Goal: Task Accomplishment & Management: Complete application form

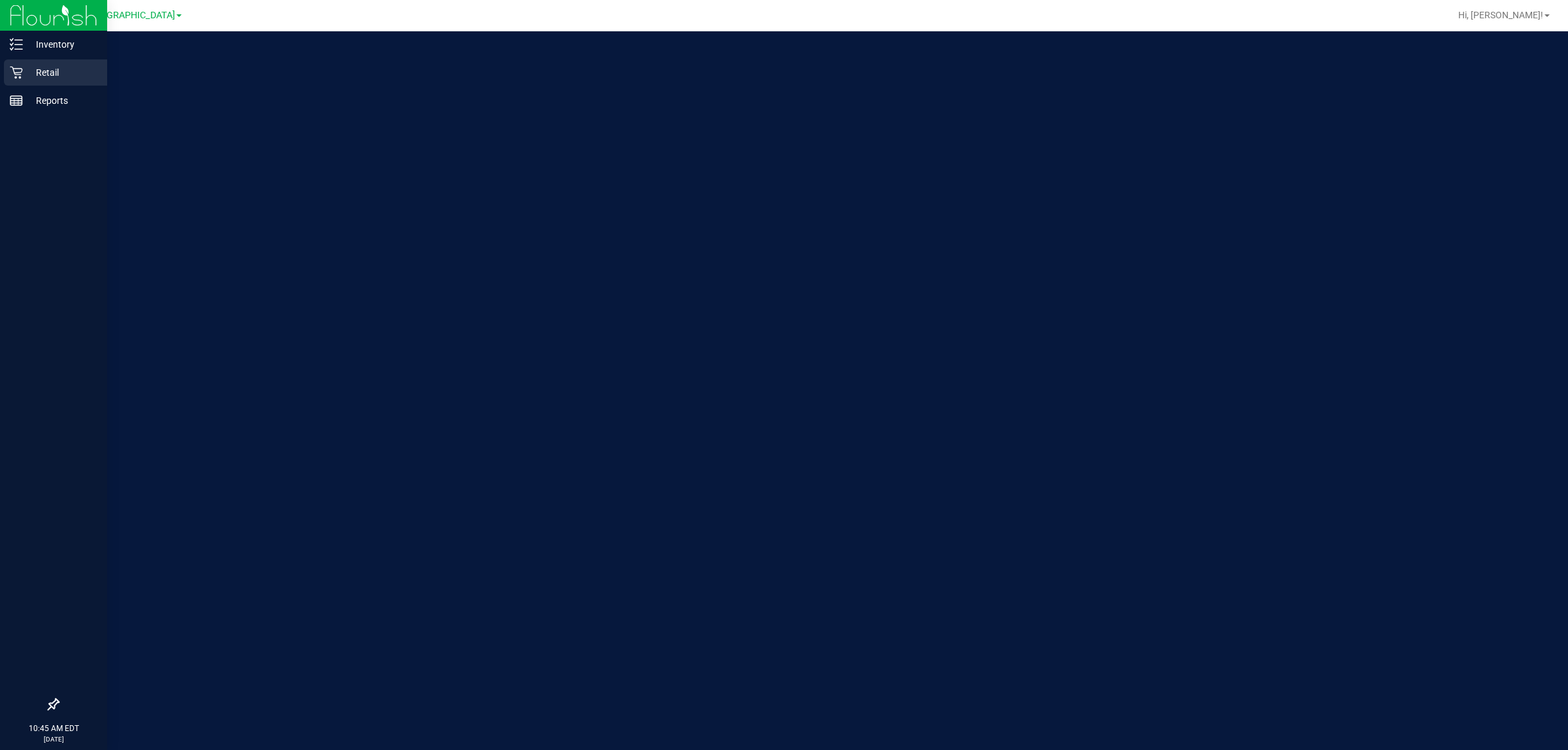
click at [17, 73] on icon at bounding box center [16, 73] width 12 height 12
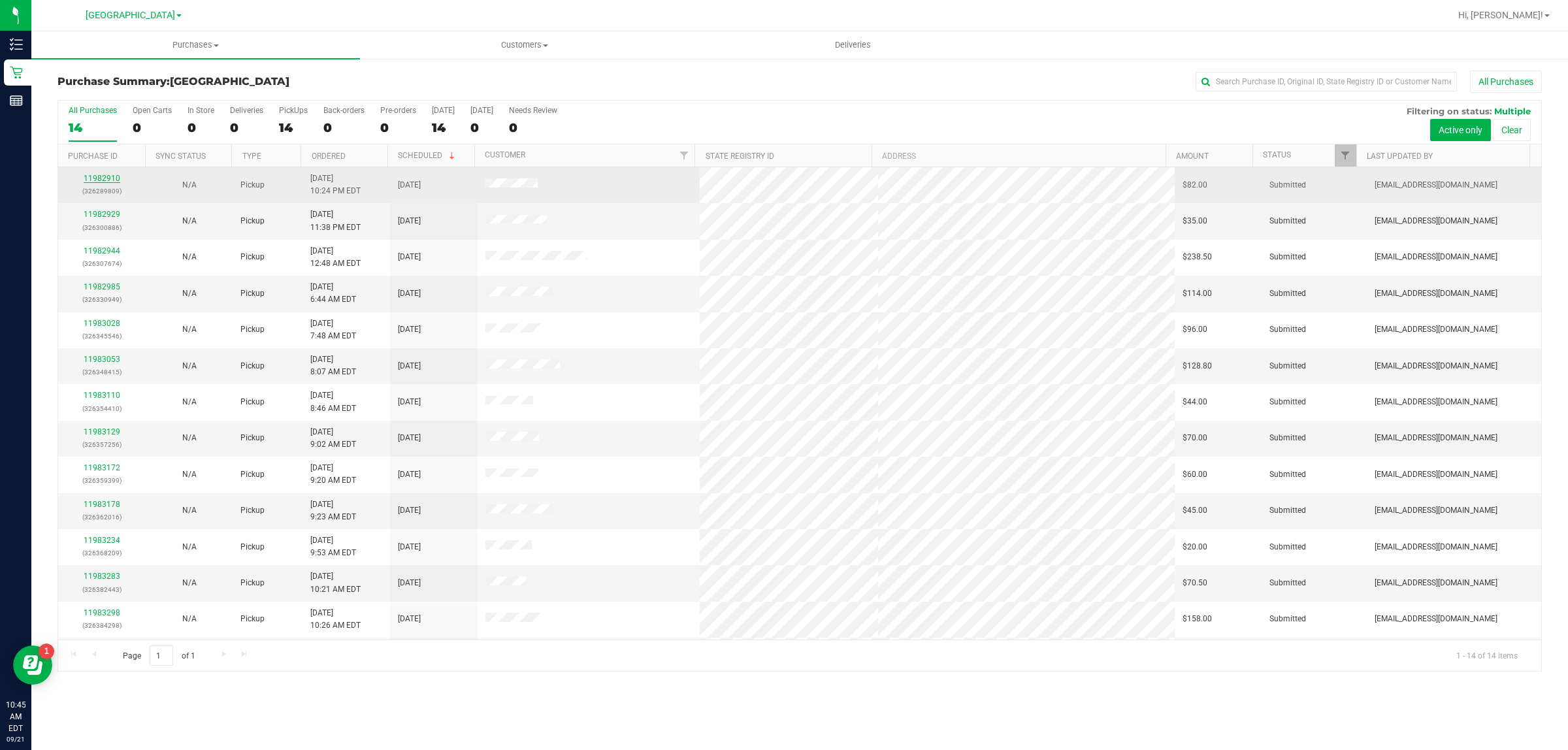
click at [105, 183] on link "11982910" at bounding box center [101, 178] width 36 height 10
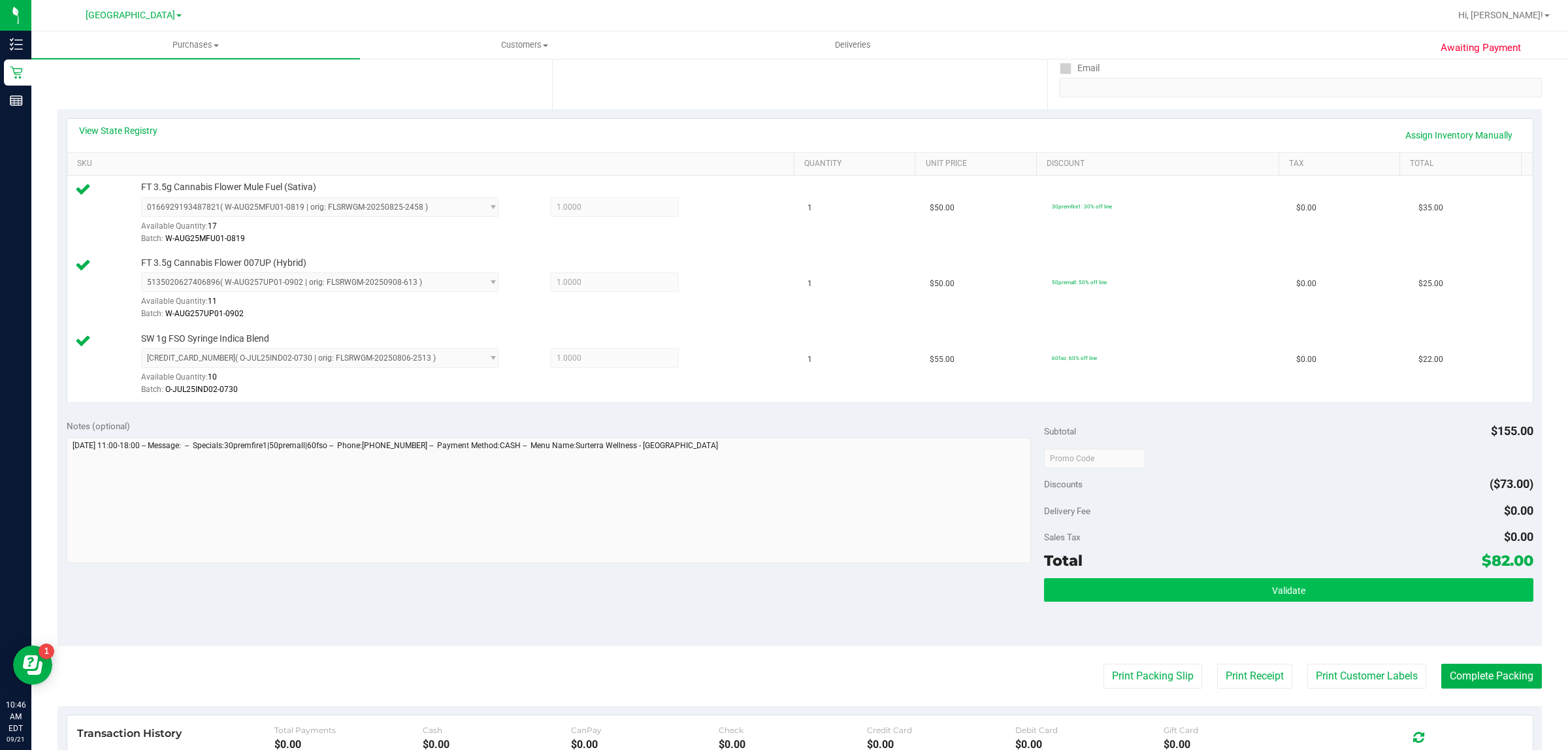
scroll to position [245, 0]
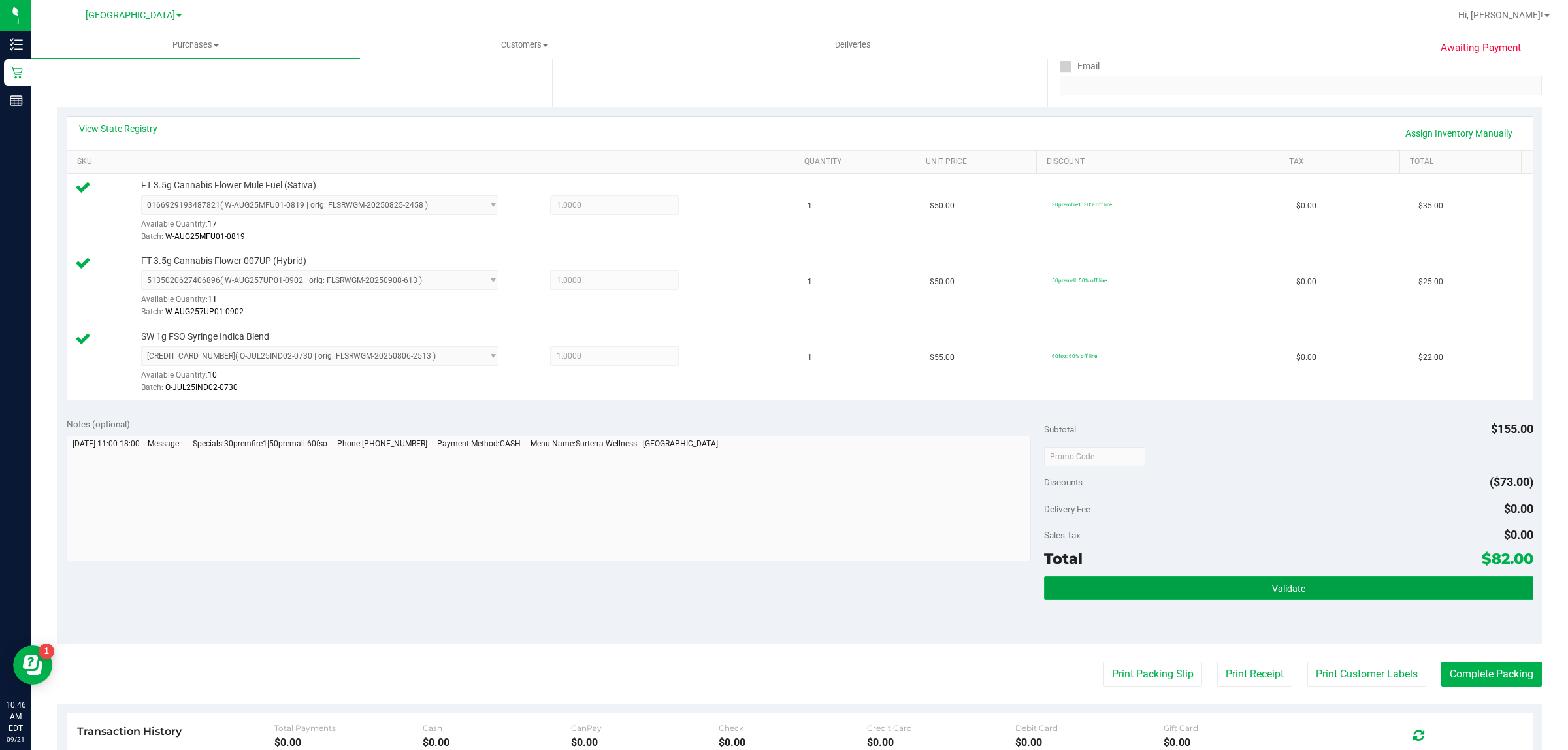
click at [1328, 586] on button "Validate" at bounding box center [1288, 587] width 488 height 23
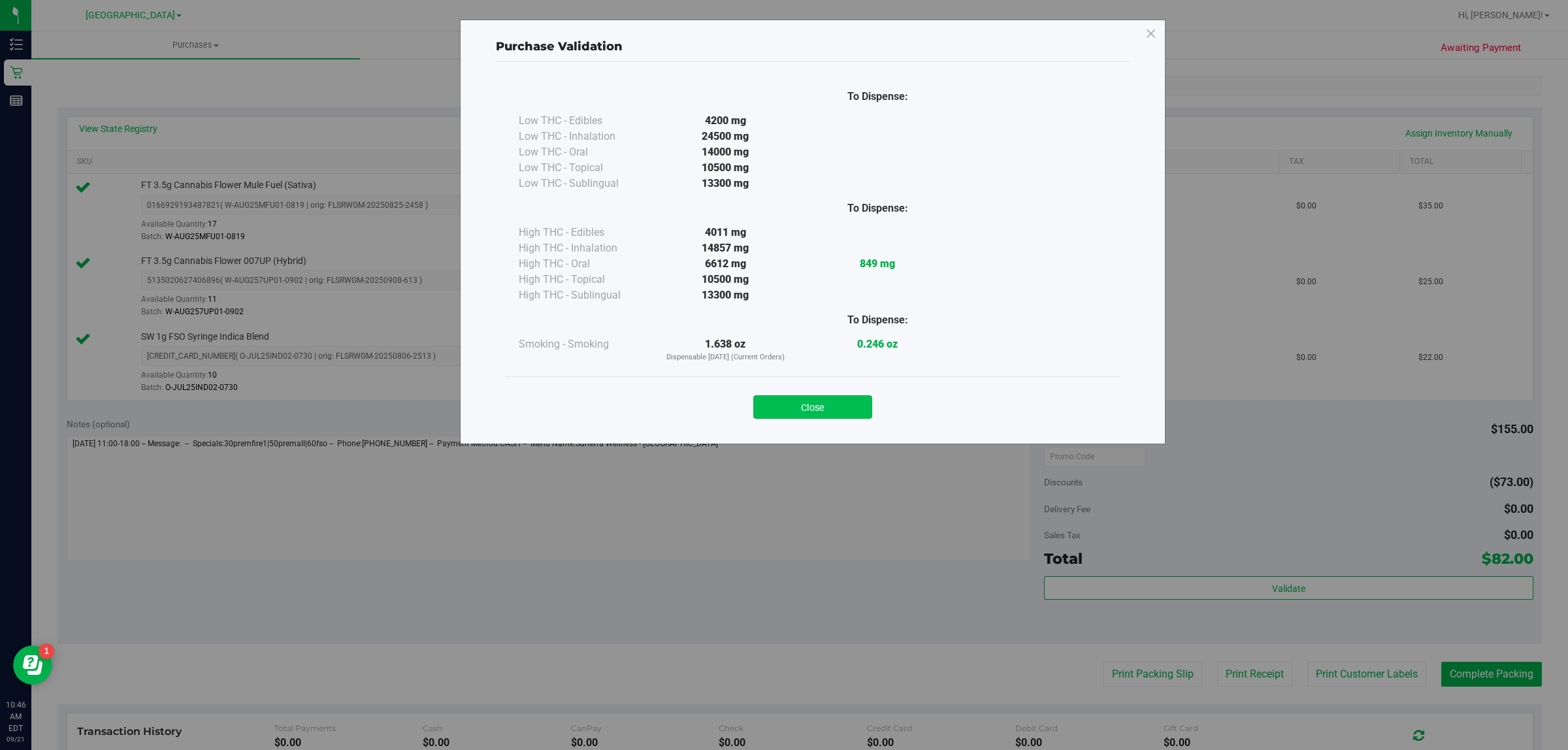
click at [802, 401] on button "Close" at bounding box center [813, 407] width 119 height 23
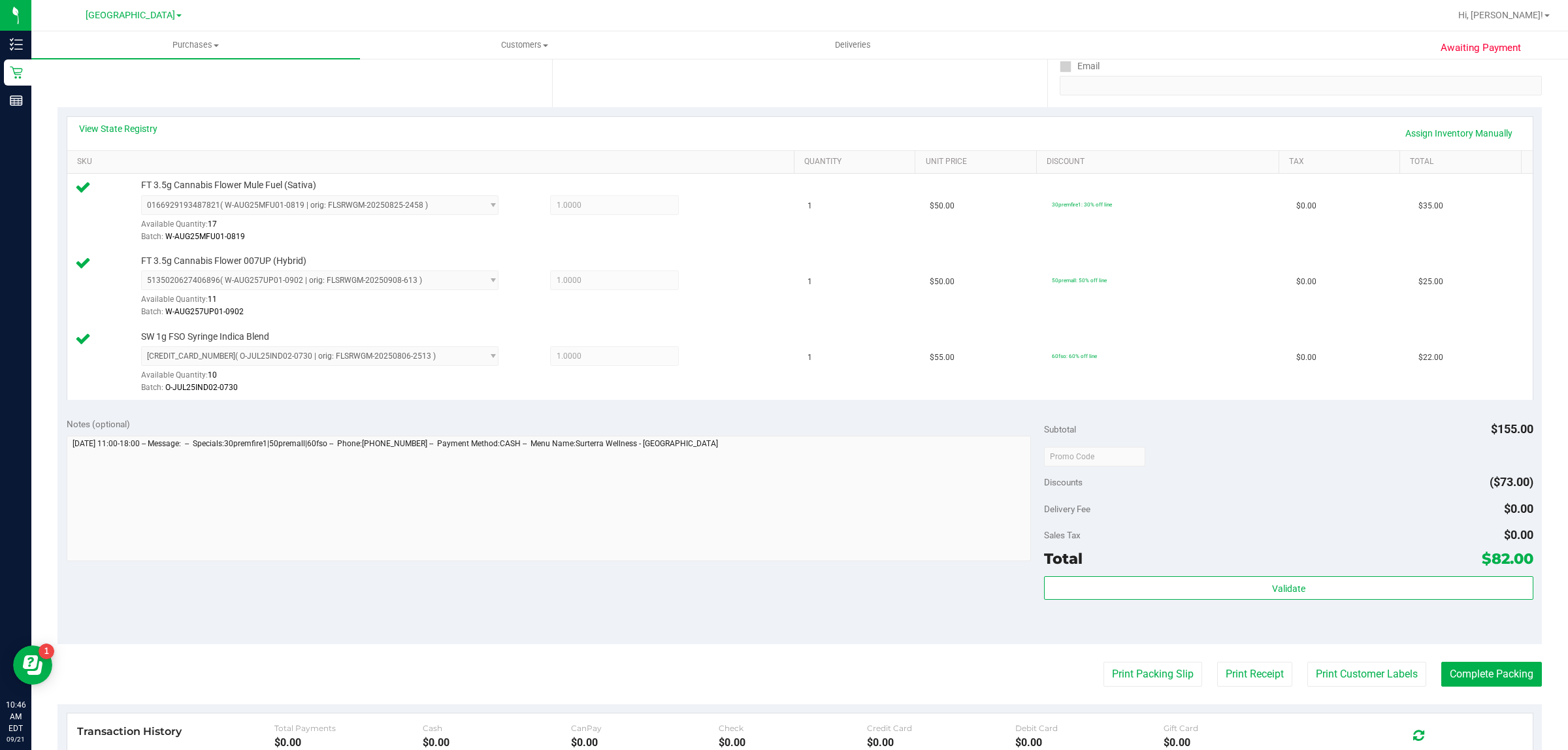
click at [1330, 657] on purchase-details "Back Edit Purchase Cancel Purchase View Profile # 11982910 BioTrack ID: - Submi…" at bounding box center [800, 387] width 1485 height 1123
click at [1334, 669] on button "Print Customer Labels" at bounding box center [1366, 674] width 119 height 25
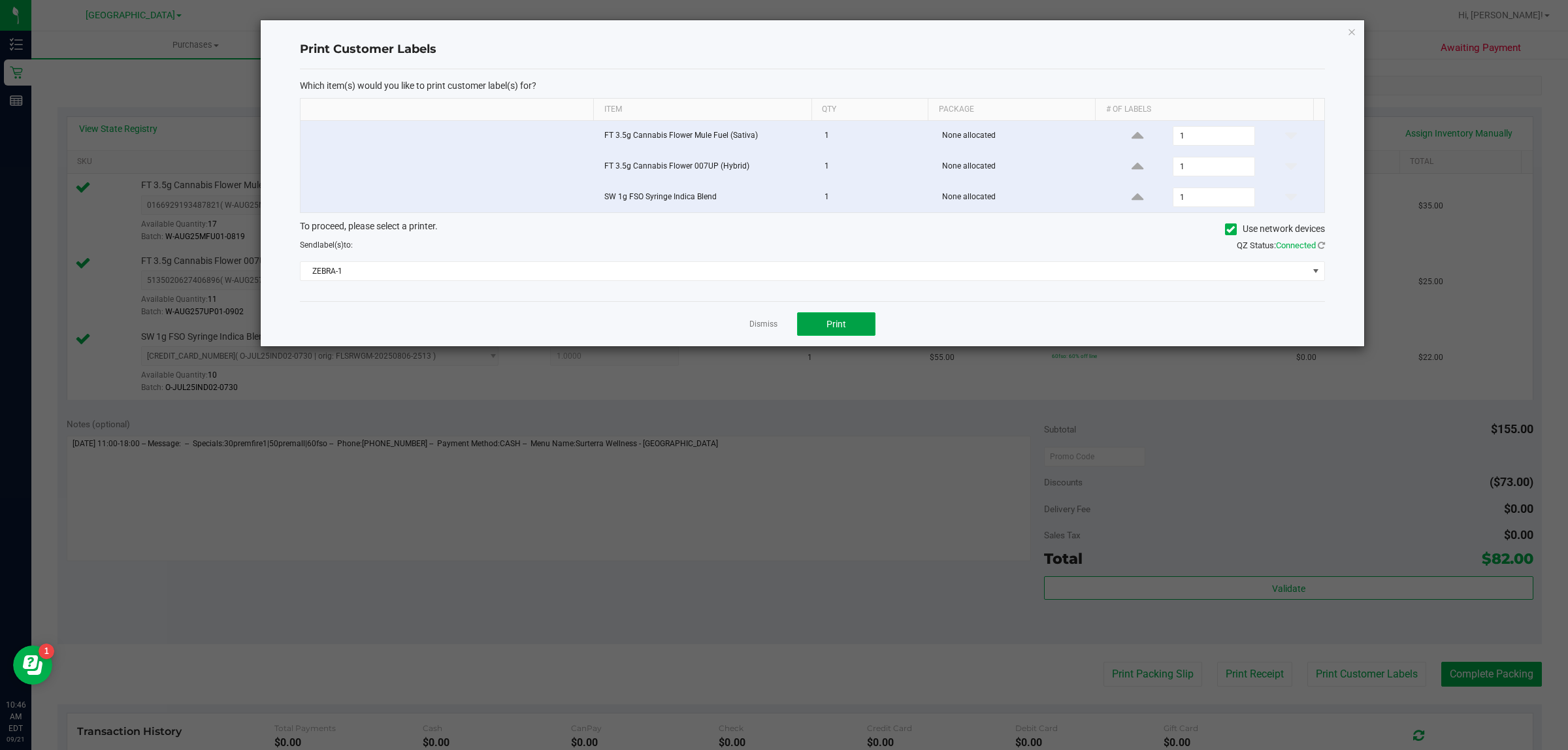
click at [854, 323] on button "Print" at bounding box center [836, 323] width 78 height 23
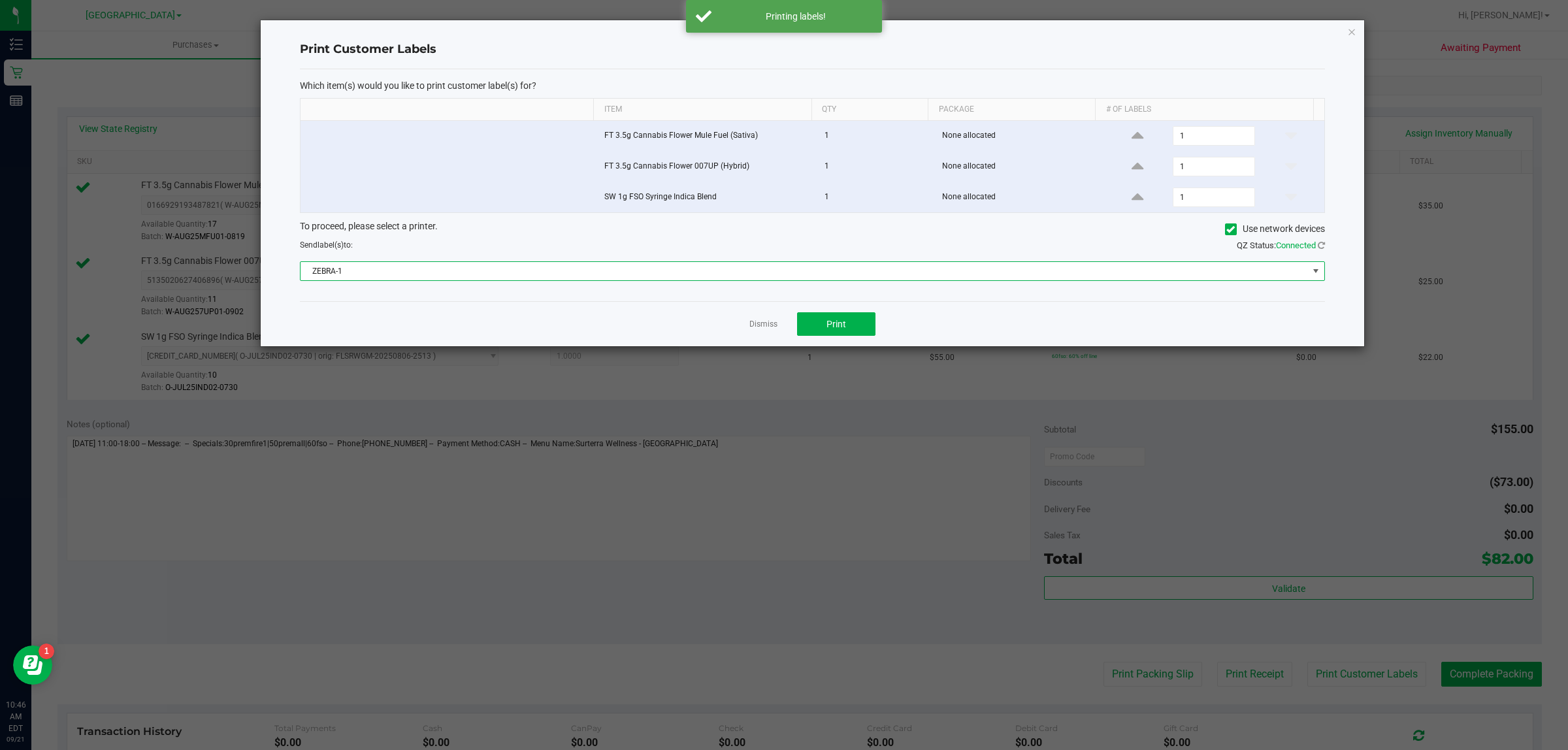
click at [862, 269] on span "ZEBRA-1" at bounding box center [805, 271] width 1008 height 18
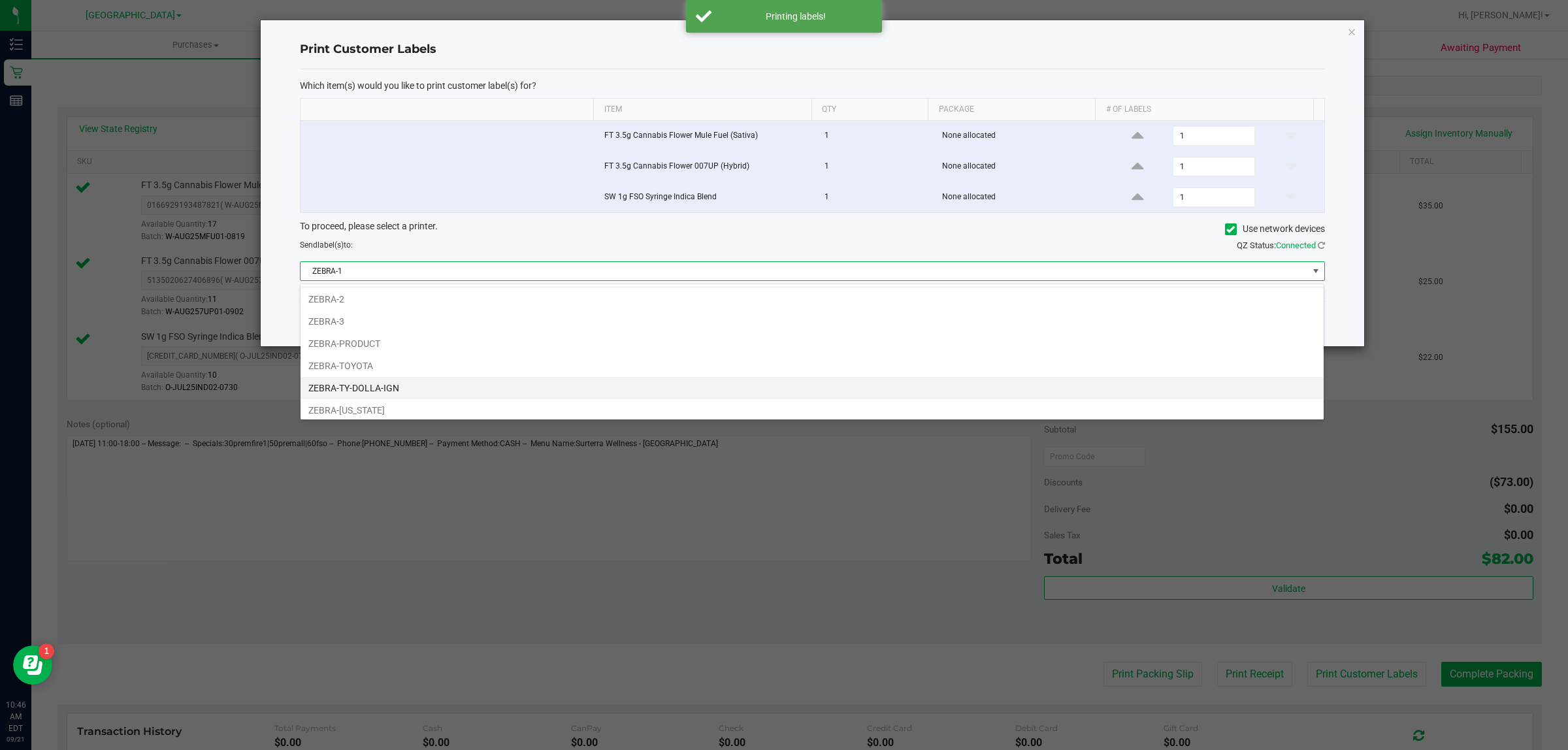
scroll to position [27, 0]
click at [581, 367] on li "ZEBRA-TOYOTA" at bounding box center [813, 362] width 1023 height 23
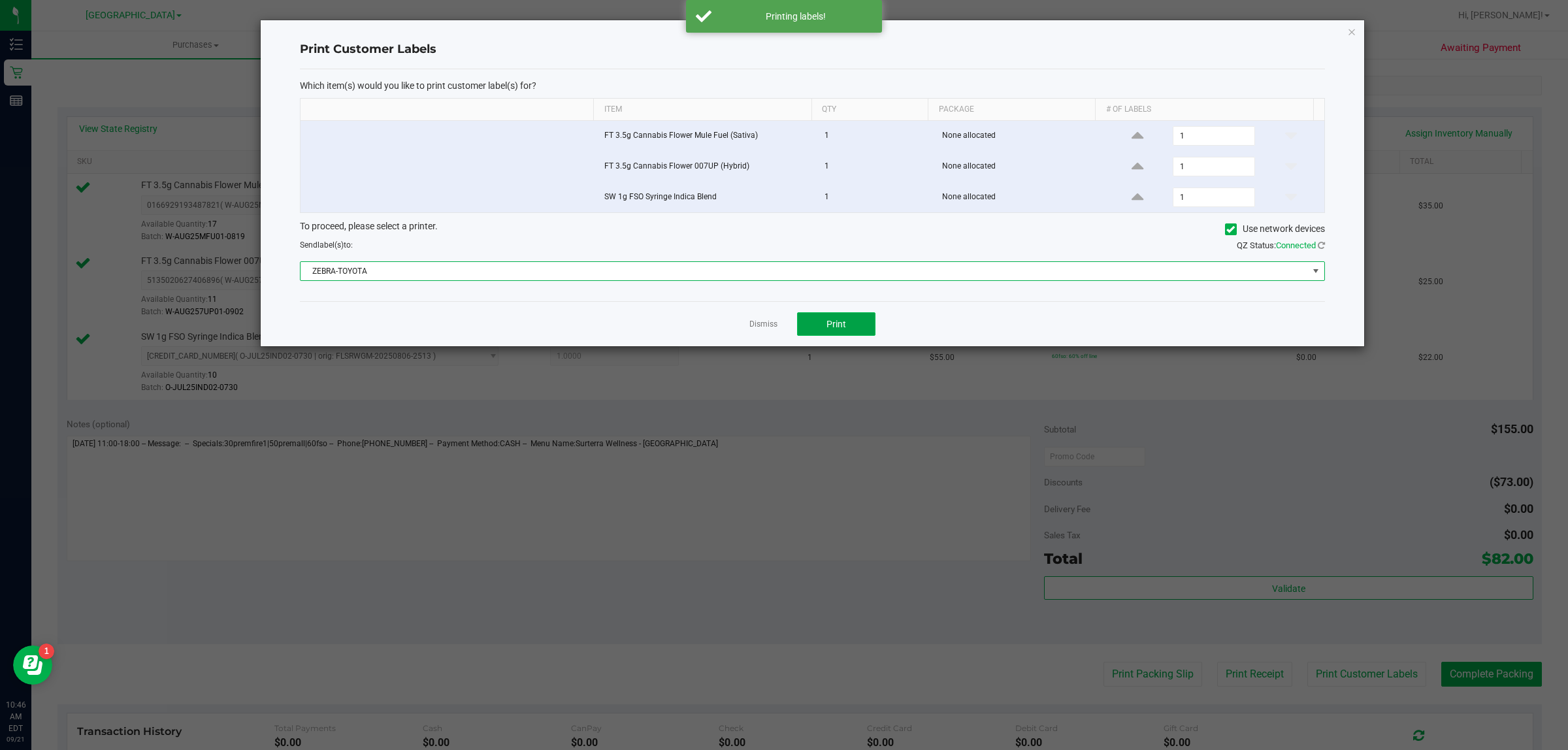
click at [833, 324] on span "Print" at bounding box center [836, 324] width 20 height 10
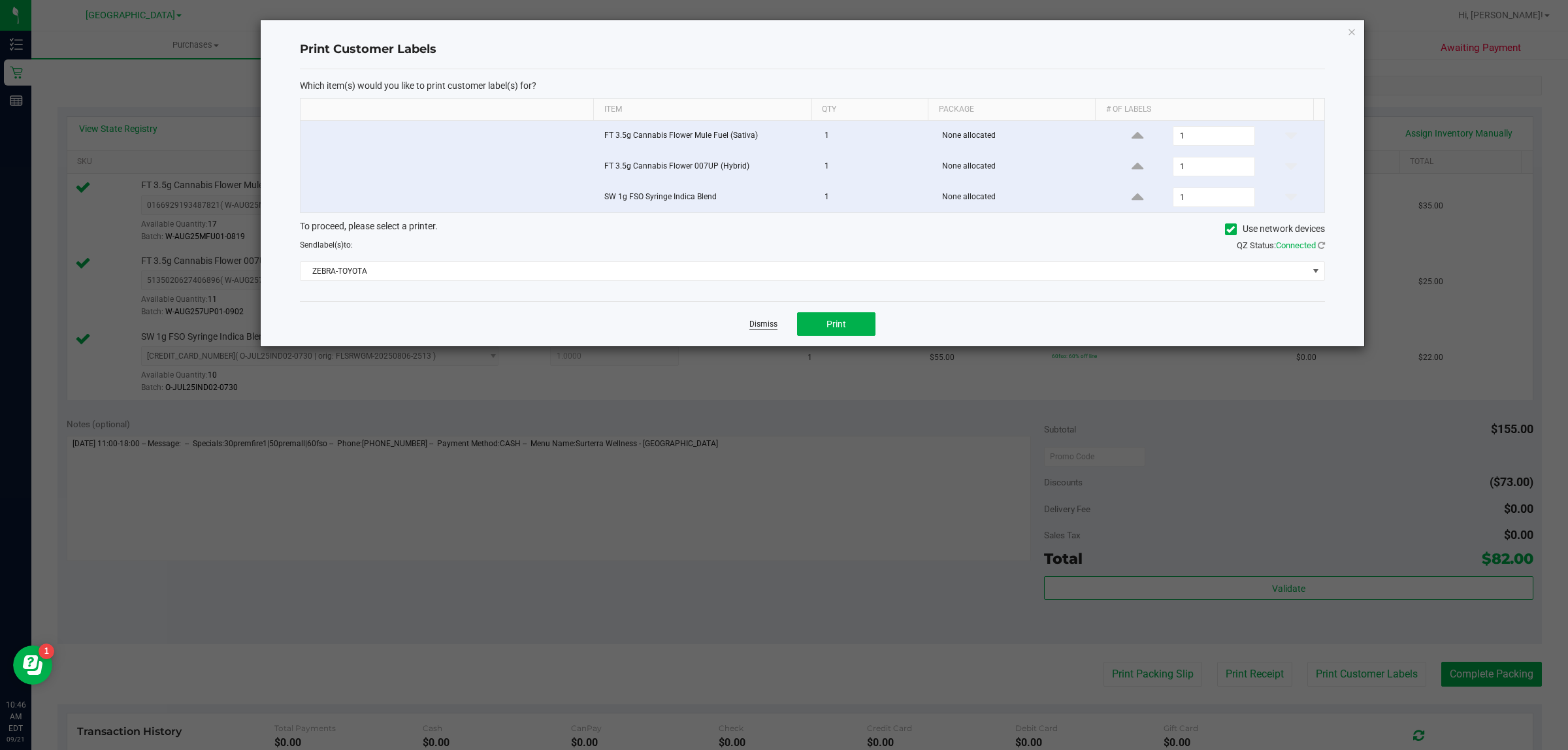
click at [762, 325] on link "Dismiss" at bounding box center [763, 324] width 28 height 11
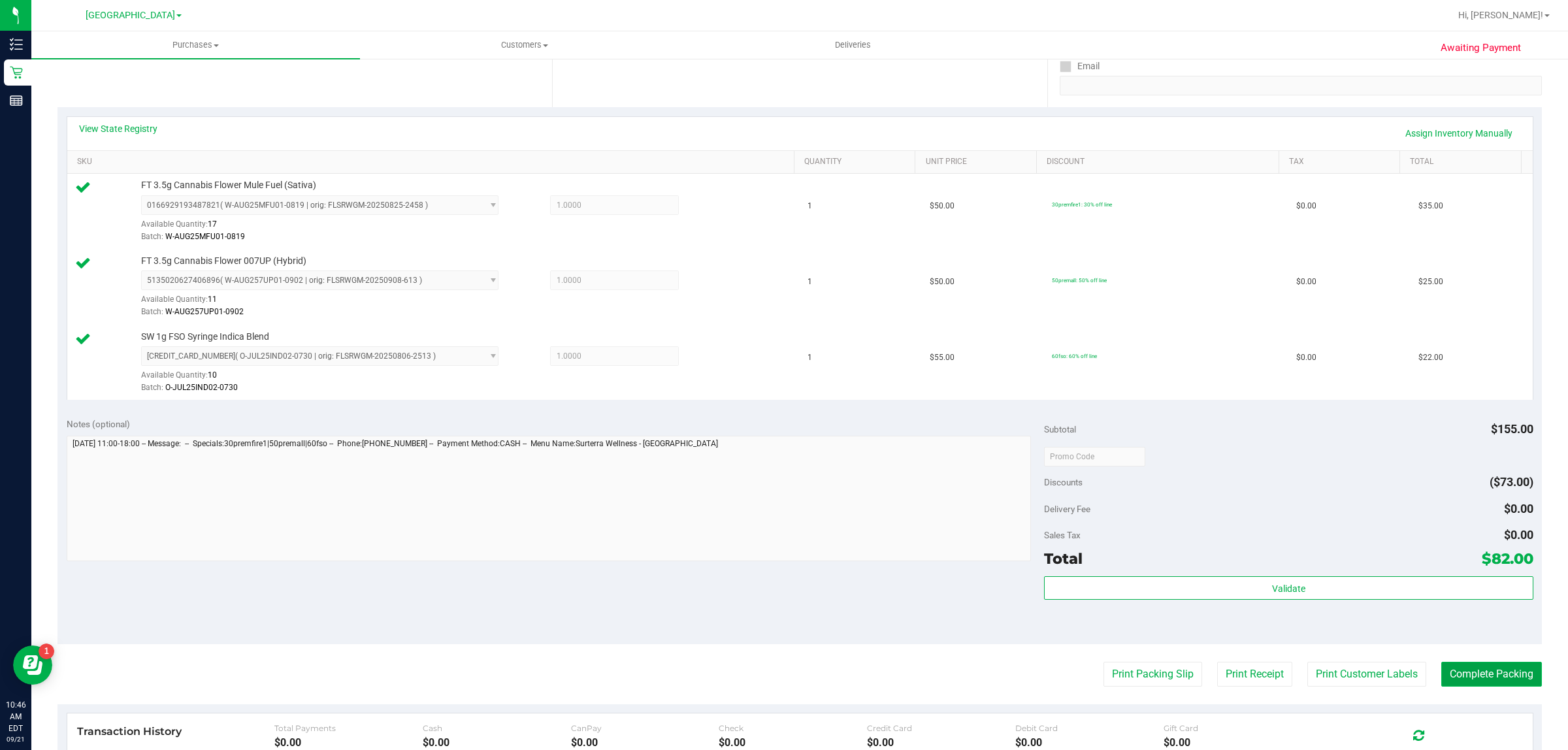
click at [1470, 673] on button "Complete Packing" at bounding box center [1492, 674] width 101 height 25
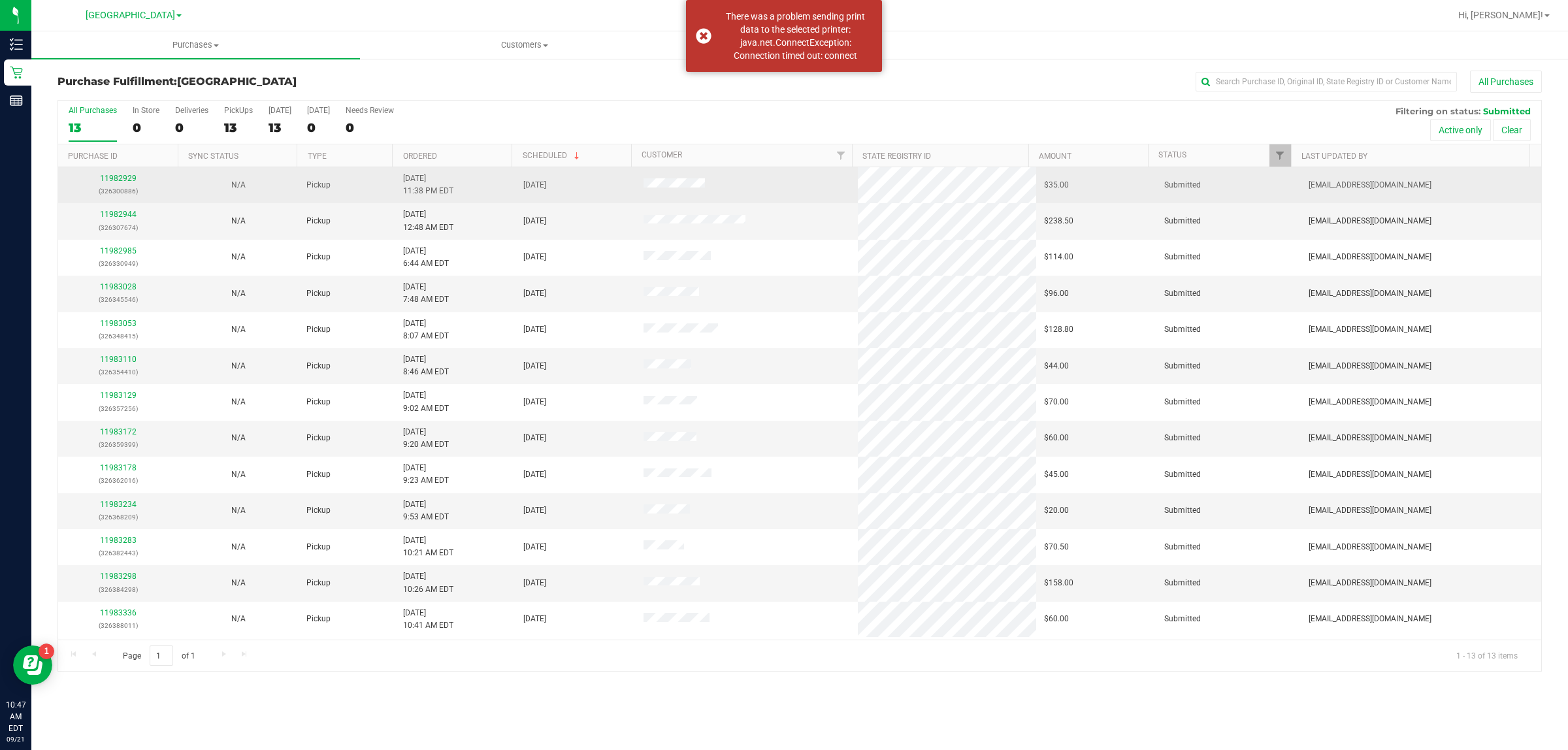
click at [121, 184] on div "11982929 (326300886)" at bounding box center [118, 185] width 105 height 25
click at [126, 174] on div "11982929 (326300886)" at bounding box center [118, 185] width 105 height 25
click at [128, 178] on link "11982929" at bounding box center [118, 178] width 36 height 10
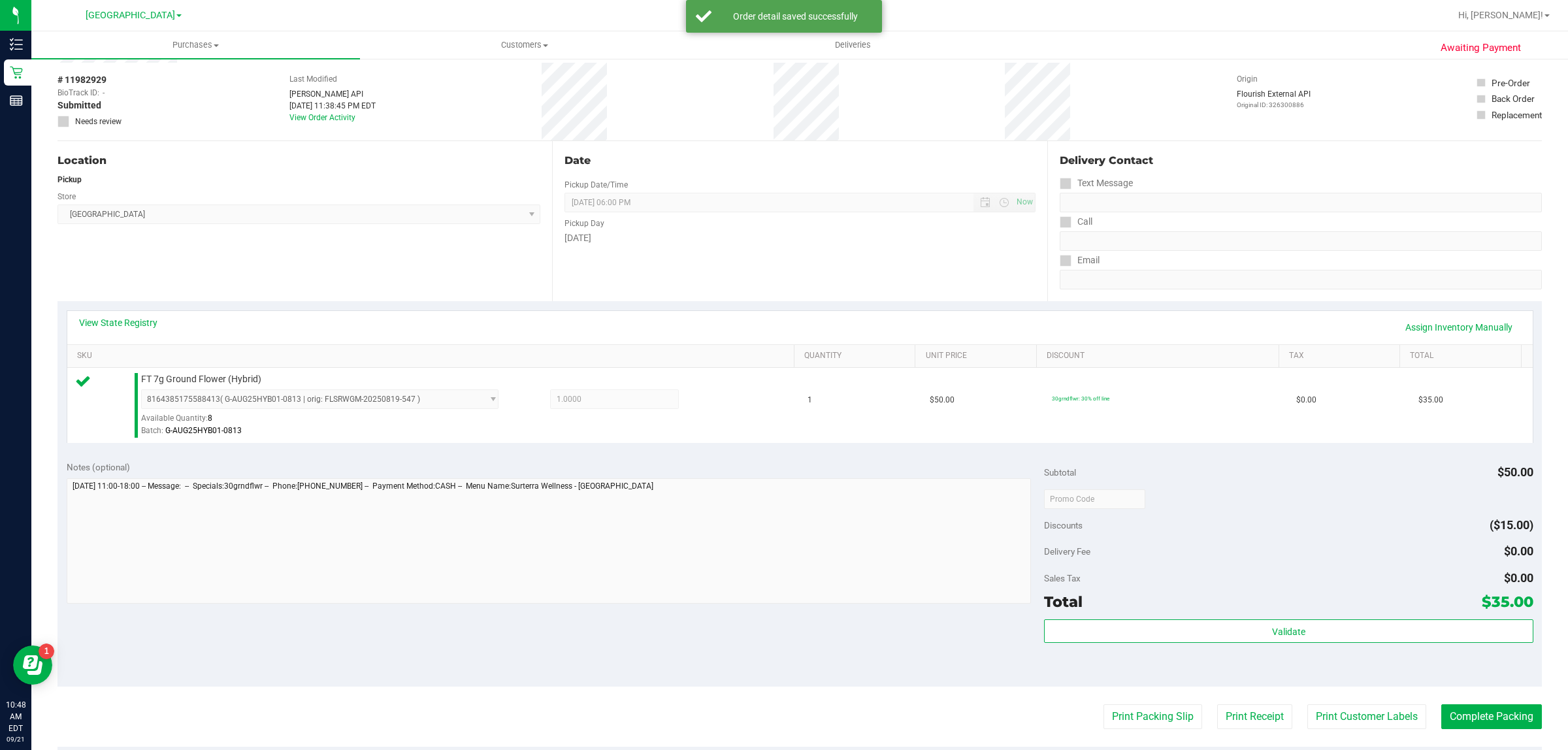
scroll to position [245, 0]
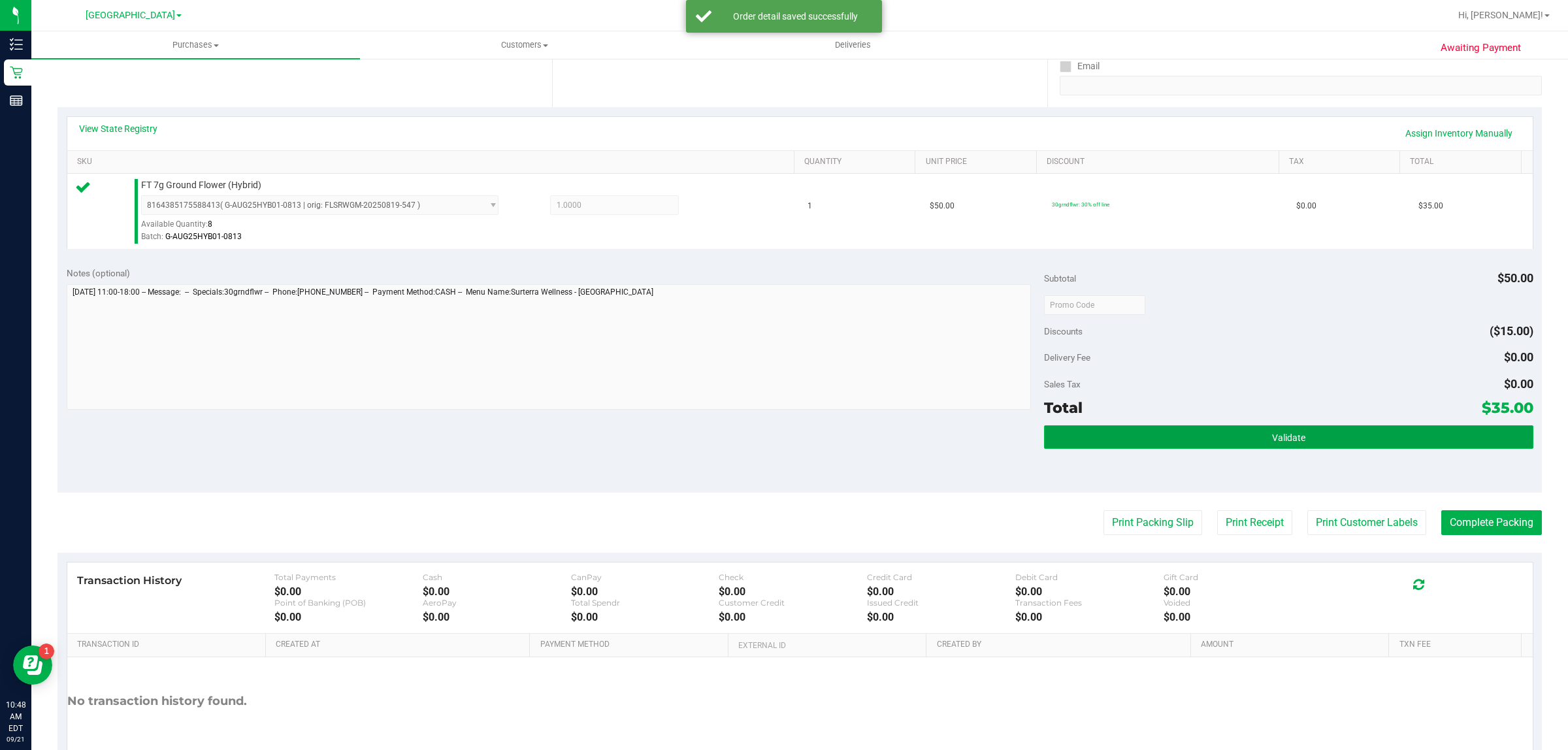
click at [1272, 439] on span "Validate" at bounding box center [1289, 438] width 33 height 10
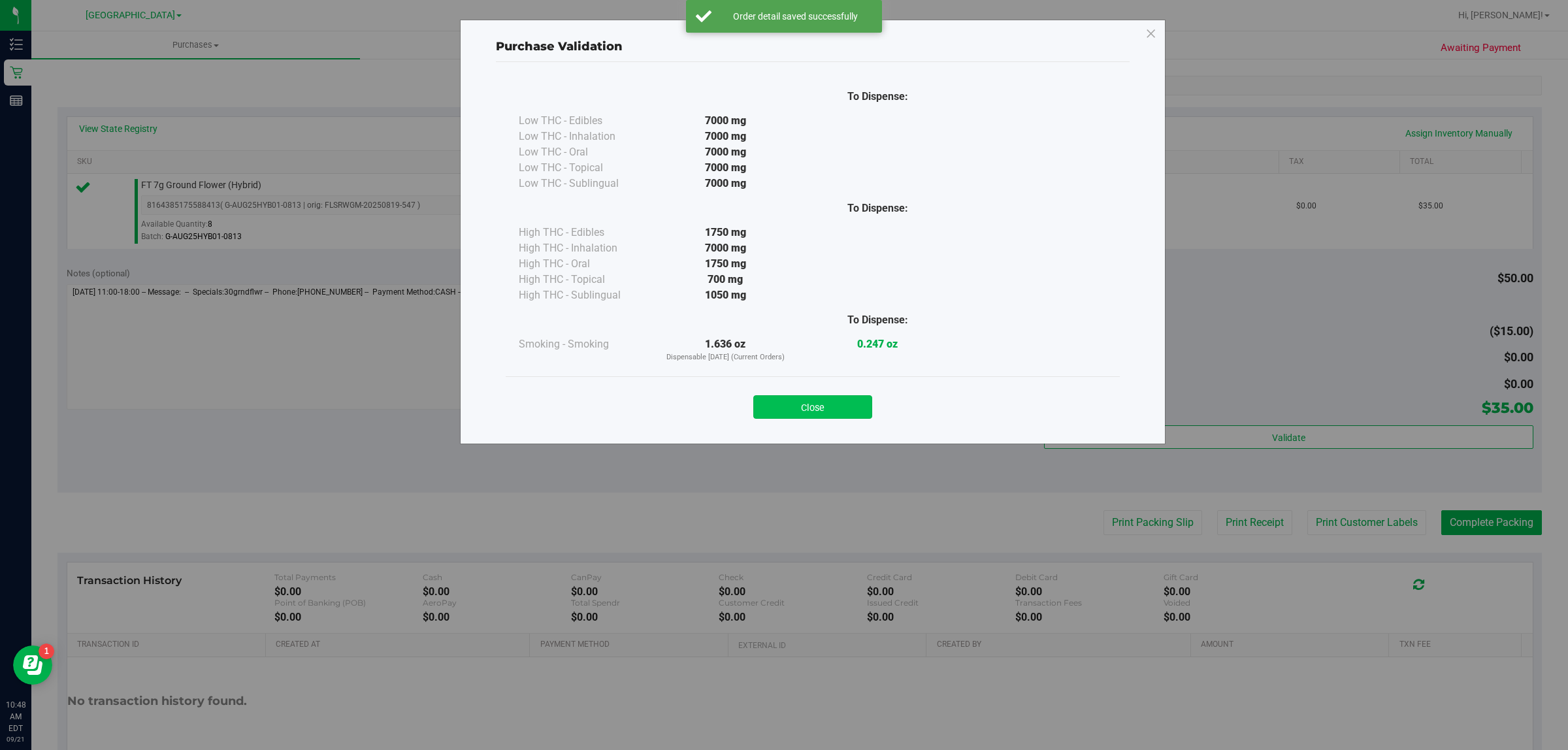
click at [793, 408] on button "Close" at bounding box center [813, 407] width 119 height 23
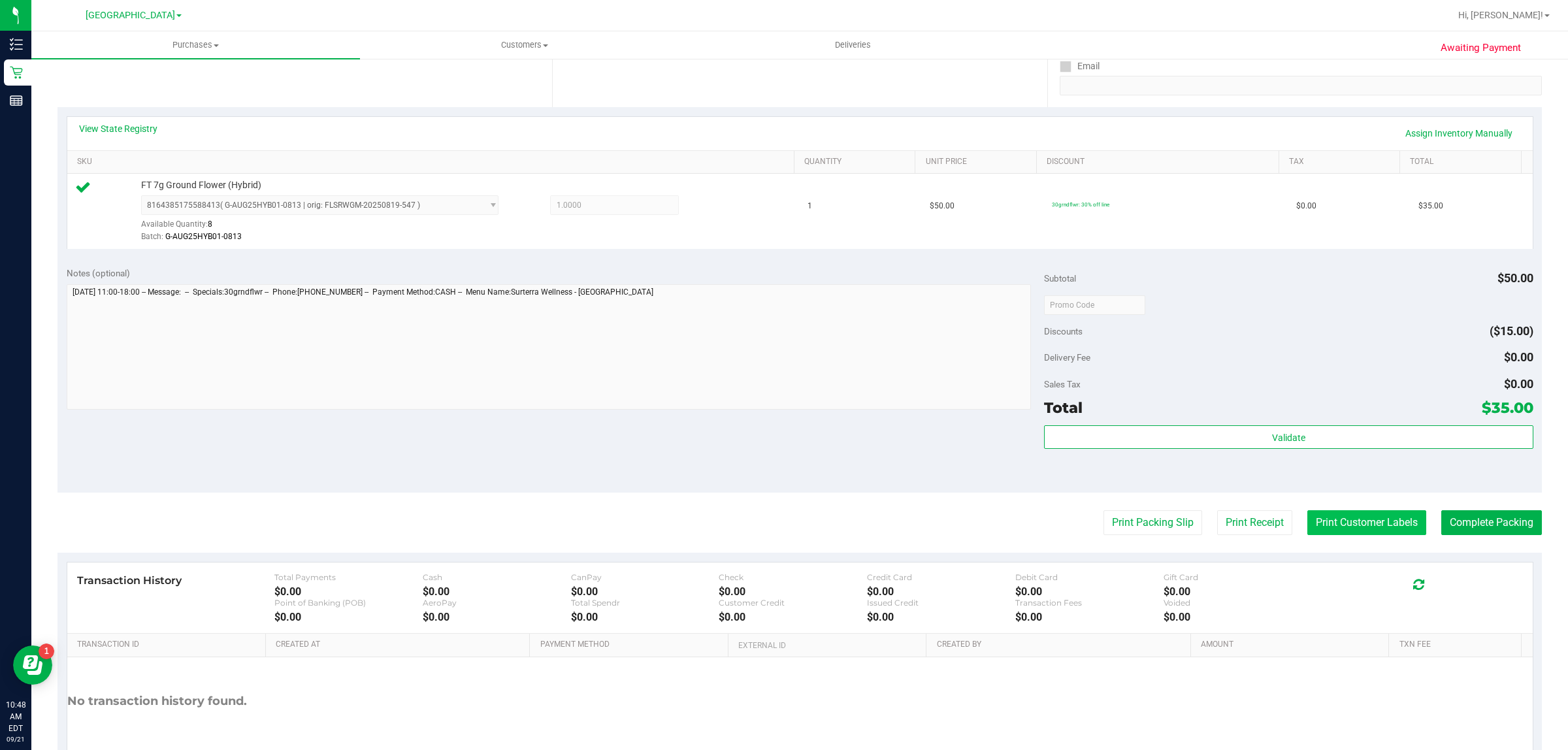
click at [1344, 534] on button "Print Customer Labels" at bounding box center [1366, 522] width 119 height 25
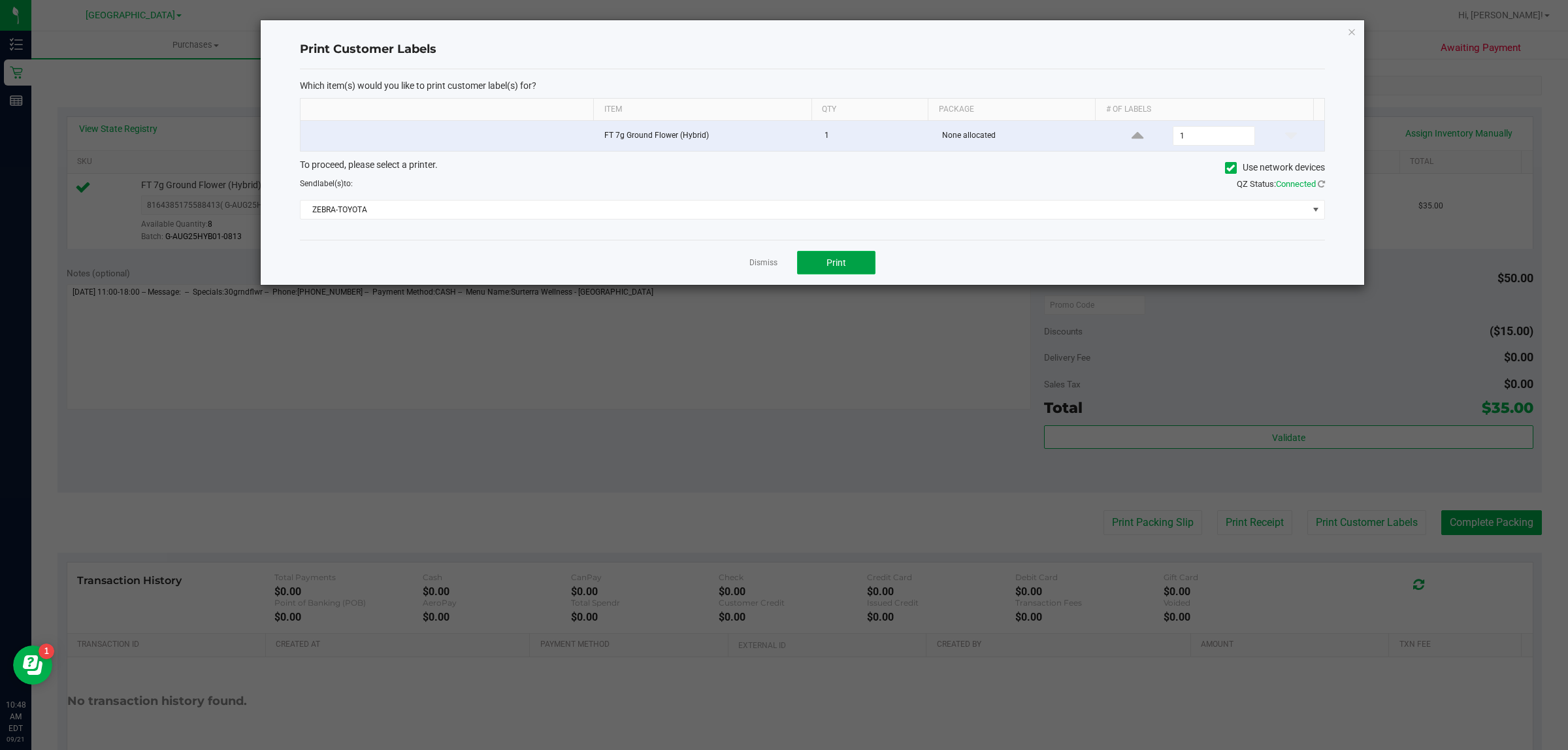
click at [860, 266] on button "Print" at bounding box center [836, 262] width 78 height 23
click at [760, 266] on link "Dismiss" at bounding box center [763, 263] width 28 height 11
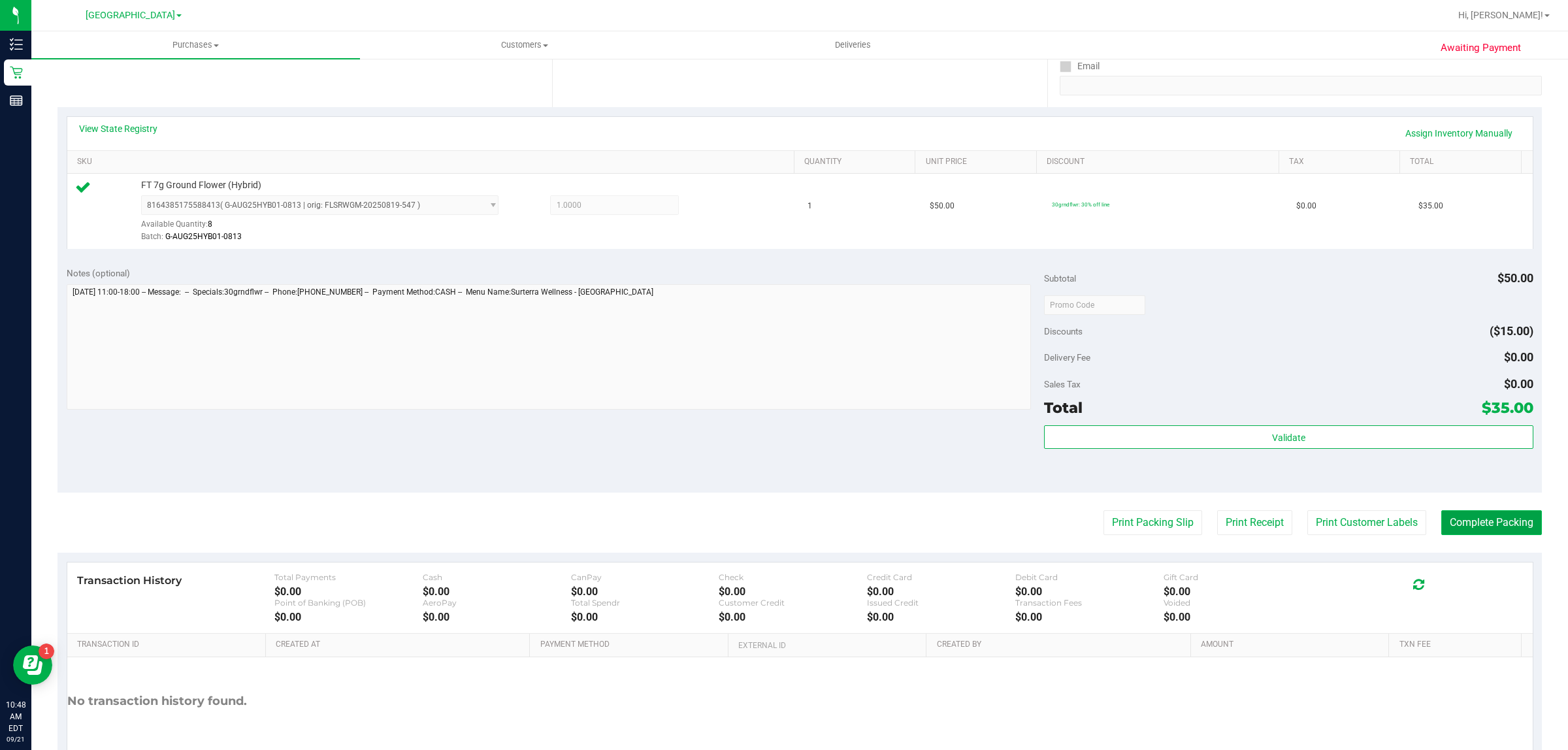
click at [1479, 533] on button "Complete Packing" at bounding box center [1492, 522] width 101 height 25
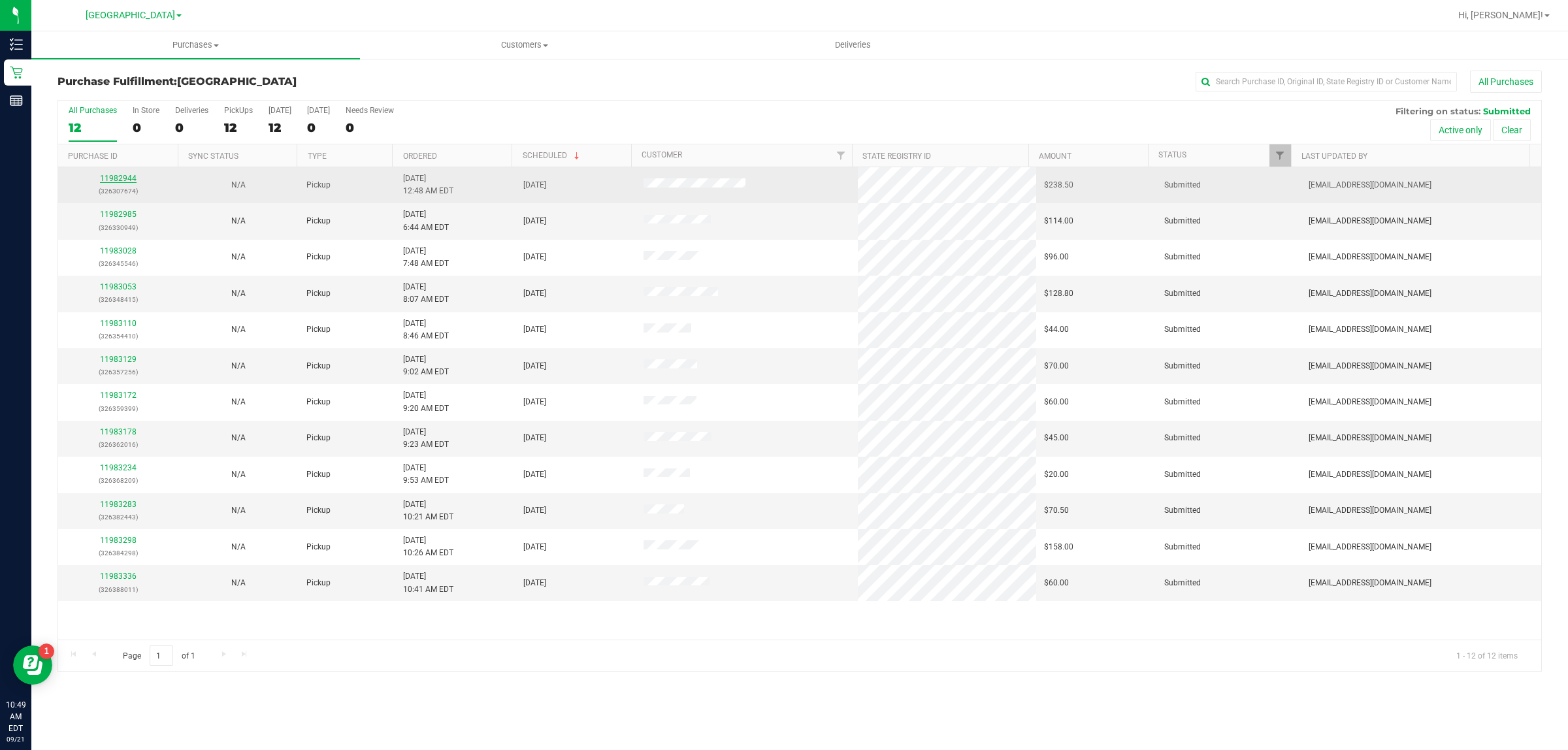
click at [125, 178] on link "11982944" at bounding box center [118, 178] width 36 height 10
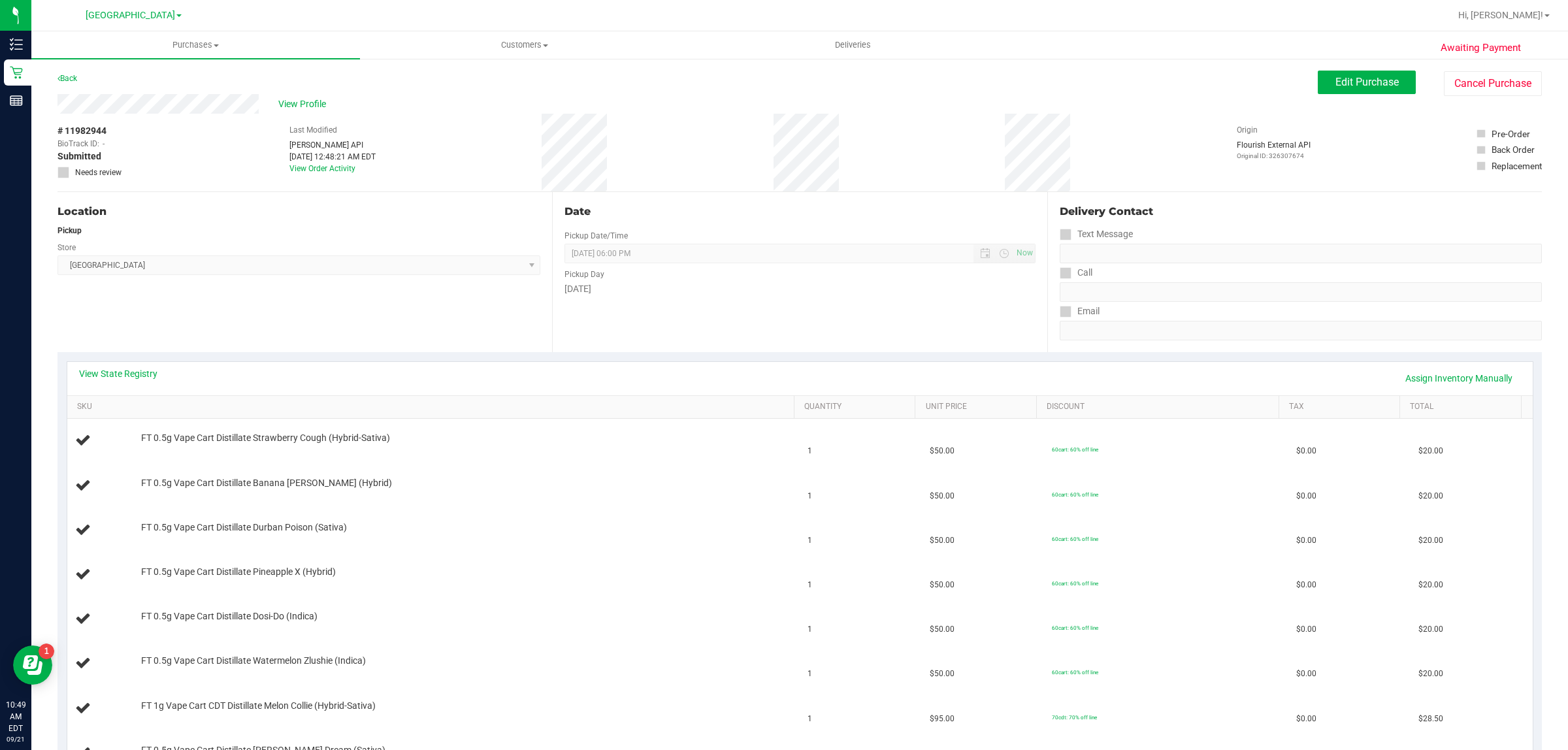
click at [158, 187] on div "# 11982944 BioTrack ID: - Submitted Needs review Last Modified [PERSON_NAME] AP…" at bounding box center [800, 153] width 1485 height 78
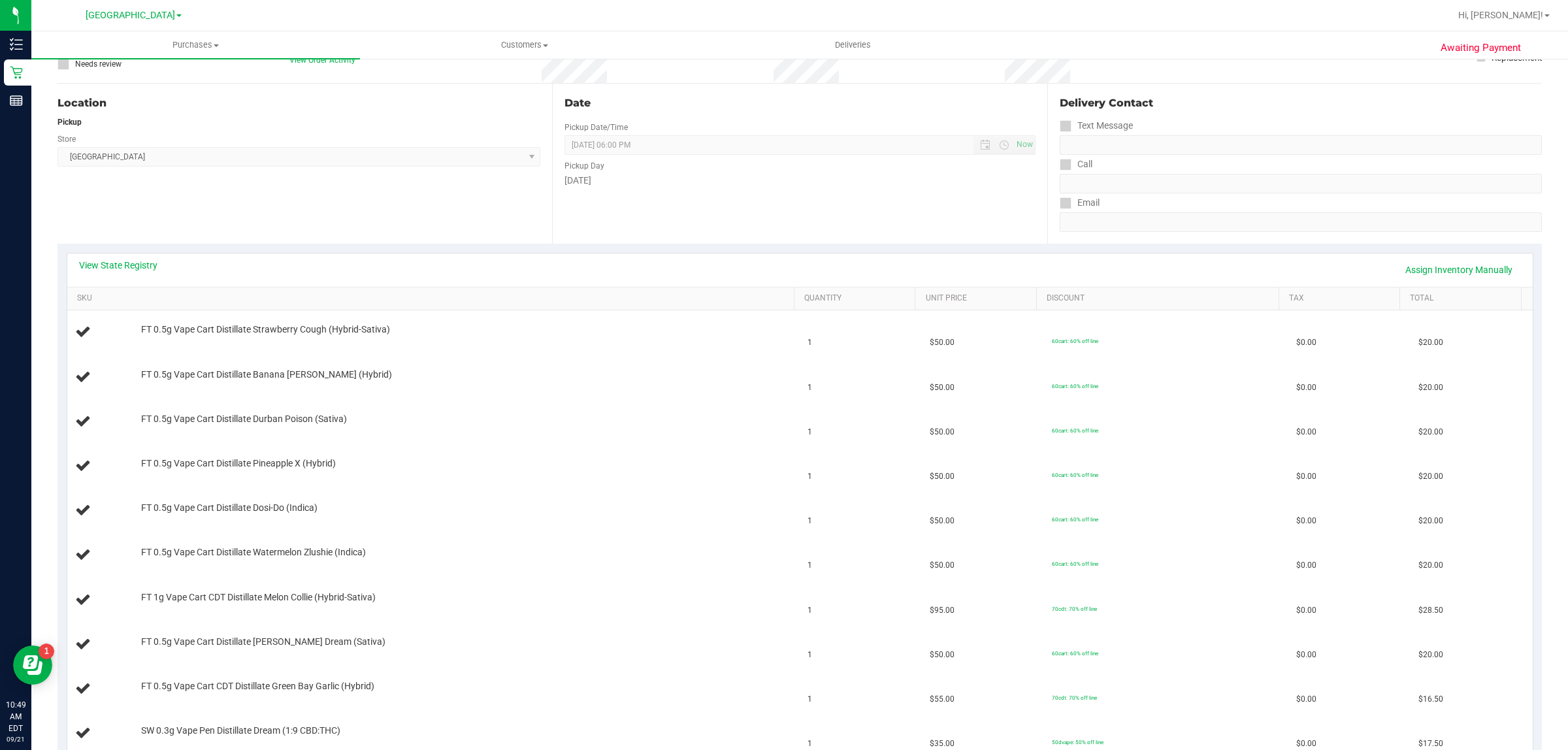
scroll to position [82, 0]
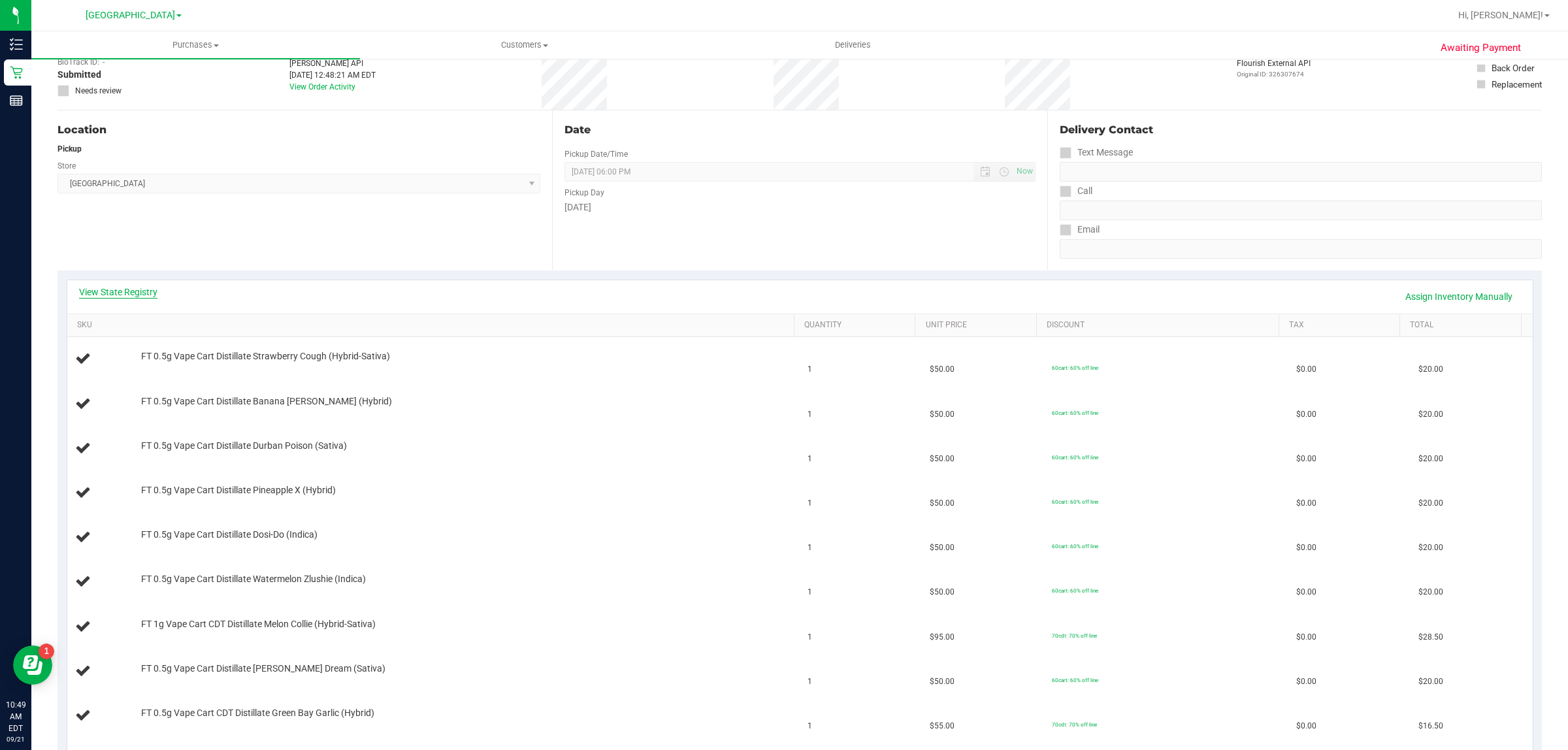
click at [106, 288] on link "View State Registry" at bounding box center [118, 291] width 78 height 13
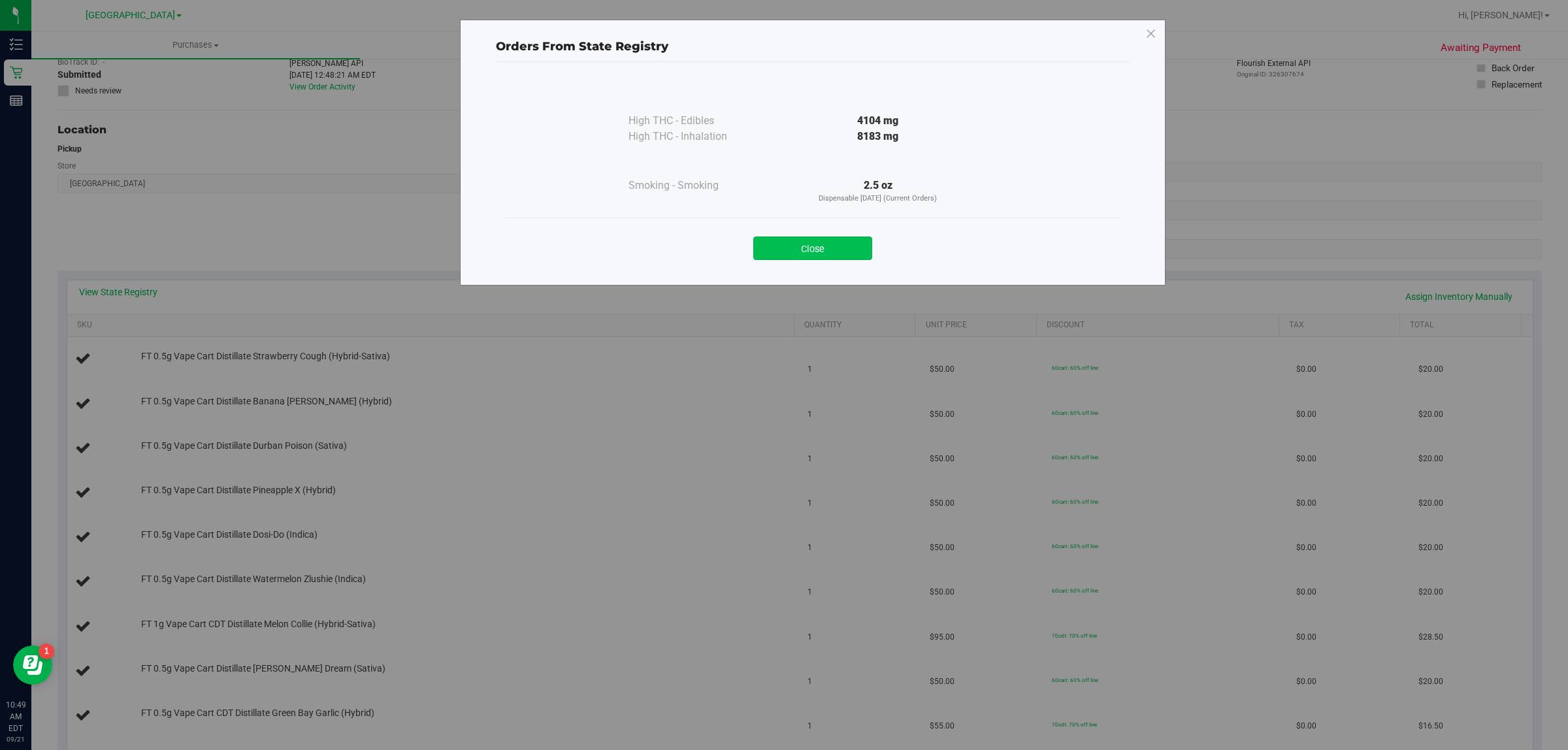
click at [834, 251] on button "Close" at bounding box center [813, 248] width 119 height 23
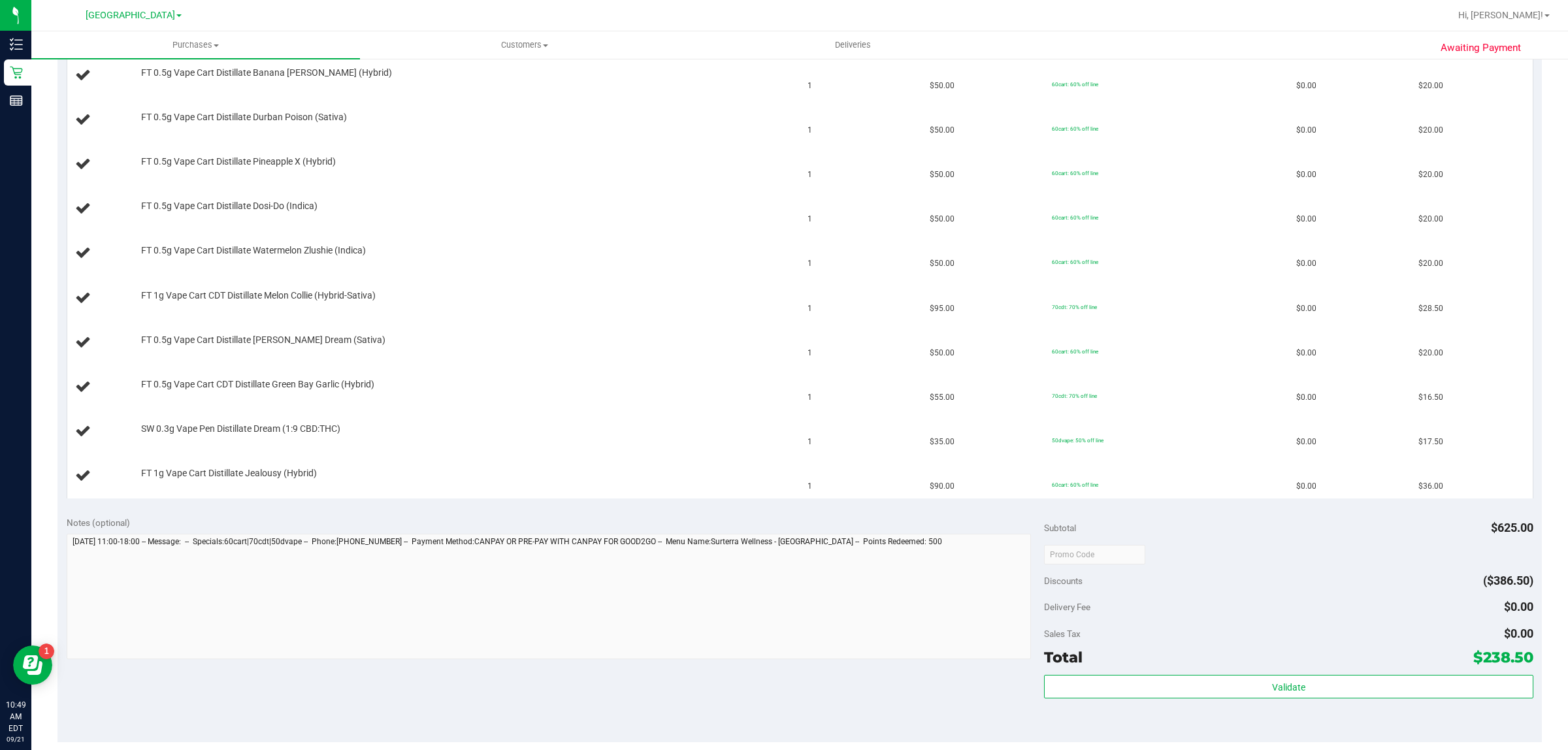
scroll to position [490, 0]
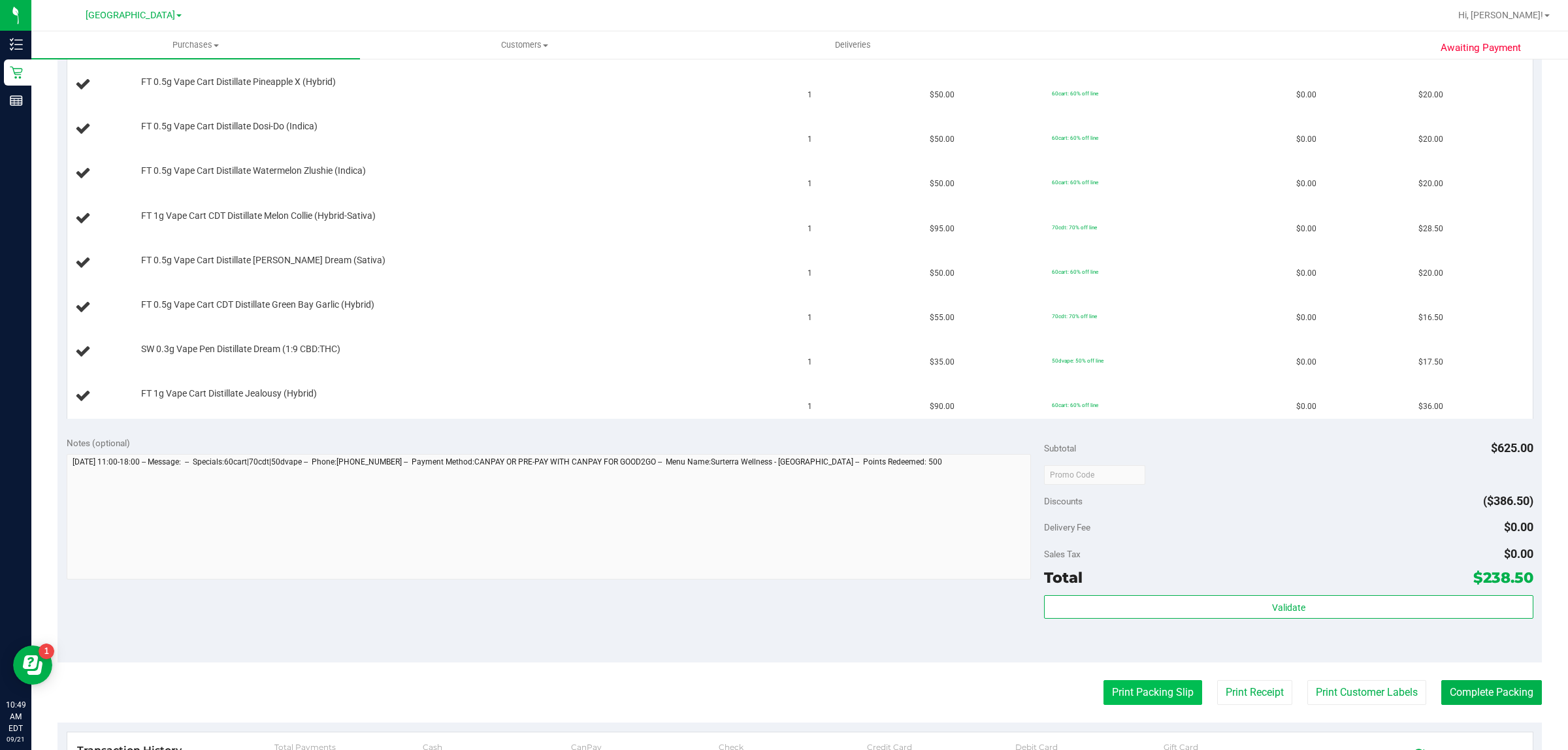
click at [1127, 698] on button "Print Packing Slip" at bounding box center [1153, 692] width 99 height 25
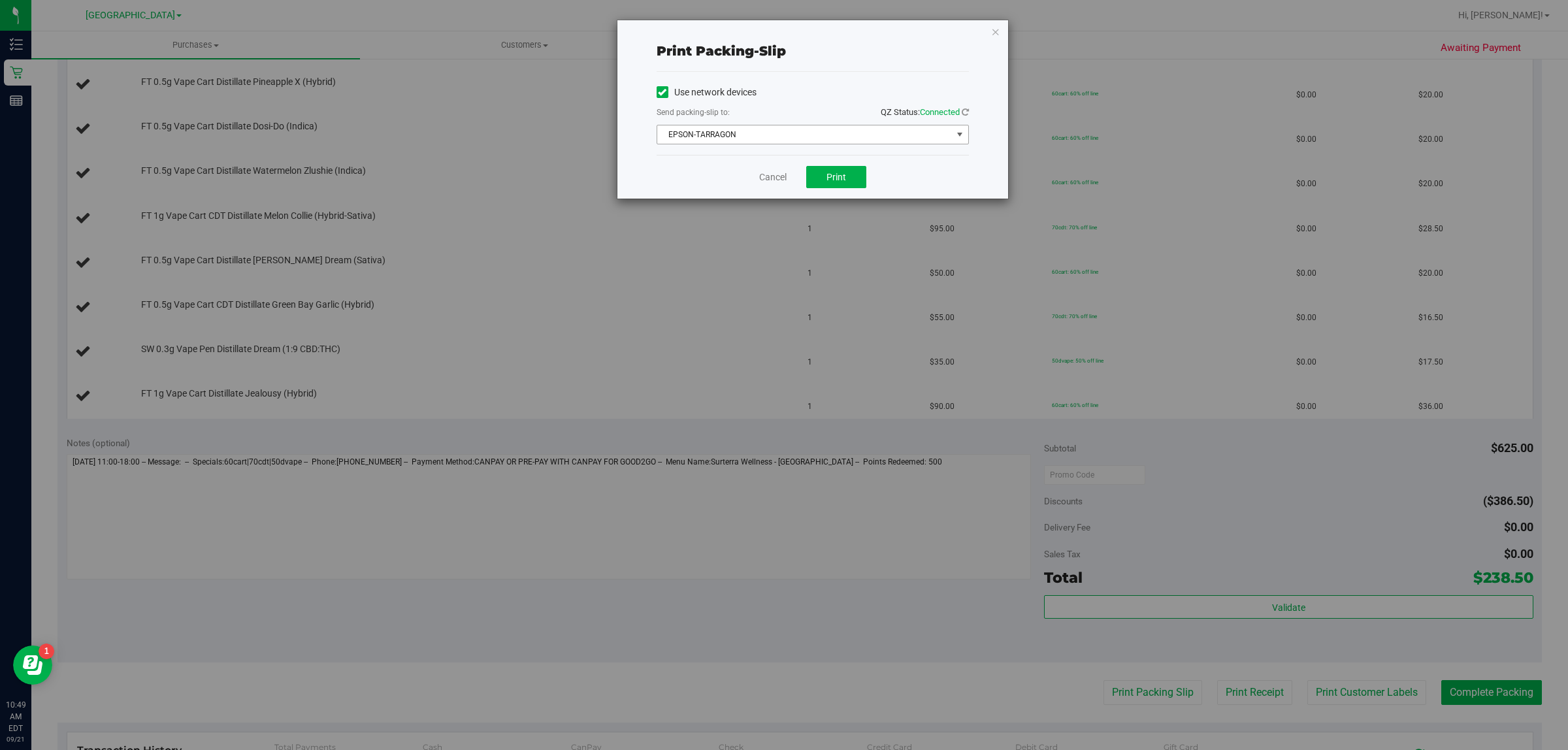
click at [801, 129] on span "EPSON-TARRAGON" at bounding box center [805, 134] width 295 height 18
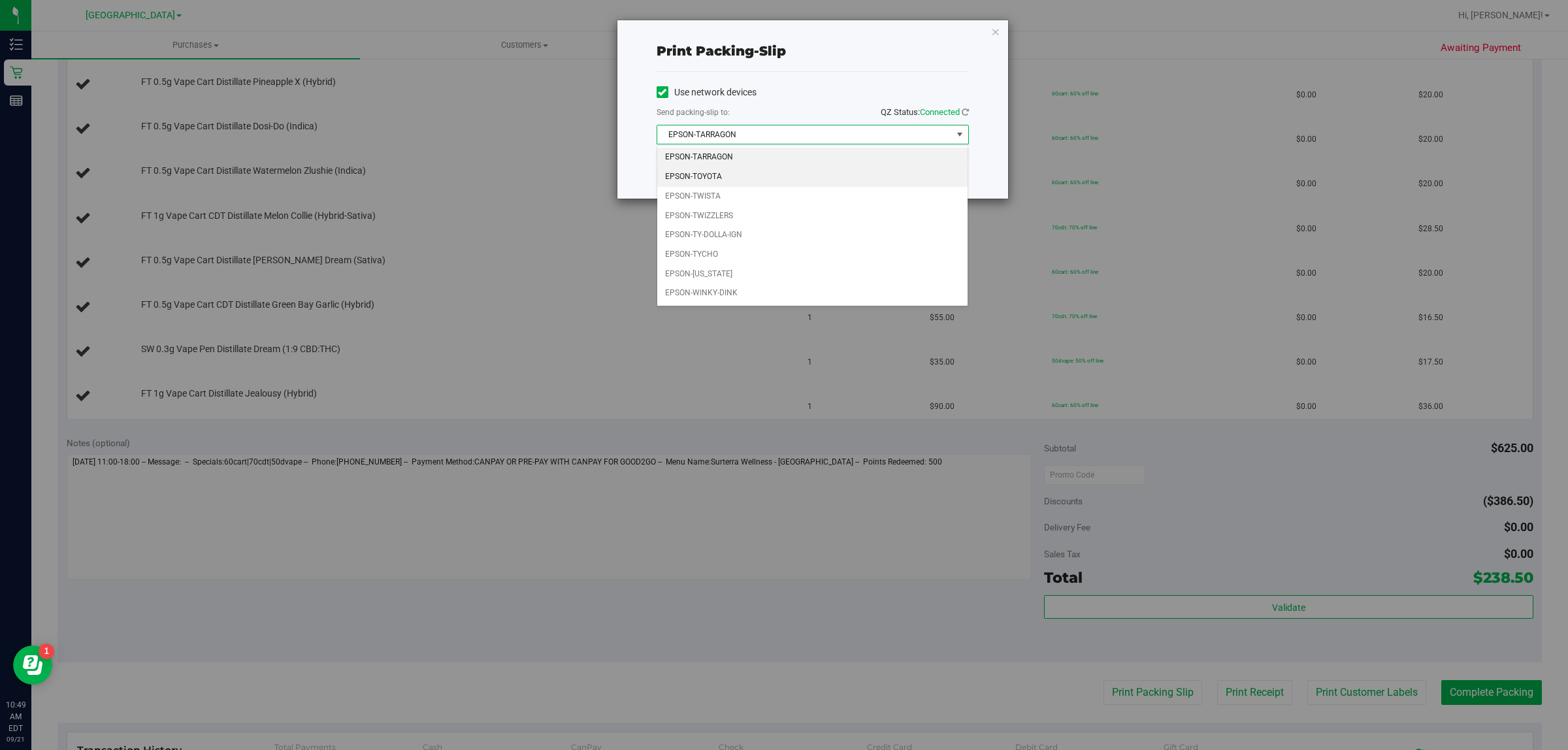
click at [725, 177] on li "EPSON-TOYOTA" at bounding box center [813, 177] width 311 height 20
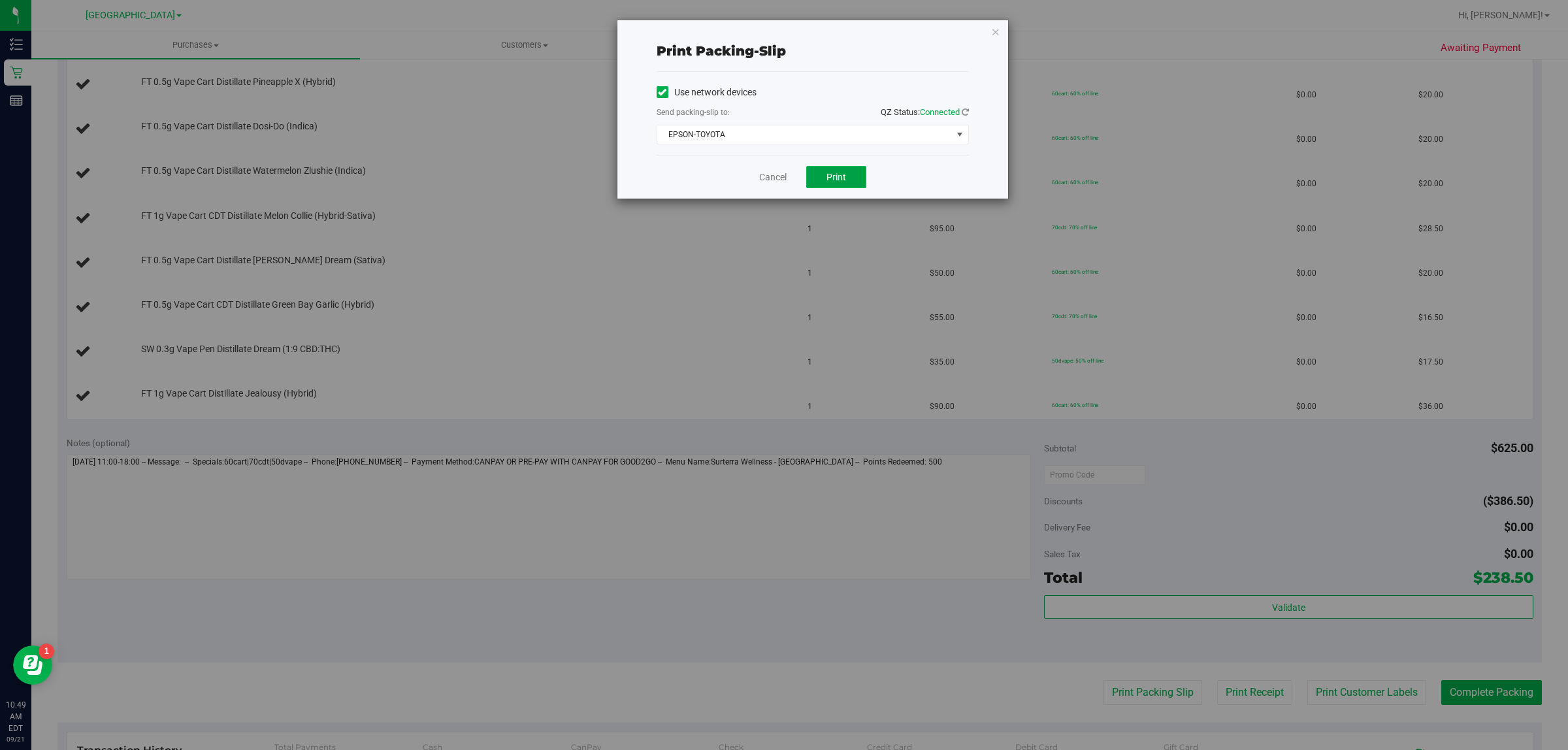
click at [822, 171] on button "Print" at bounding box center [836, 177] width 60 height 23
click at [768, 180] on link "Cancel" at bounding box center [773, 178] width 28 height 14
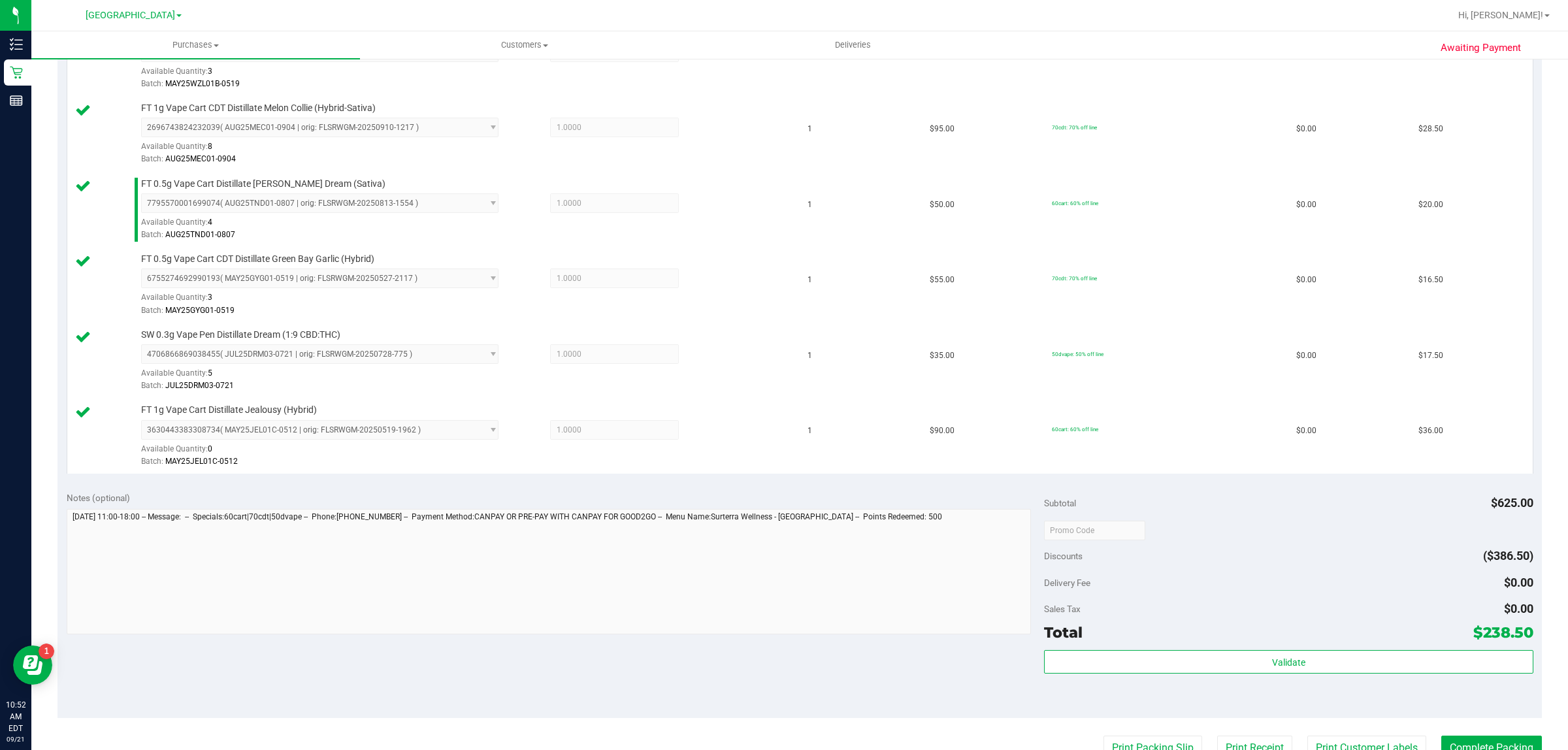
scroll to position [817, 0]
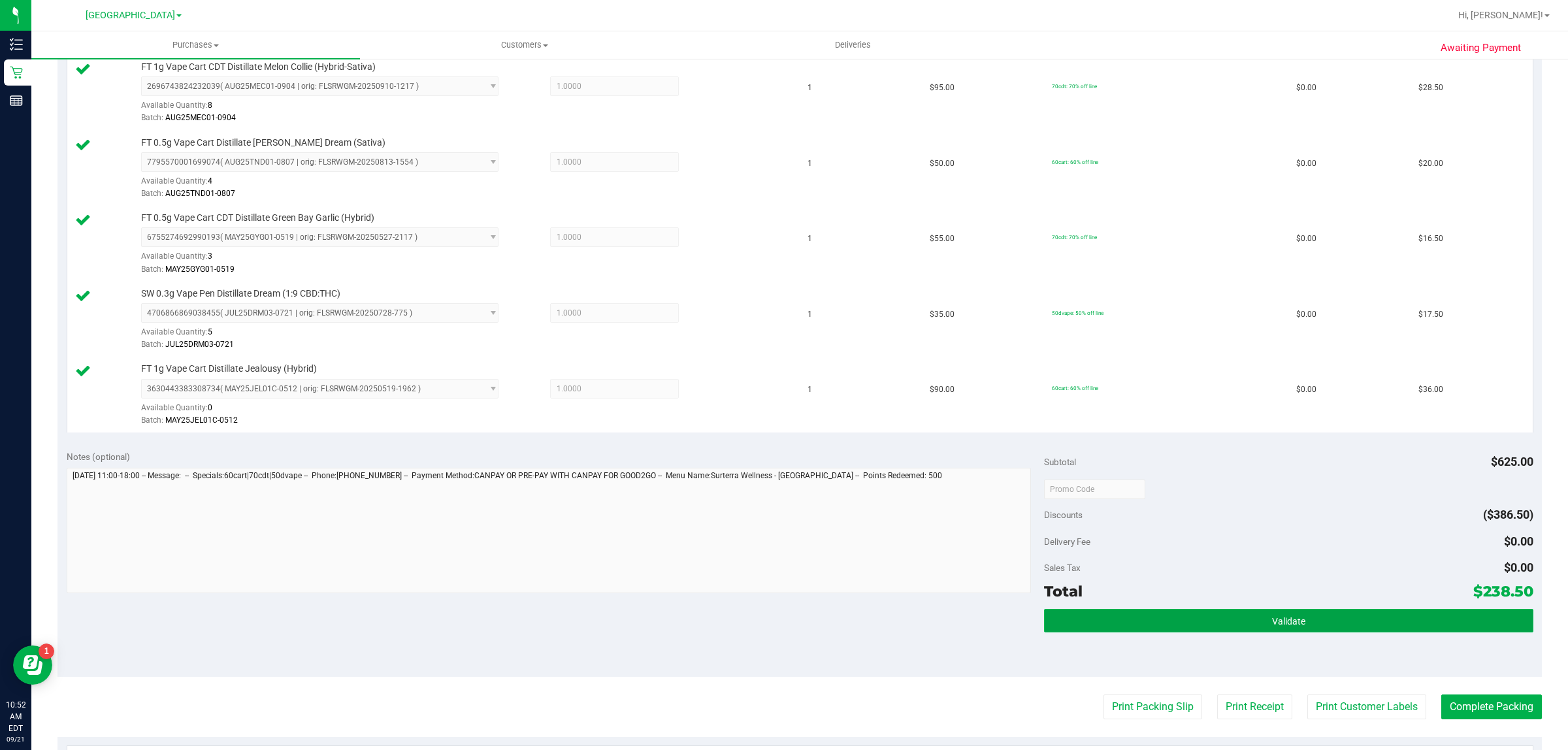
click at [1161, 618] on button "Validate" at bounding box center [1288, 620] width 488 height 23
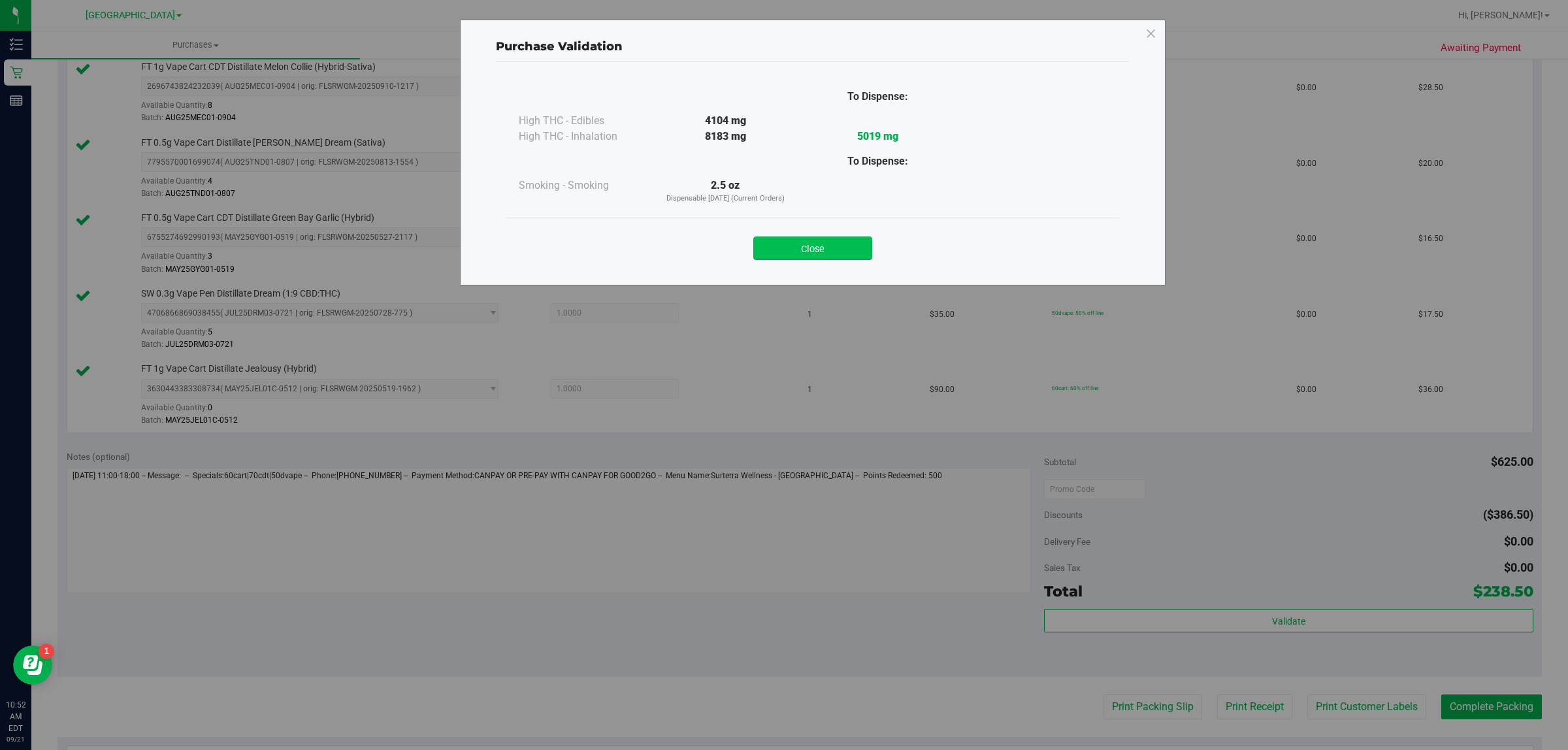
click at [810, 251] on button "Close" at bounding box center [813, 248] width 119 height 23
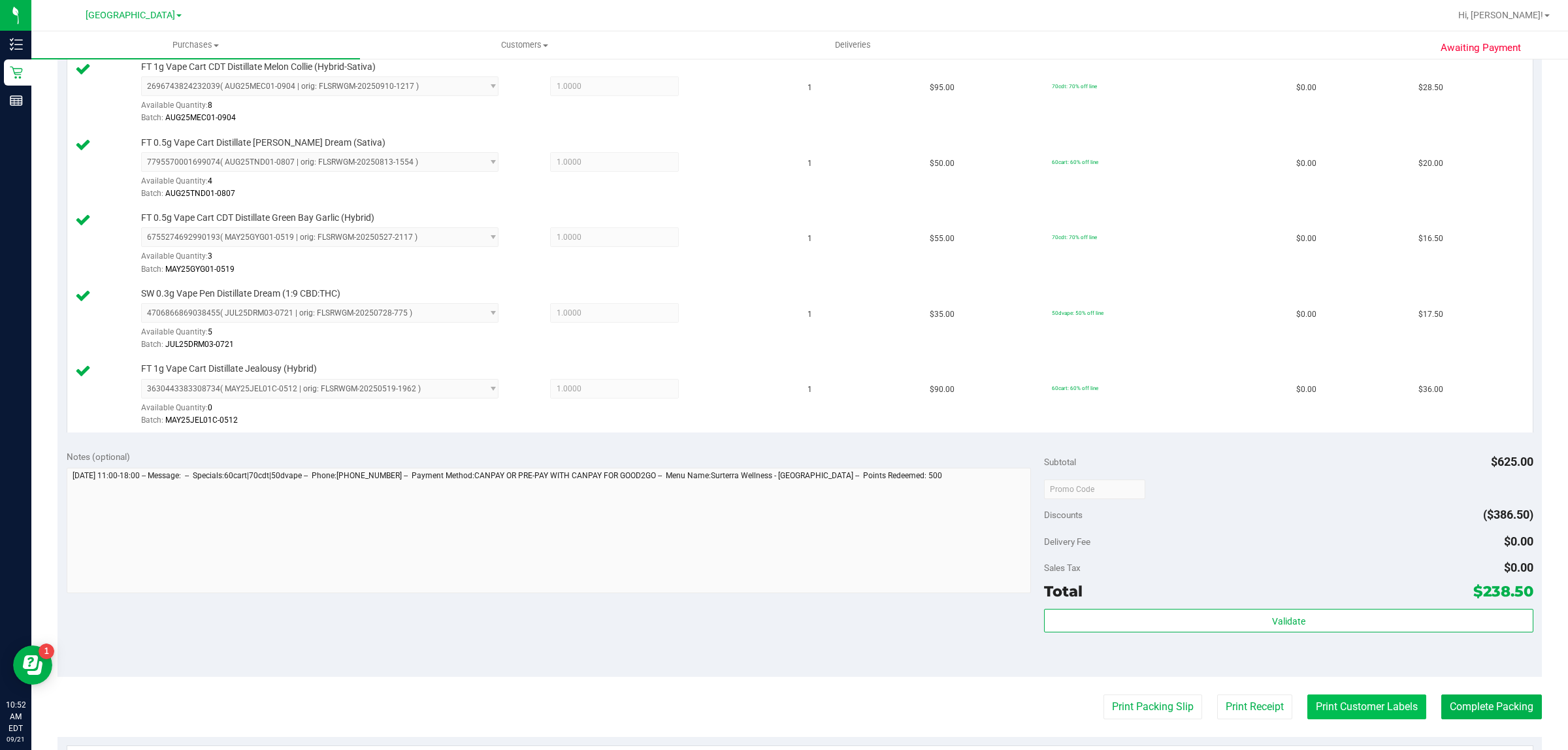
click at [1340, 706] on button "Print Customer Labels" at bounding box center [1366, 707] width 119 height 25
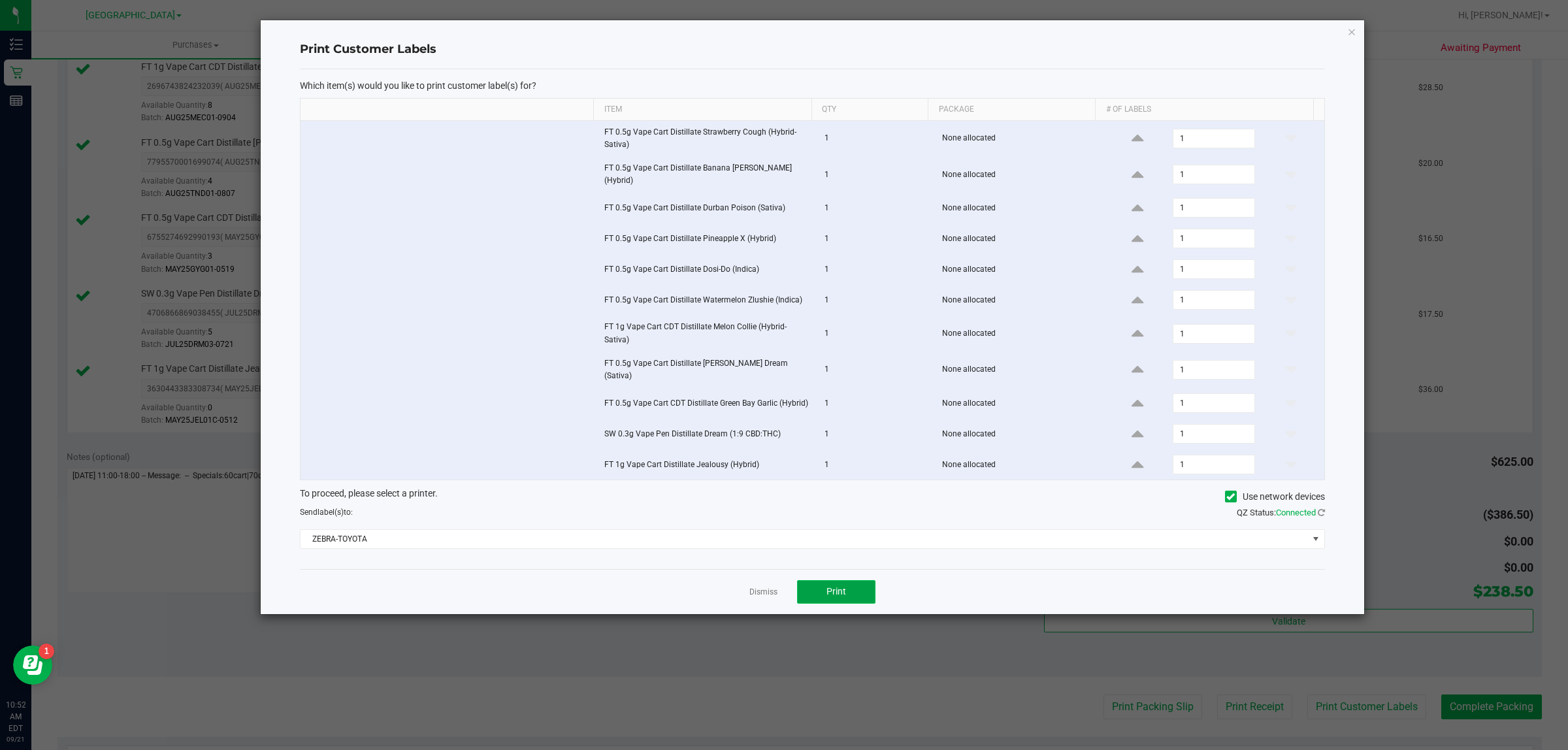
click at [827, 588] on span "Print" at bounding box center [836, 591] width 20 height 10
click at [760, 586] on link "Dismiss" at bounding box center [763, 591] width 28 height 11
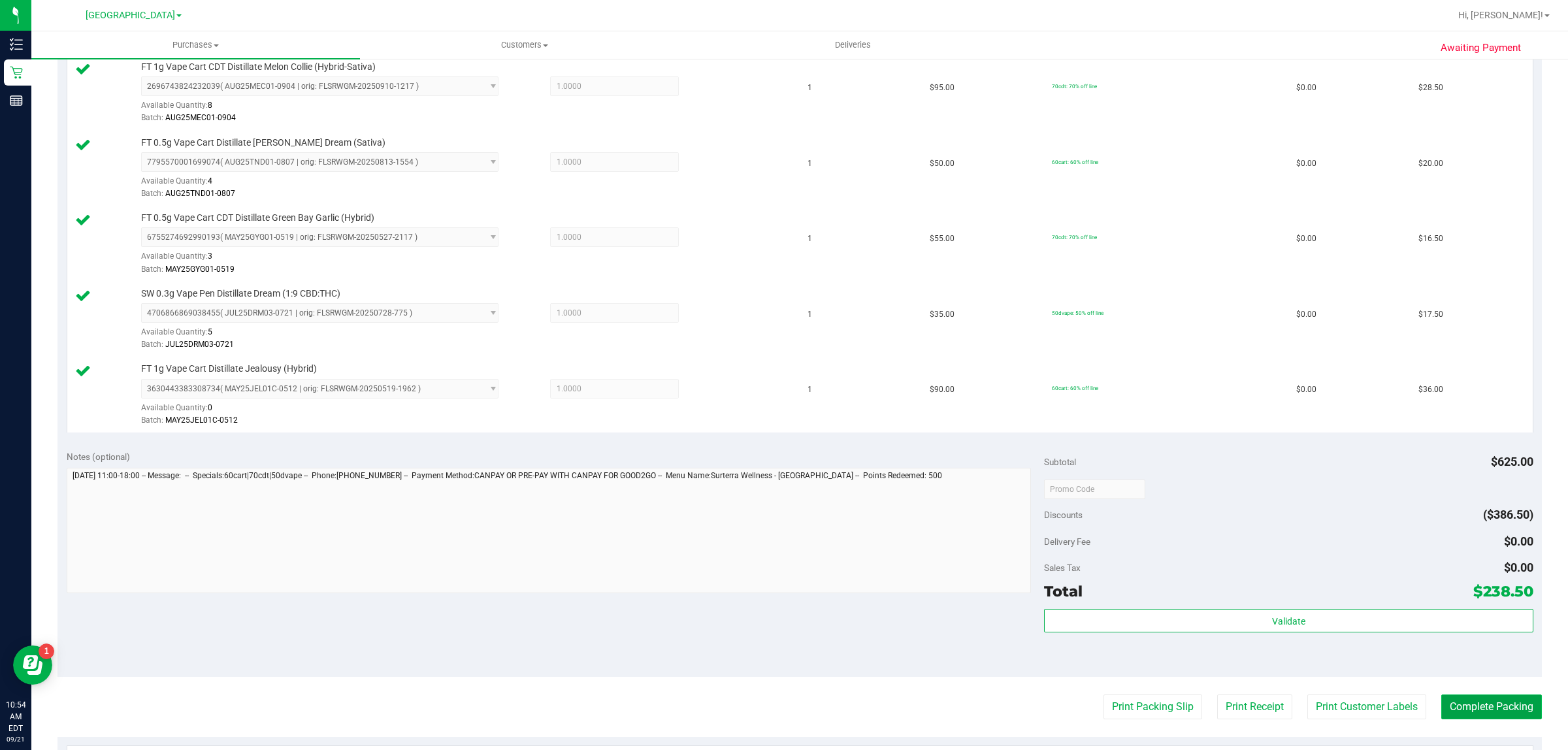
click at [1501, 717] on button "Complete Packing" at bounding box center [1492, 707] width 101 height 25
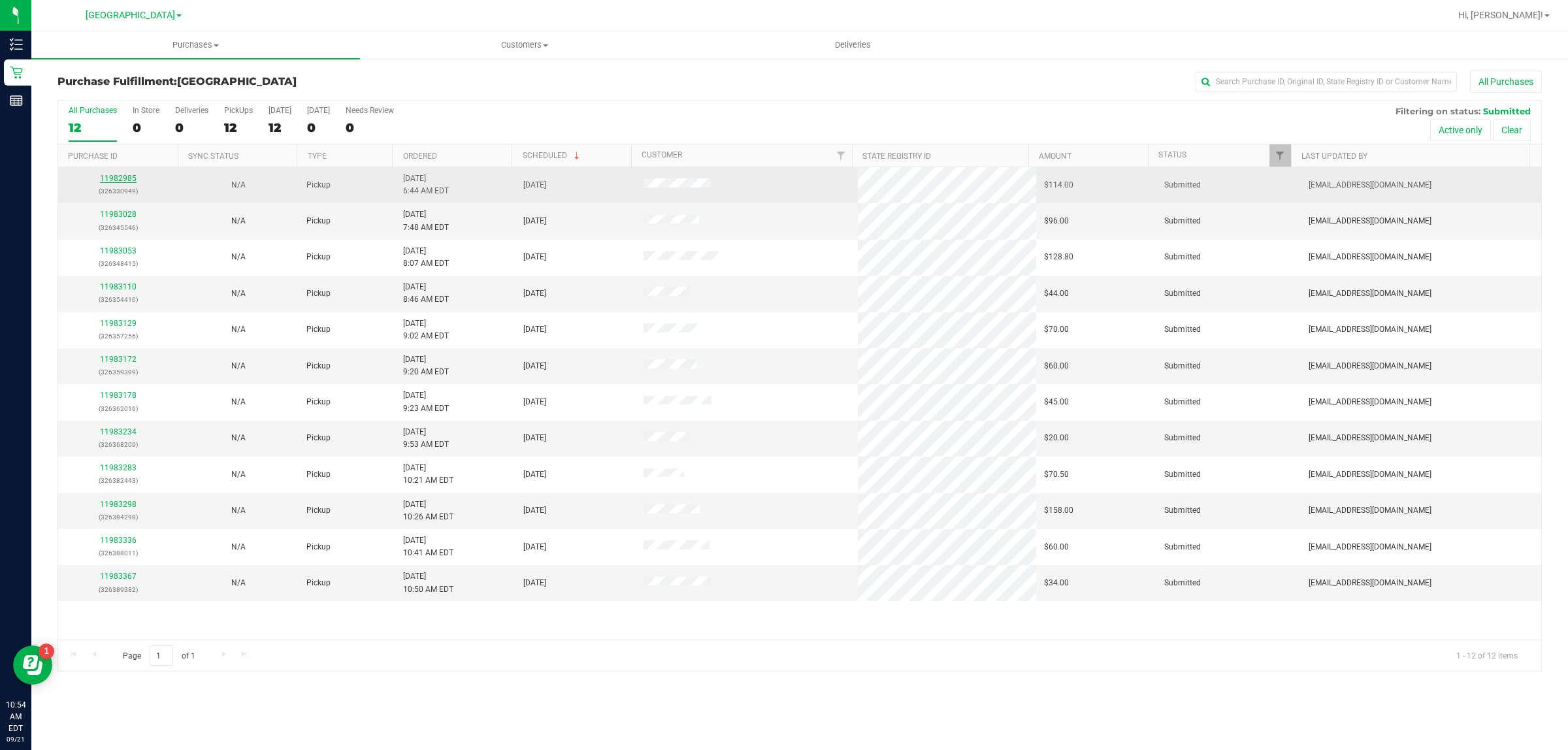
click at [126, 181] on link "11982985" at bounding box center [118, 178] width 36 height 10
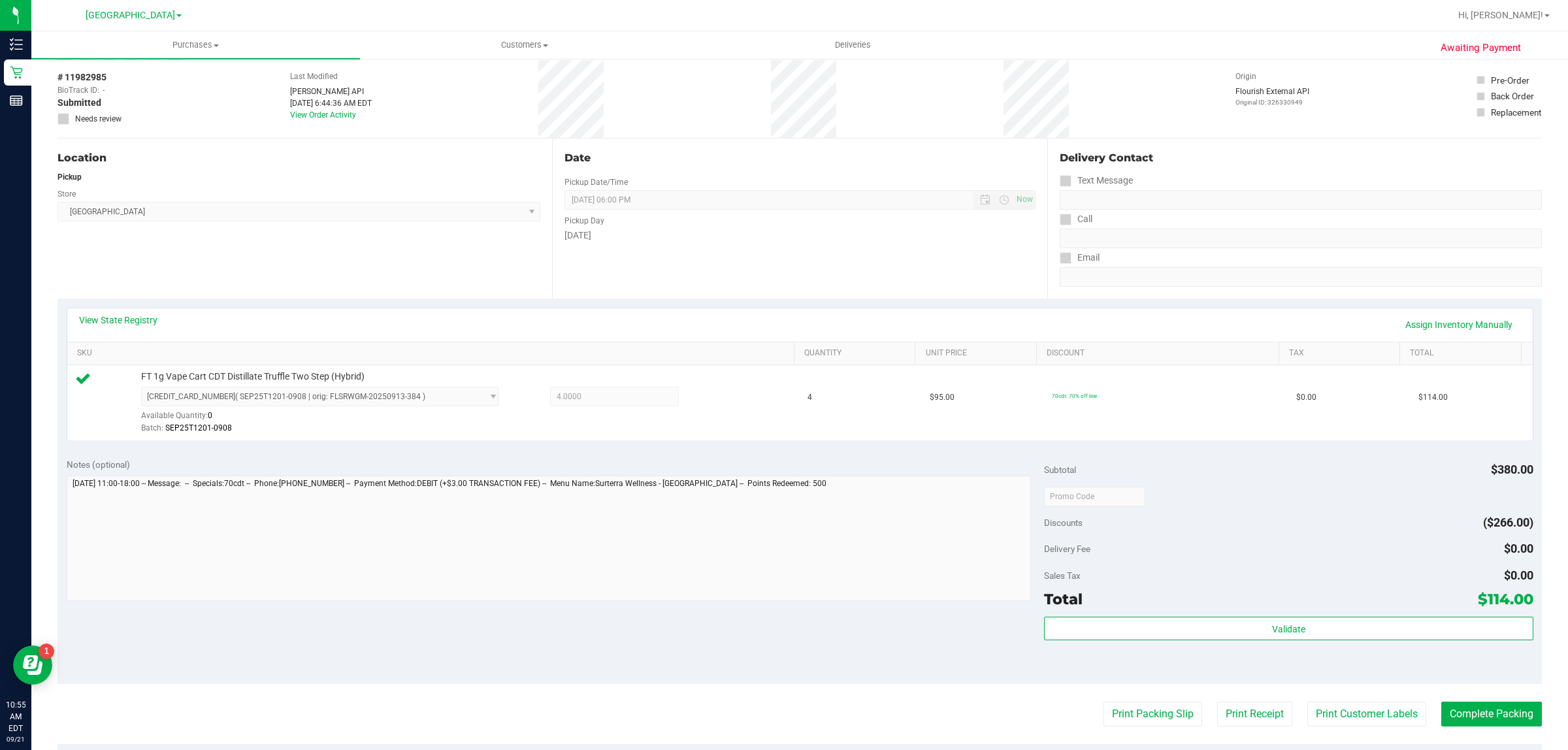
scroll to position [163, 0]
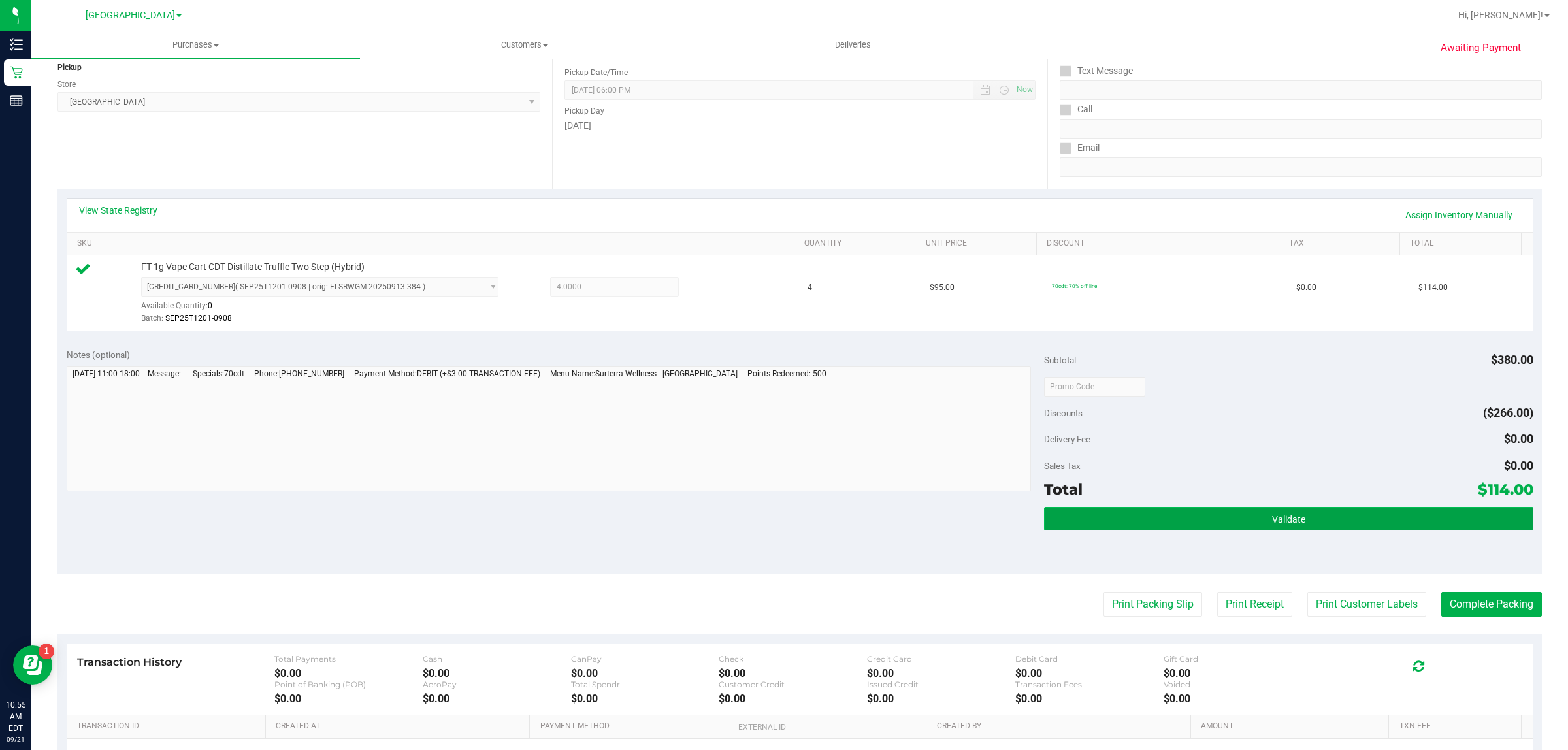
click at [1275, 526] on button "Validate" at bounding box center [1288, 518] width 488 height 23
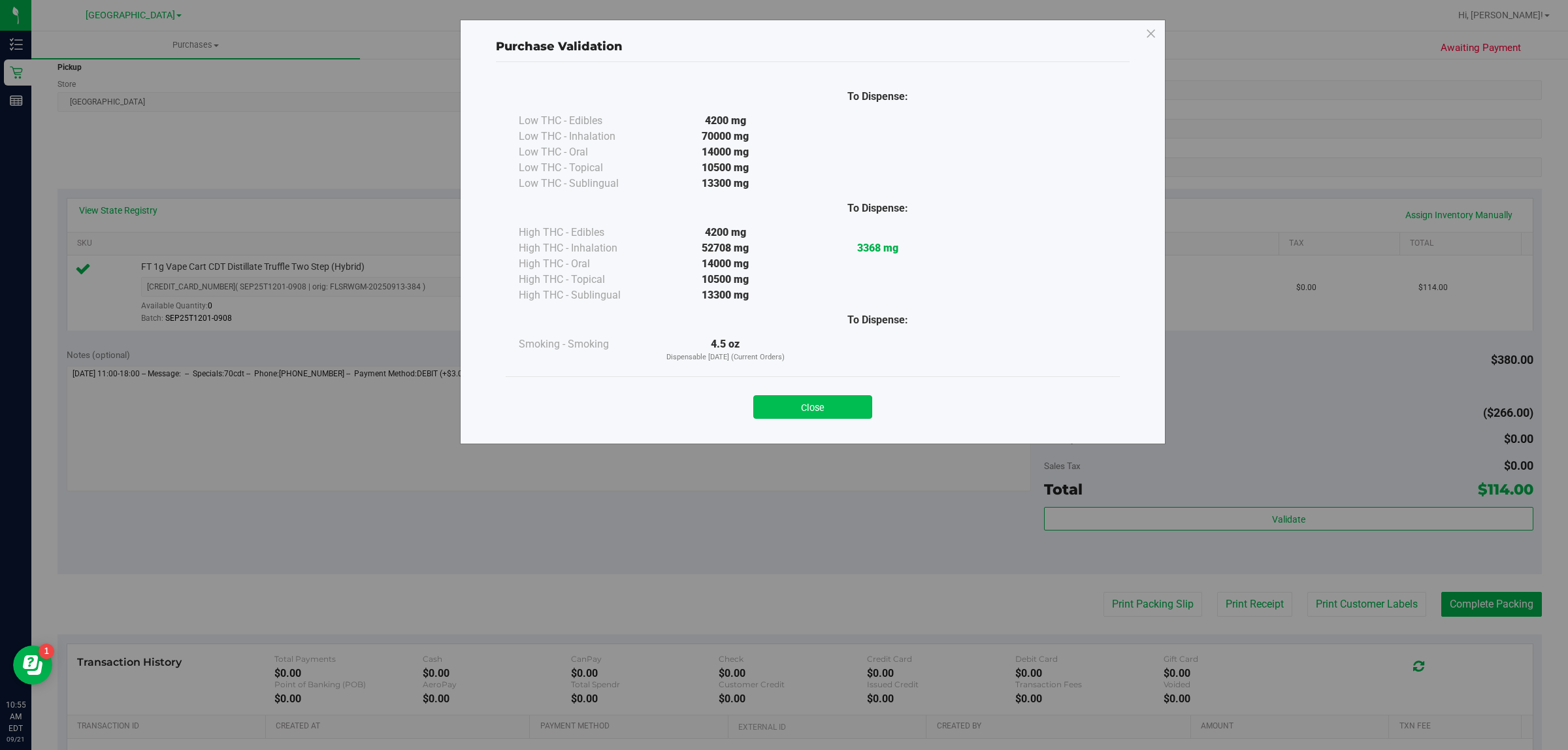
click at [806, 408] on button "Close" at bounding box center [813, 407] width 119 height 23
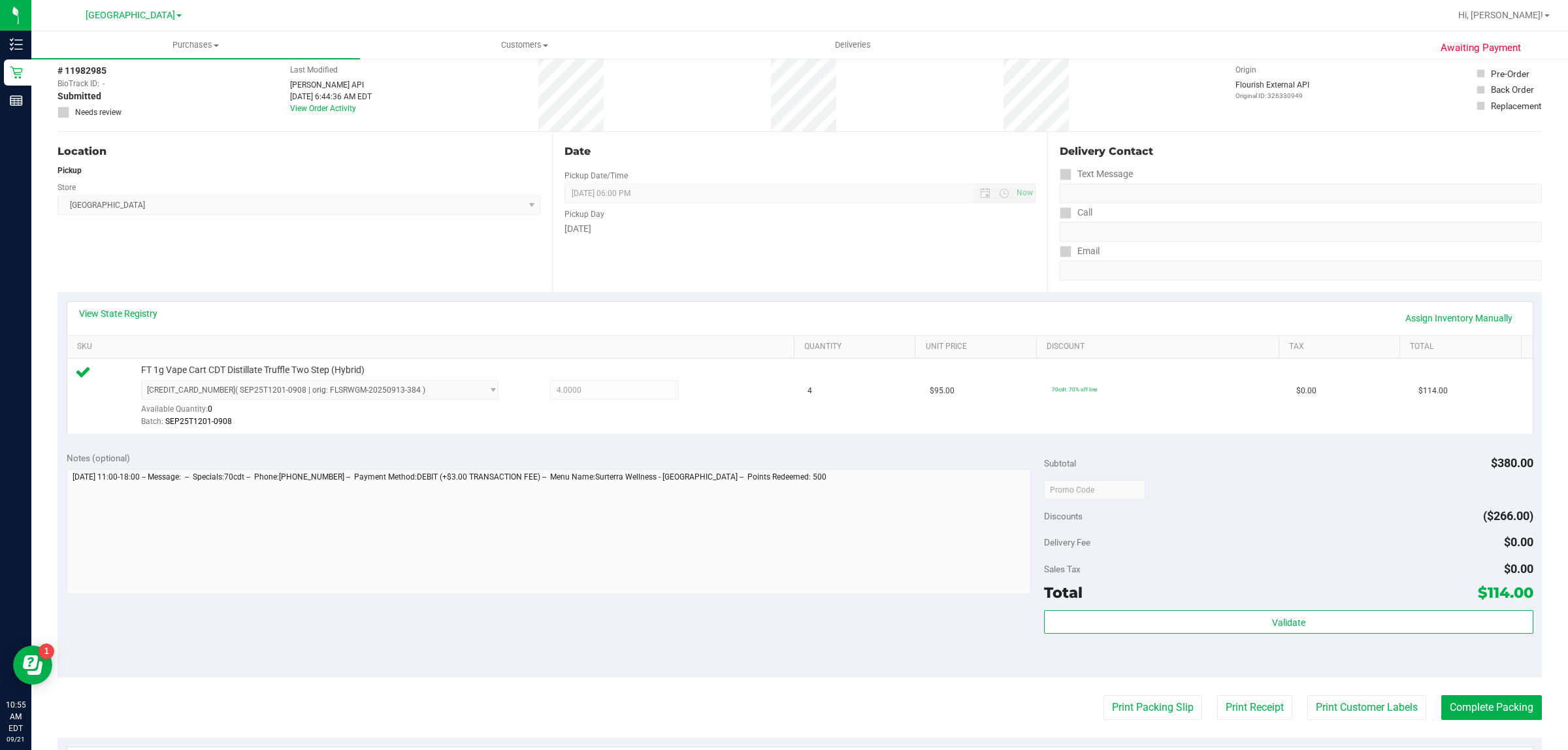
scroll to position [0, 0]
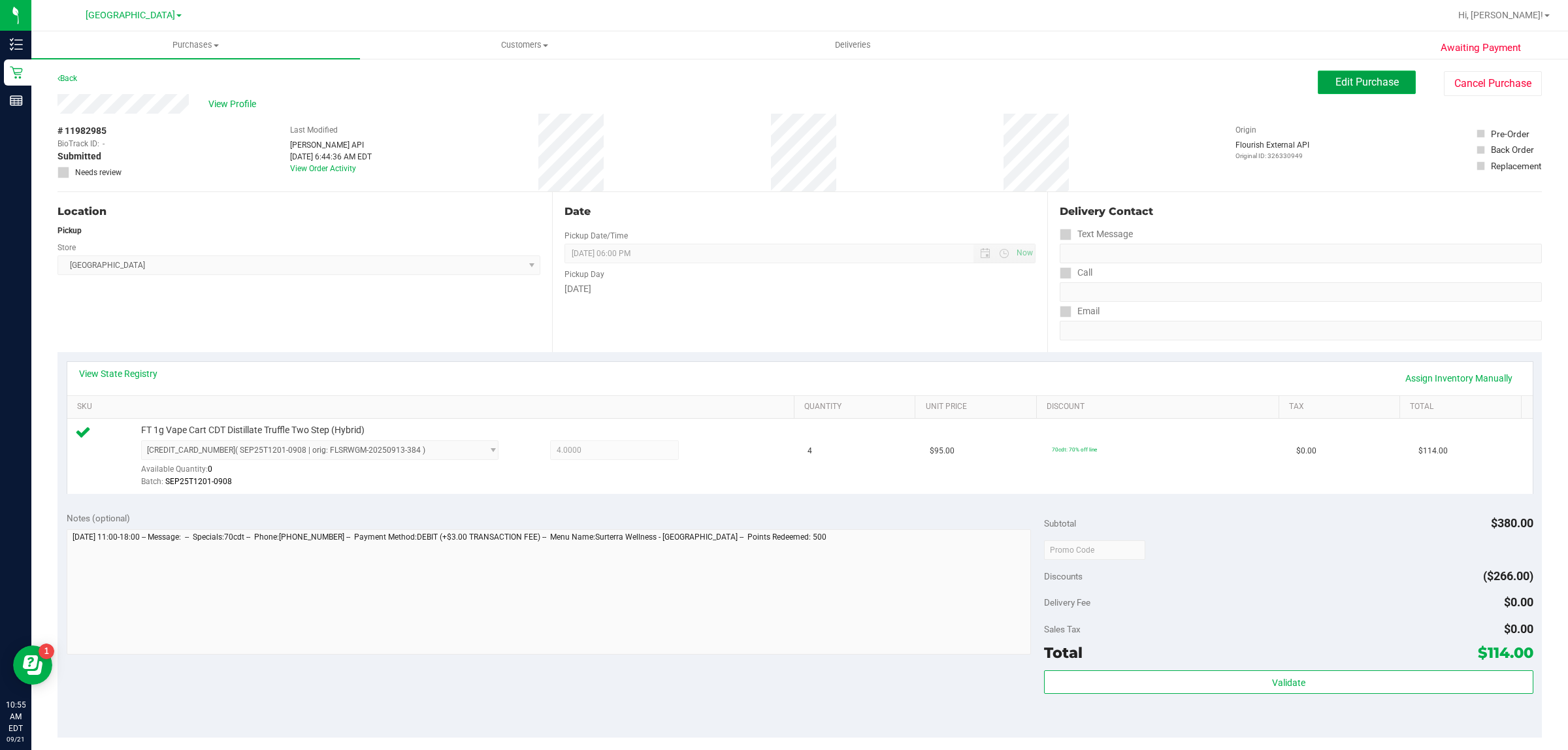
click at [1369, 83] on span "Edit Purchase" at bounding box center [1367, 82] width 63 height 12
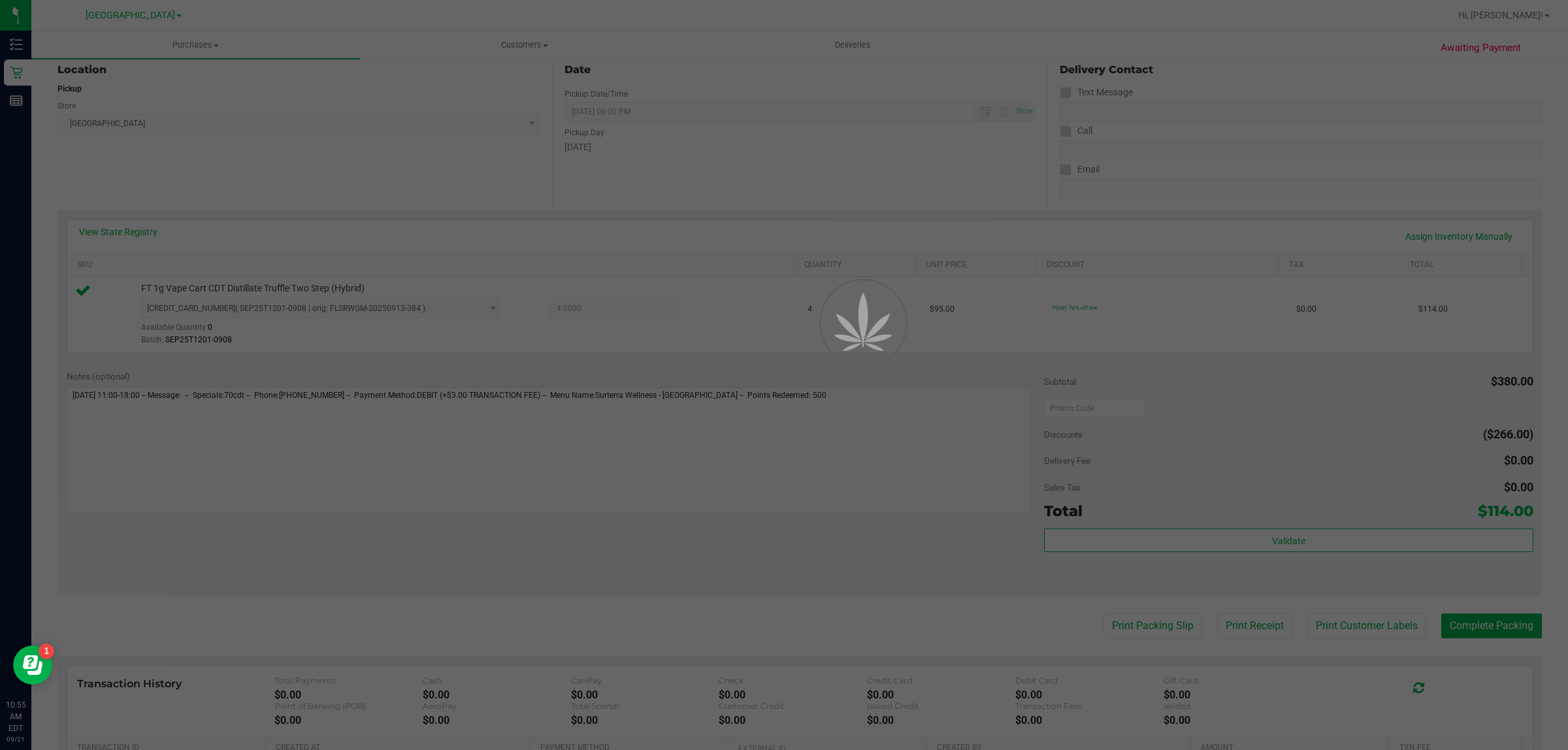
scroll to position [163, 0]
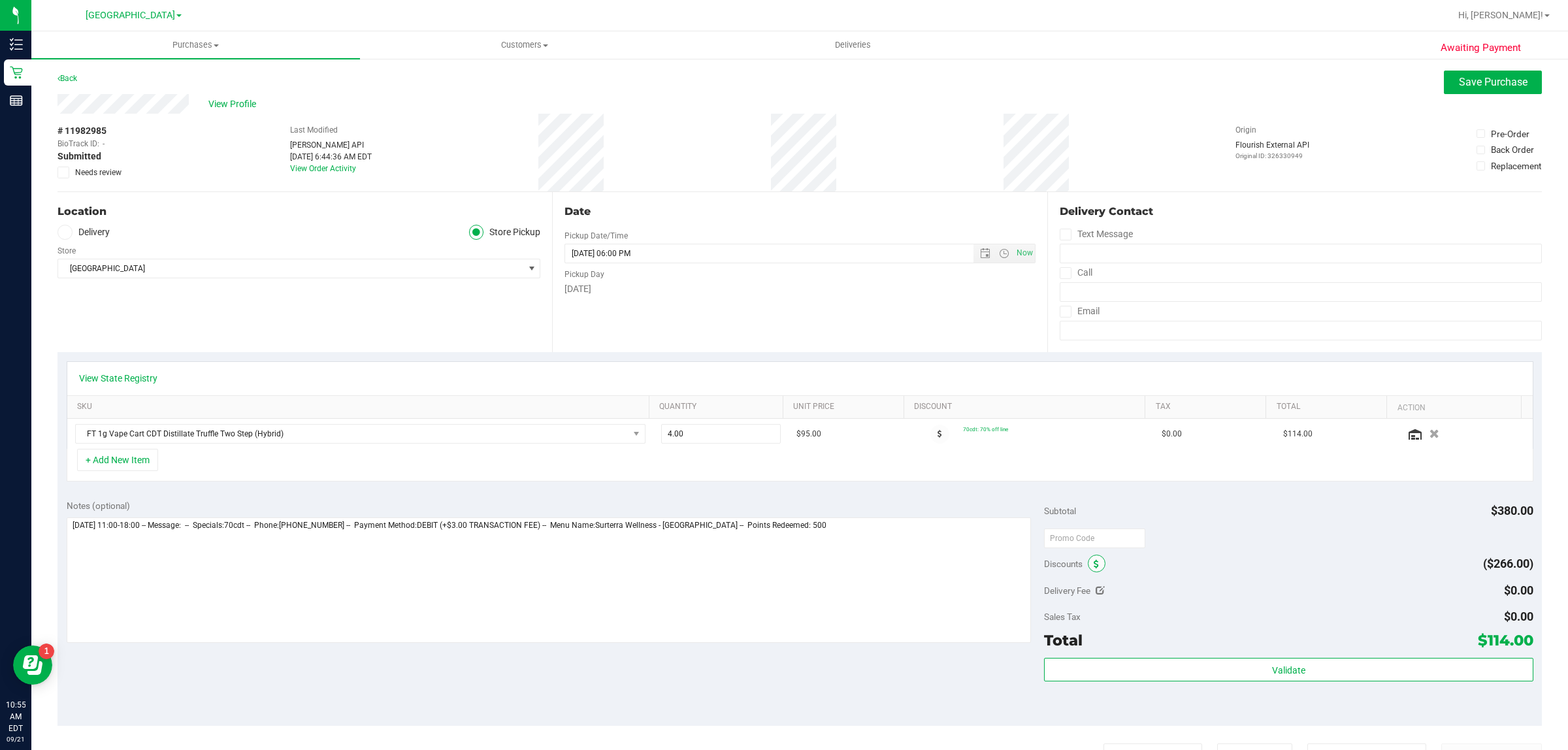
click at [1094, 560] on icon at bounding box center [1096, 564] width 5 height 10
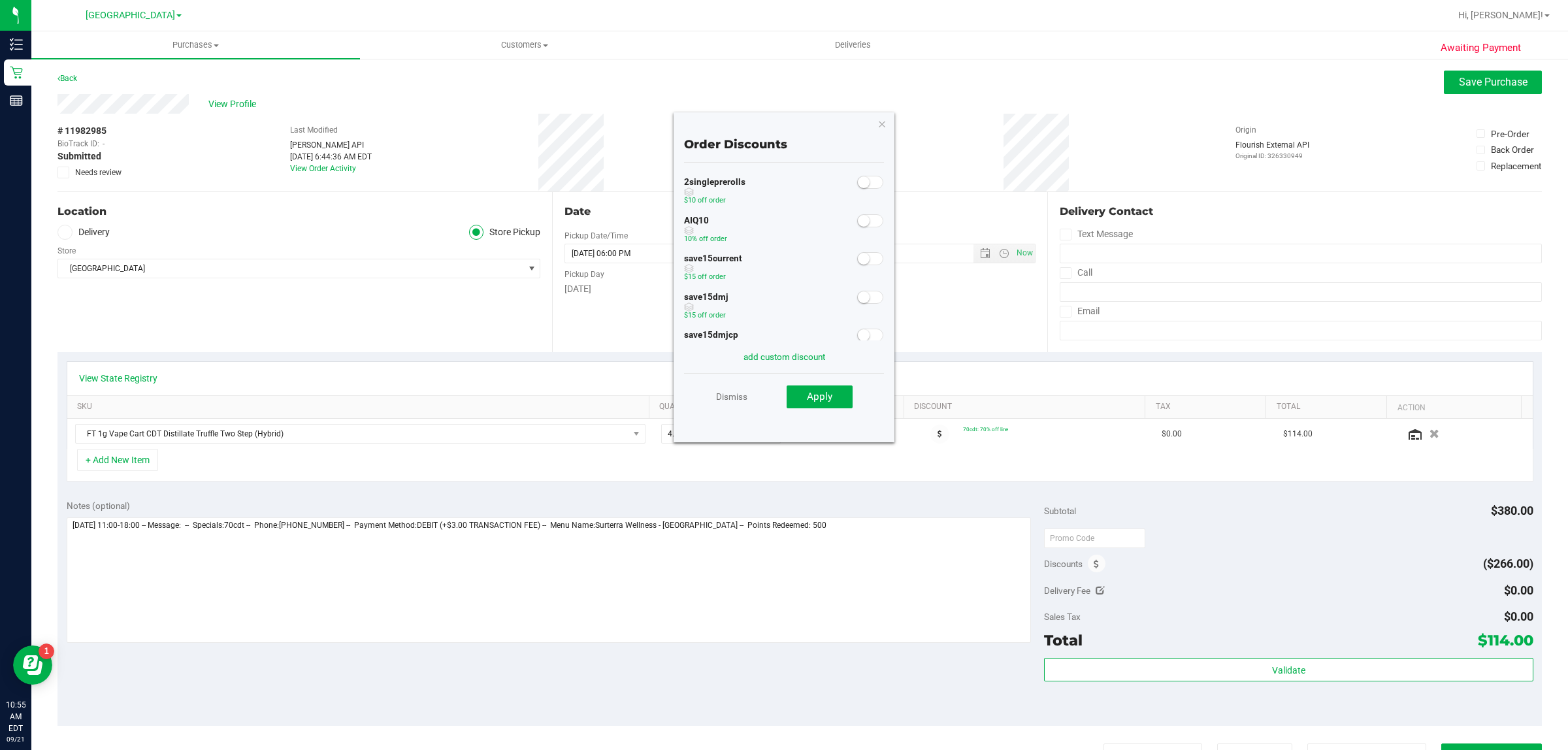
click at [860, 227] on div at bounding box center [870, 218] width 27 height 16
click at [859, 219] on span at bounding box center [870, 220] width 26 height 13
click at [825, 399] on span "Apply" at bounding box center [819, 396] width 25 height 12
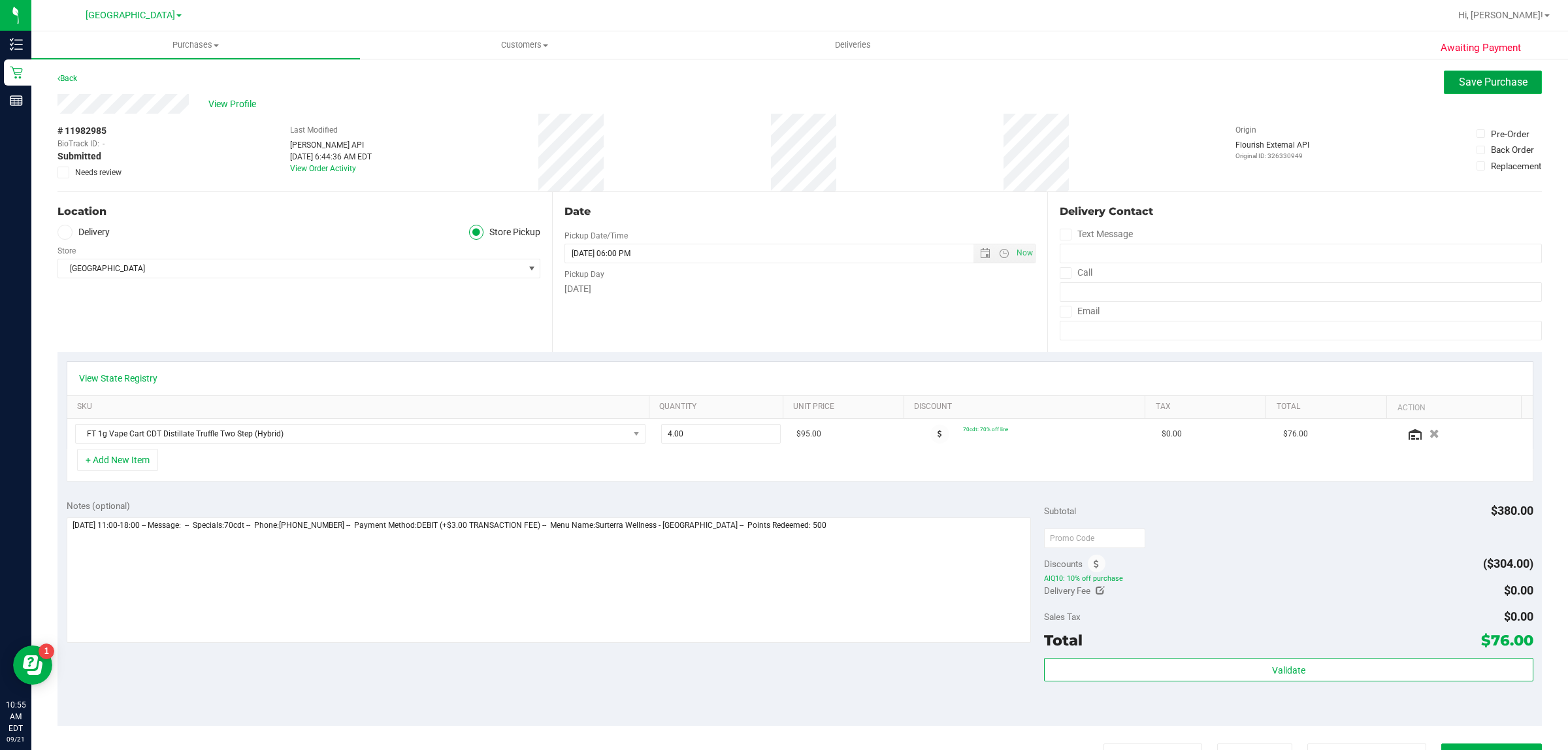
click at [1459, 81] on span "Save Purchase" at bounding box center [1493, 82] width 69 height 12
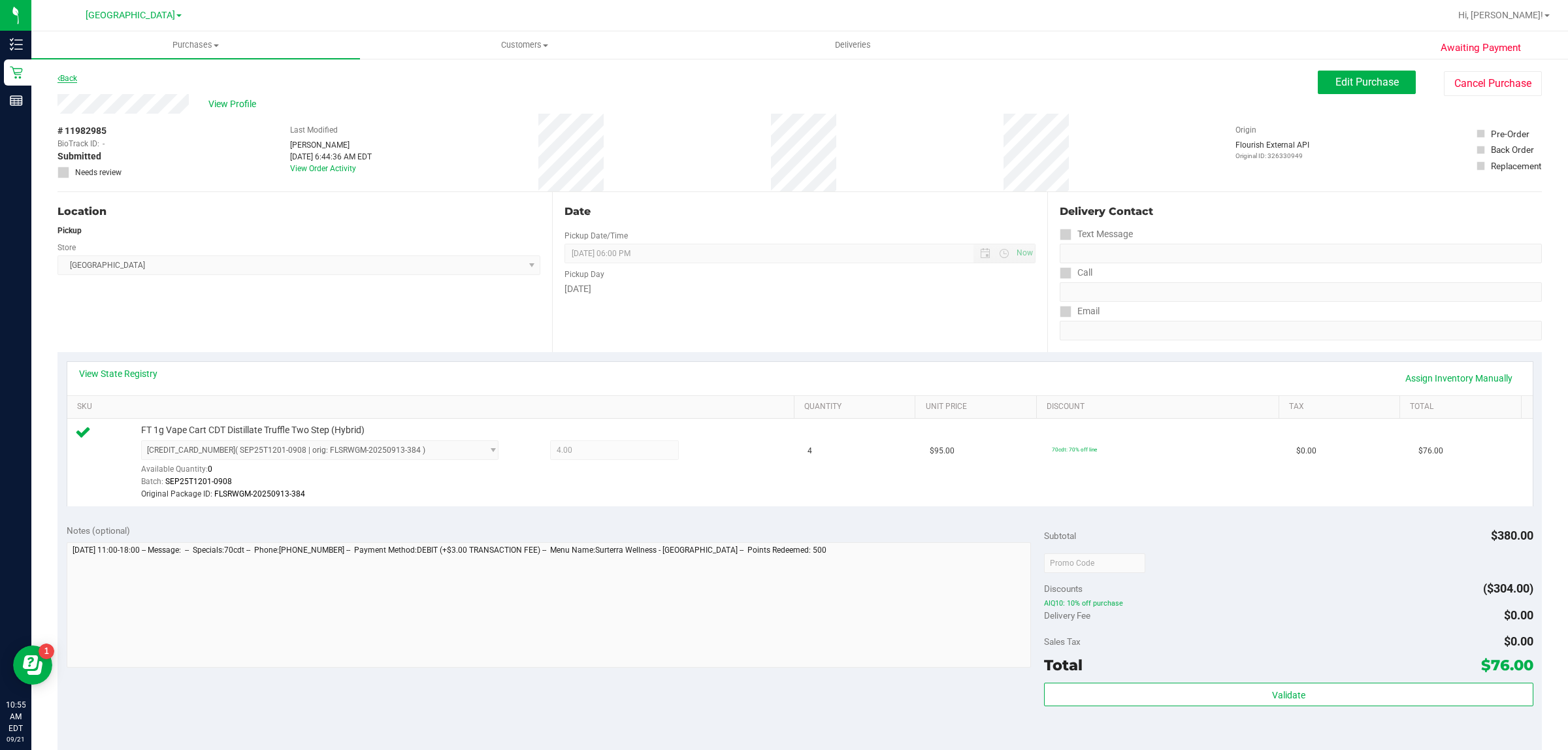
click at [68, 76] on link "Back" at bounding box center [67, 78] width 20 height 10
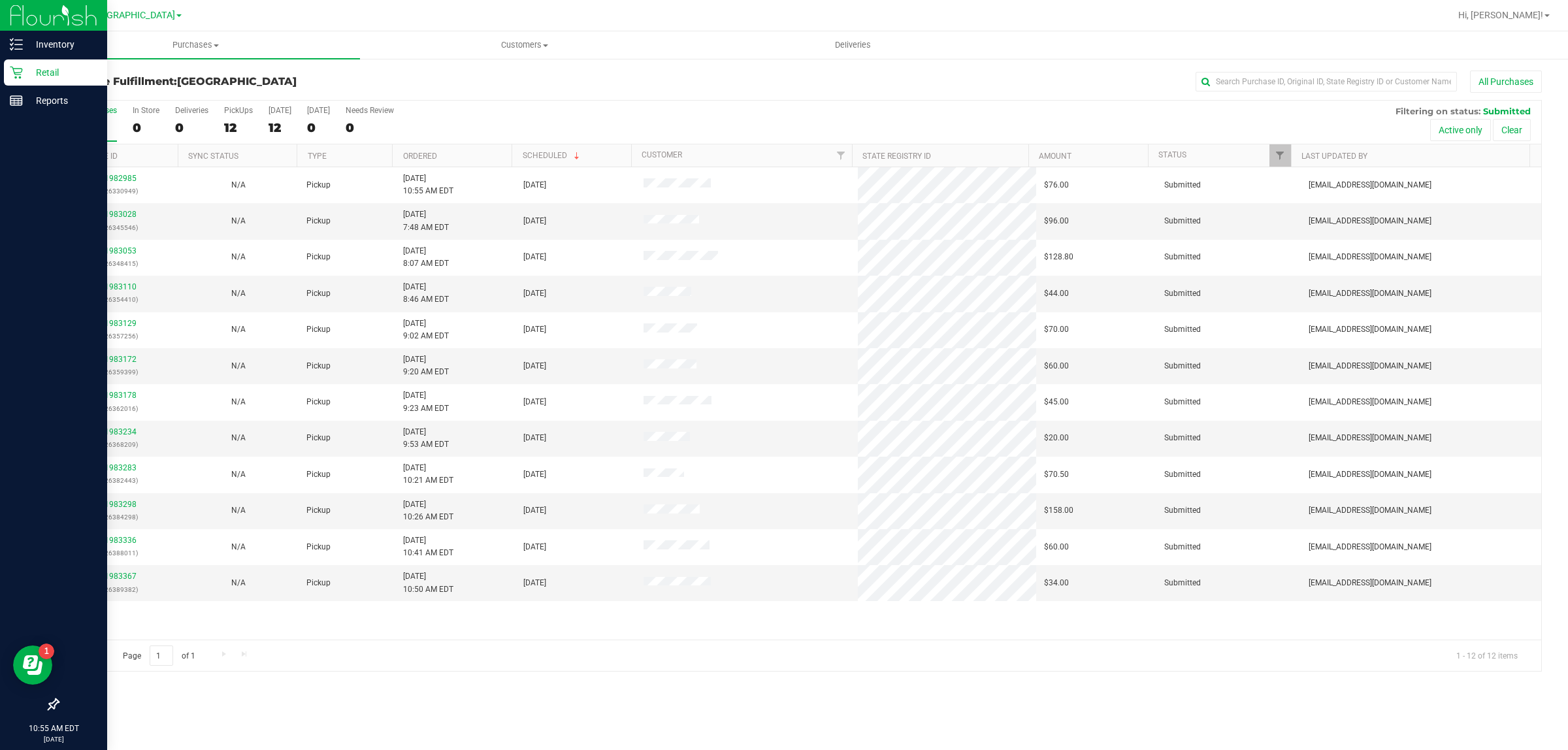
click at [41, 60] on div "Retail" at bounding box center [56, 73] width 103 height 26
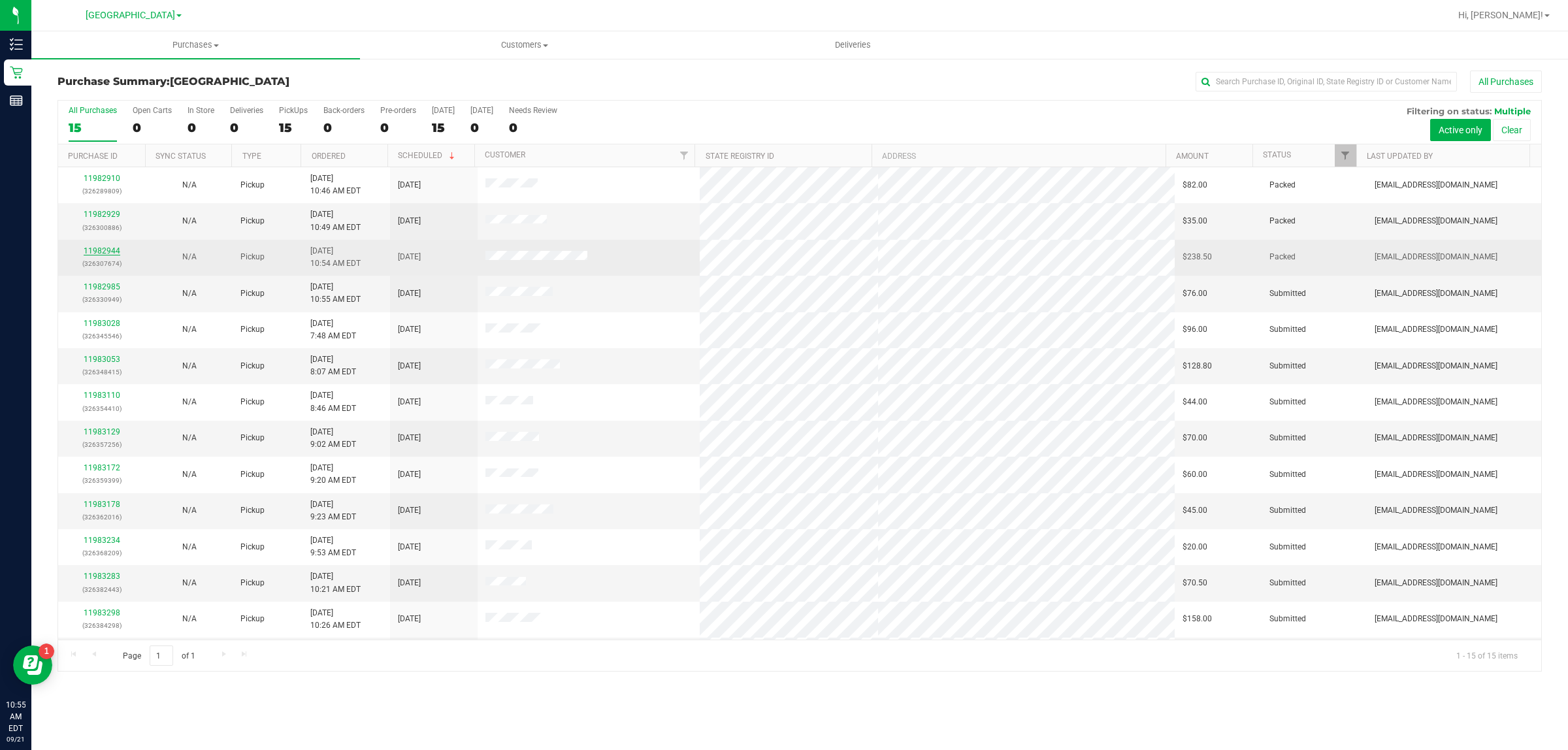
click at [88, 248] on link "11982944" at bounding box center [101, 251] width 36 height 10
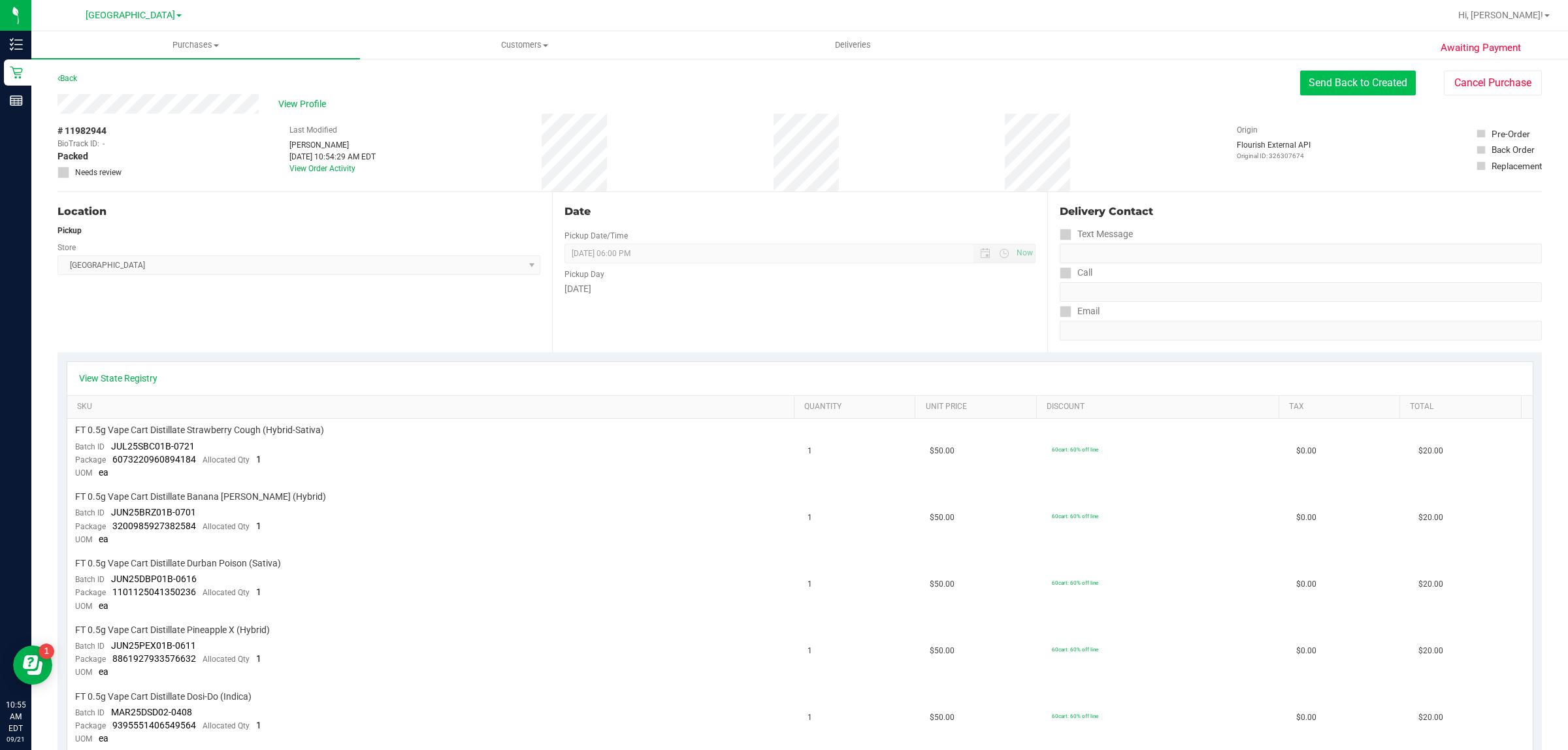
click at [1330, 82] on button "Send Back to Created" at bounding box center [1357, 82] width 115 height 25
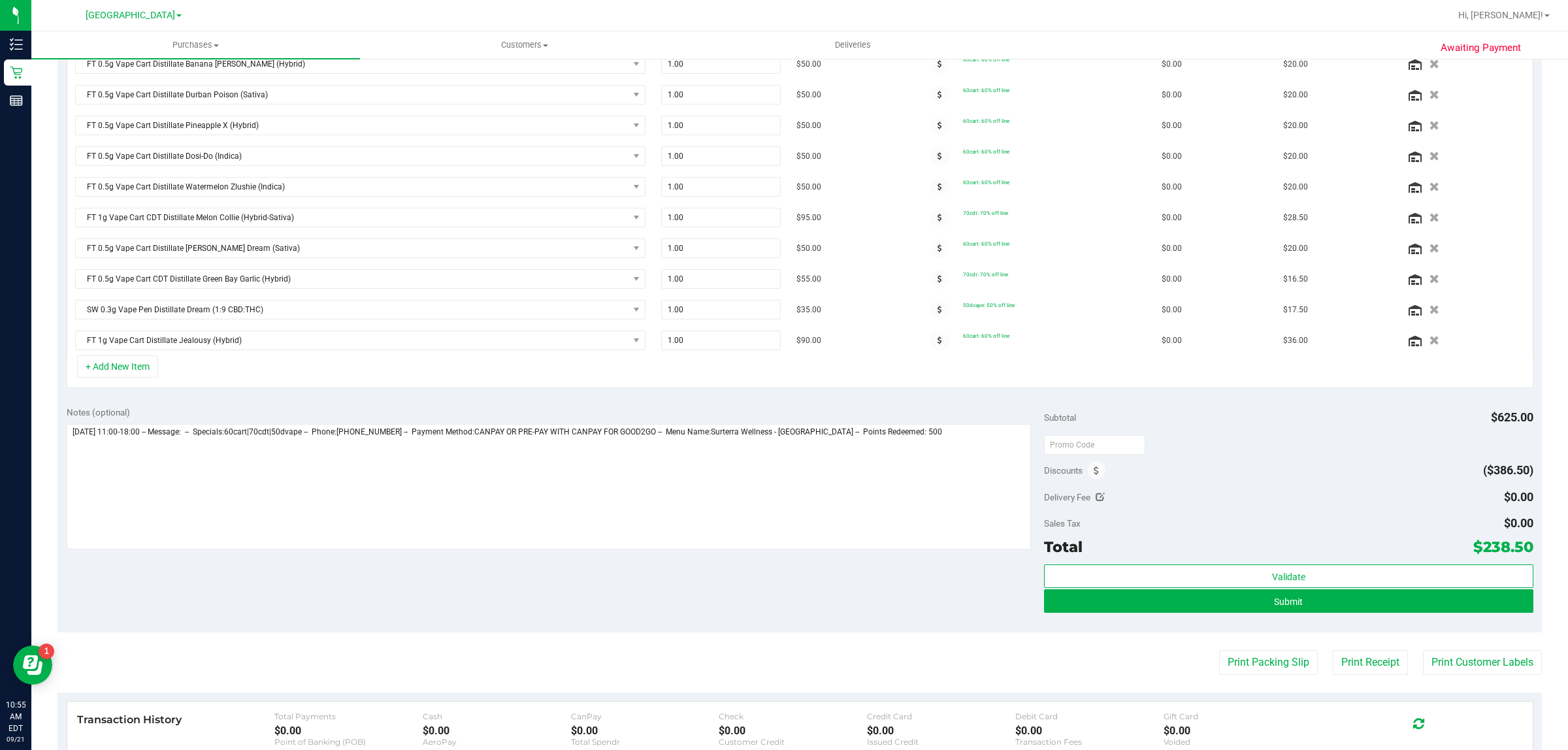
scroll to position [571, 0]
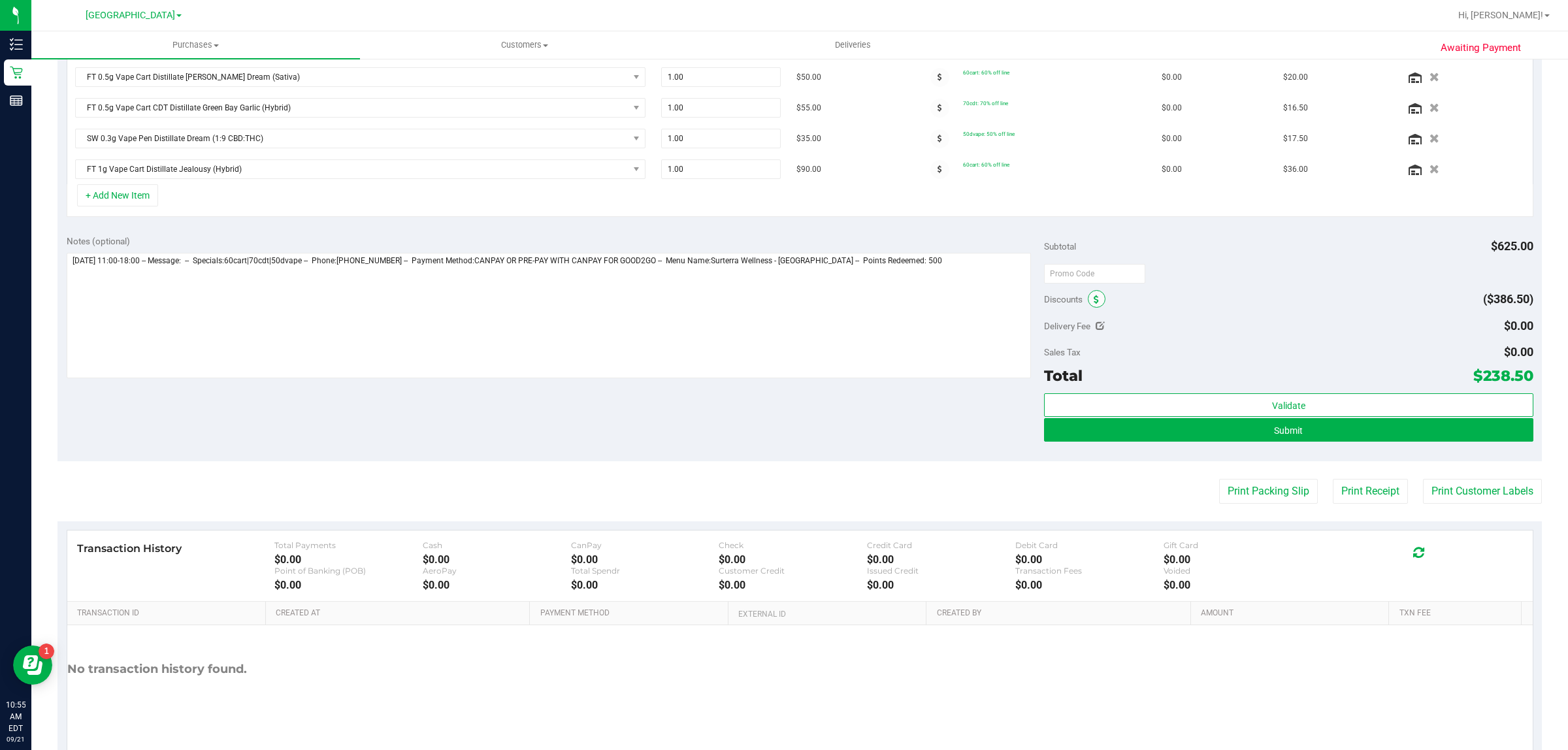
click at [1094, 304] on icon at bounding box center [1096, 299] width 5 height 10
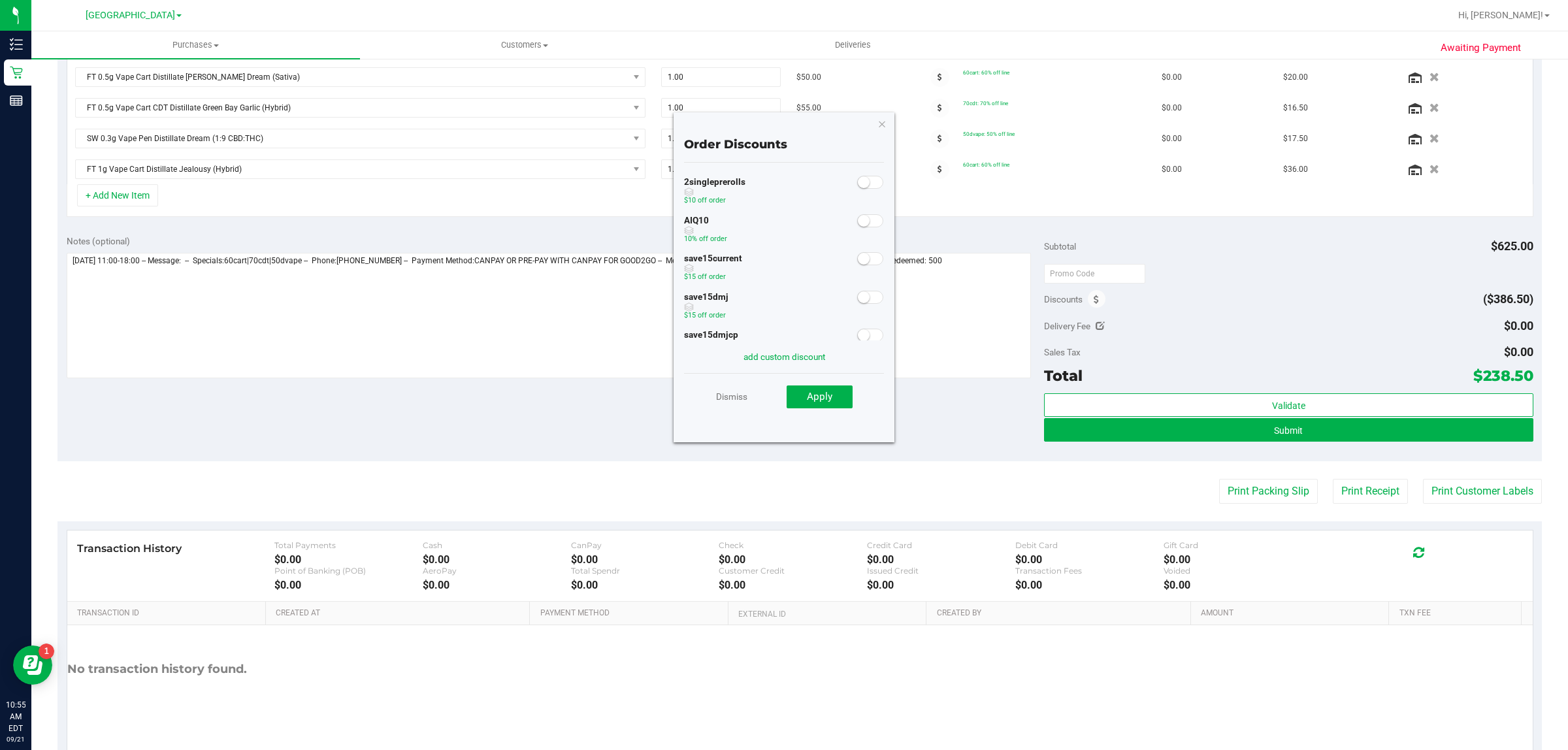
click at [861, 223] on span at bounding box center [870, 220] width 26 height 13
click at [826, 399] on span "Apply" at bounding box center [819, 396] width 25 height 12
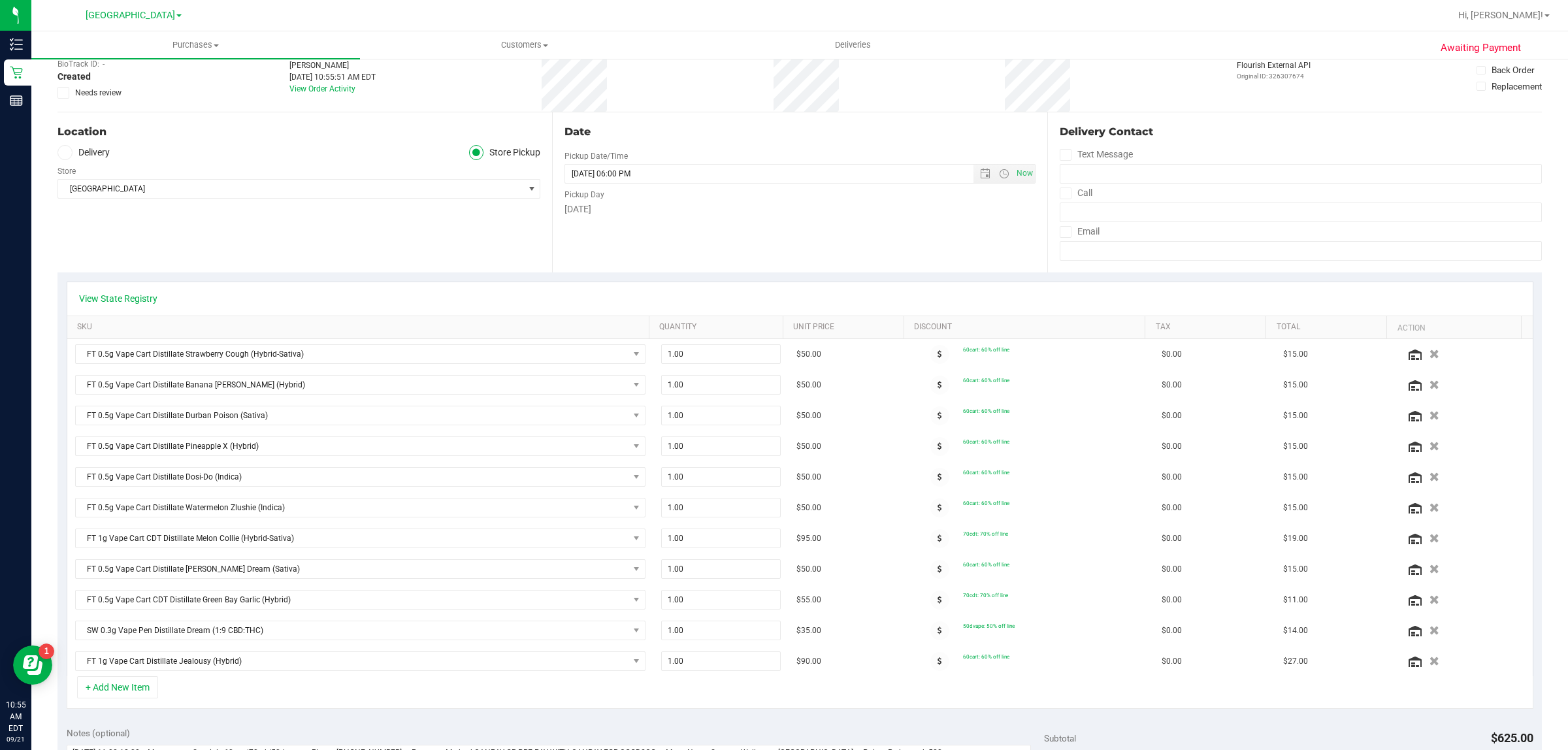
scroll to position [0, 0]
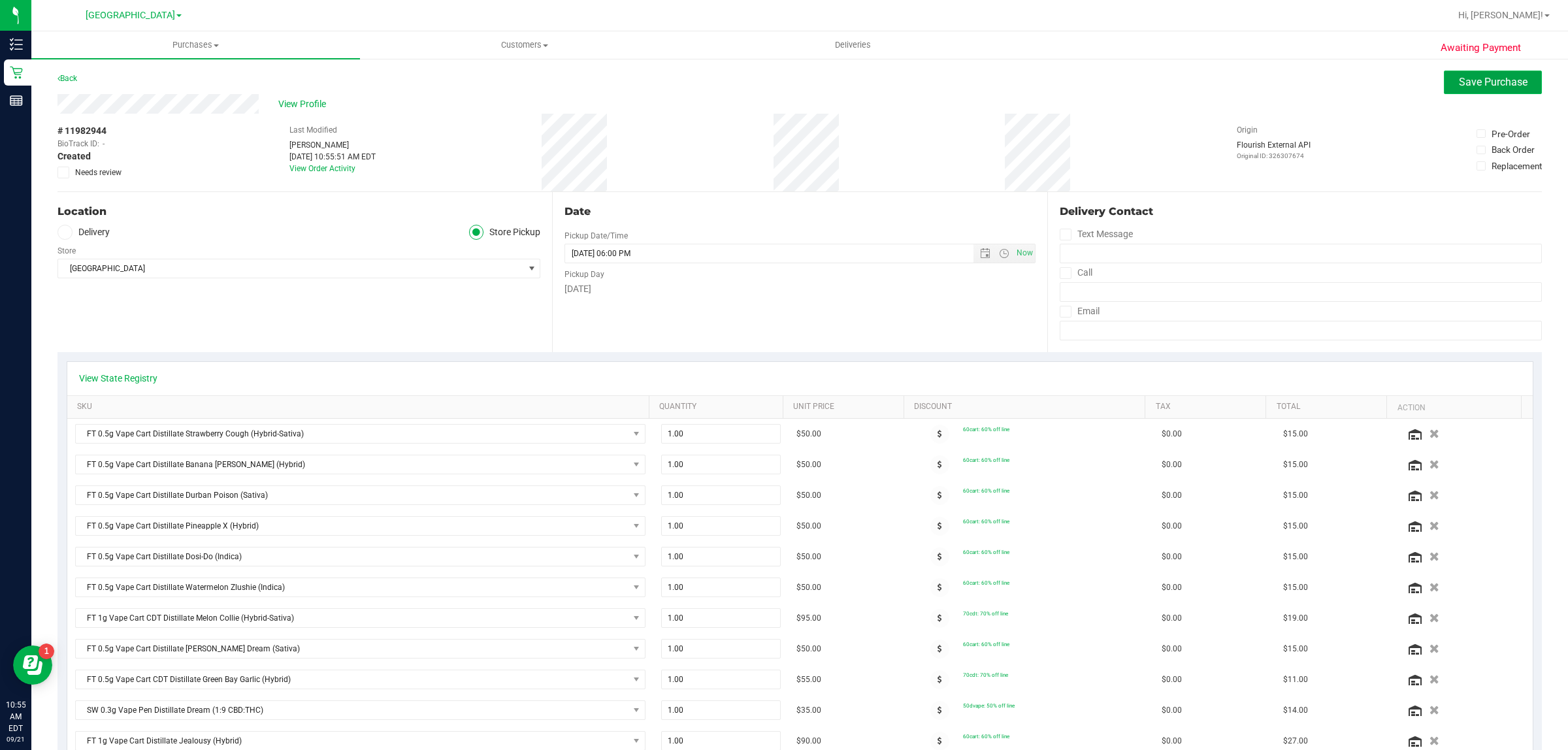
click at [1459, 85] on span "Save Purchase" at bounding box center [1493, 82] width 69 height 12
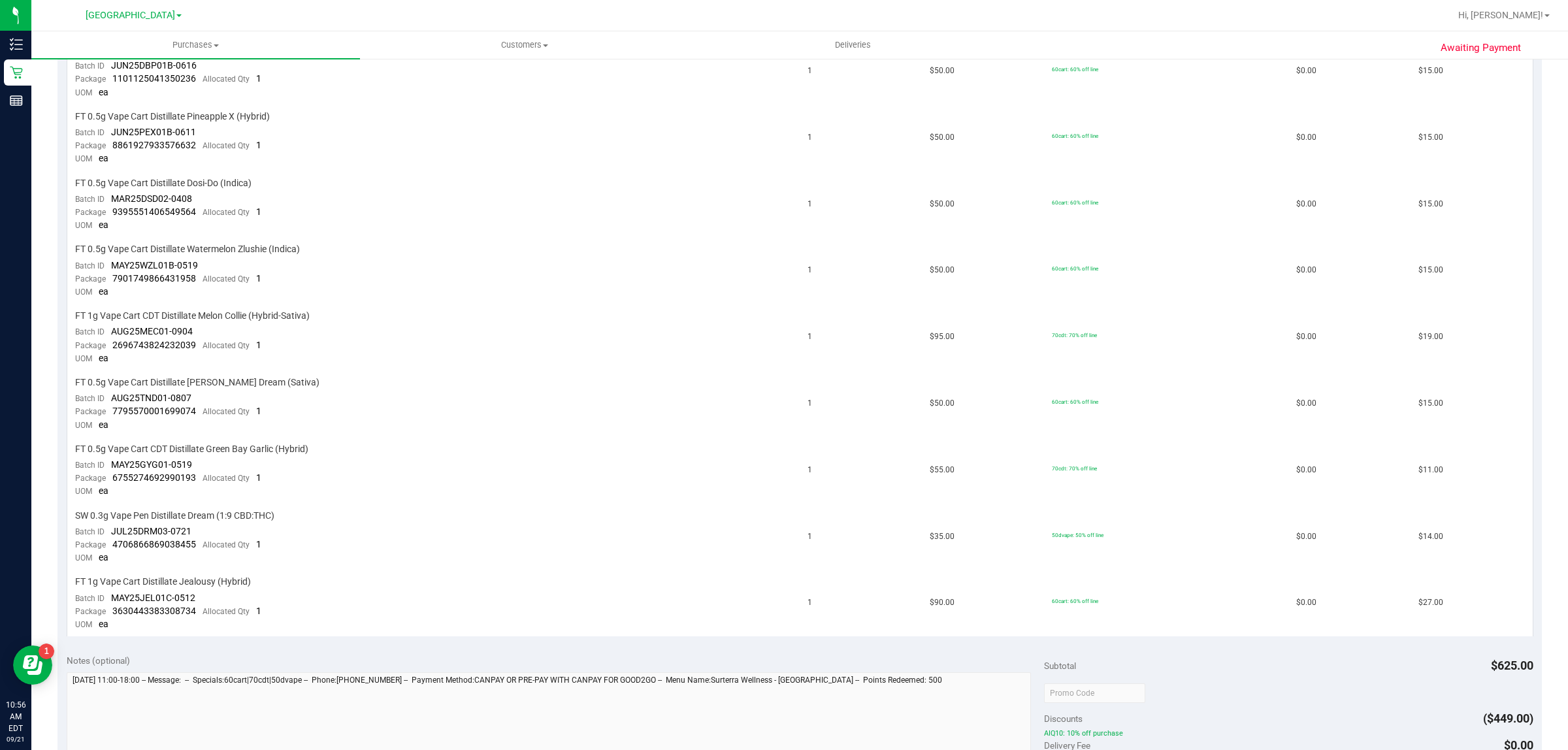
scroll to position [734, 0]
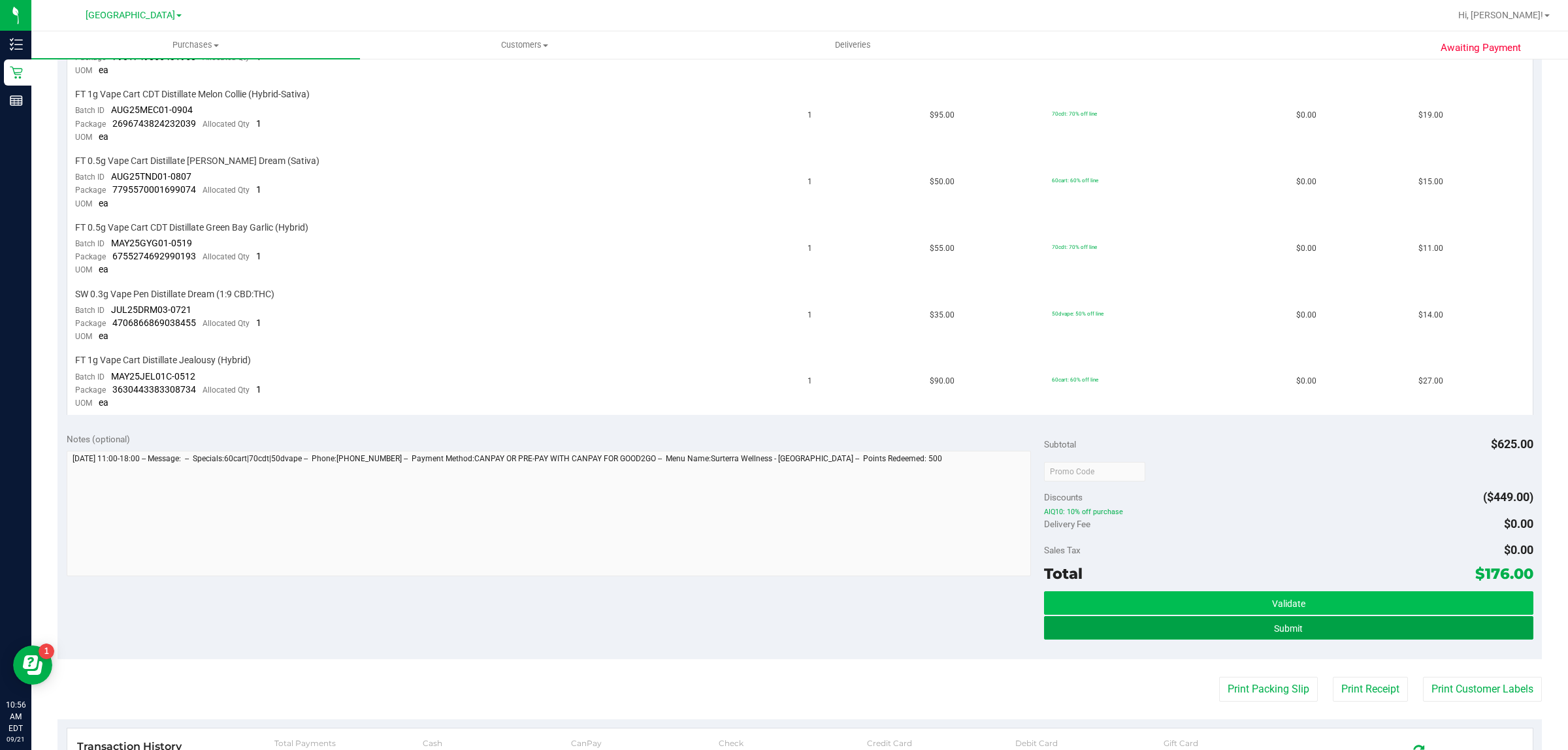
click at [1305, 616] on button "Submit" at bounding box center [1288, 627] width 488 height 23
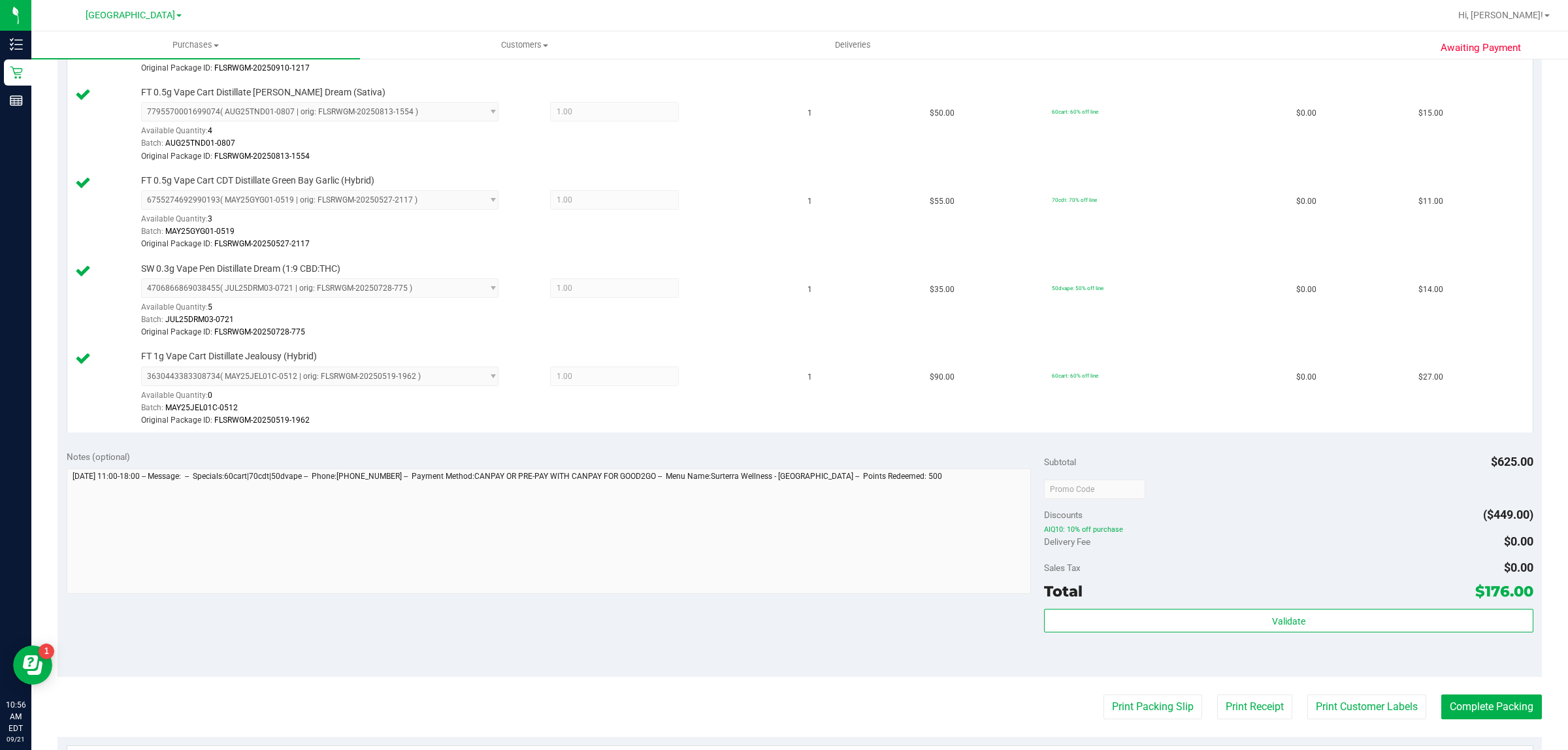
scroll to position [1215, 0]
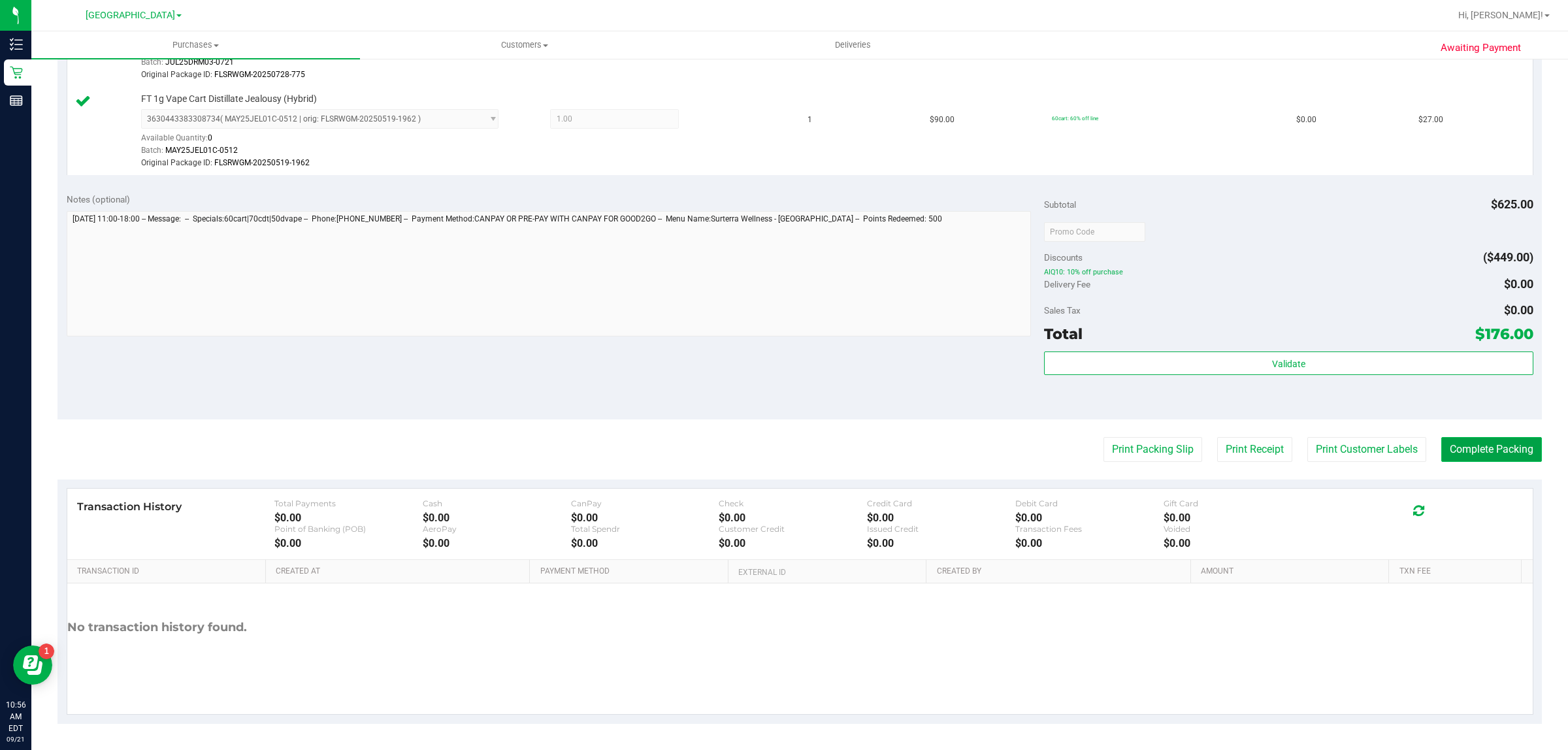
click at [1482, 454] on button "Complete Packing" at bounding box center [1492, 449] width 101 height 25
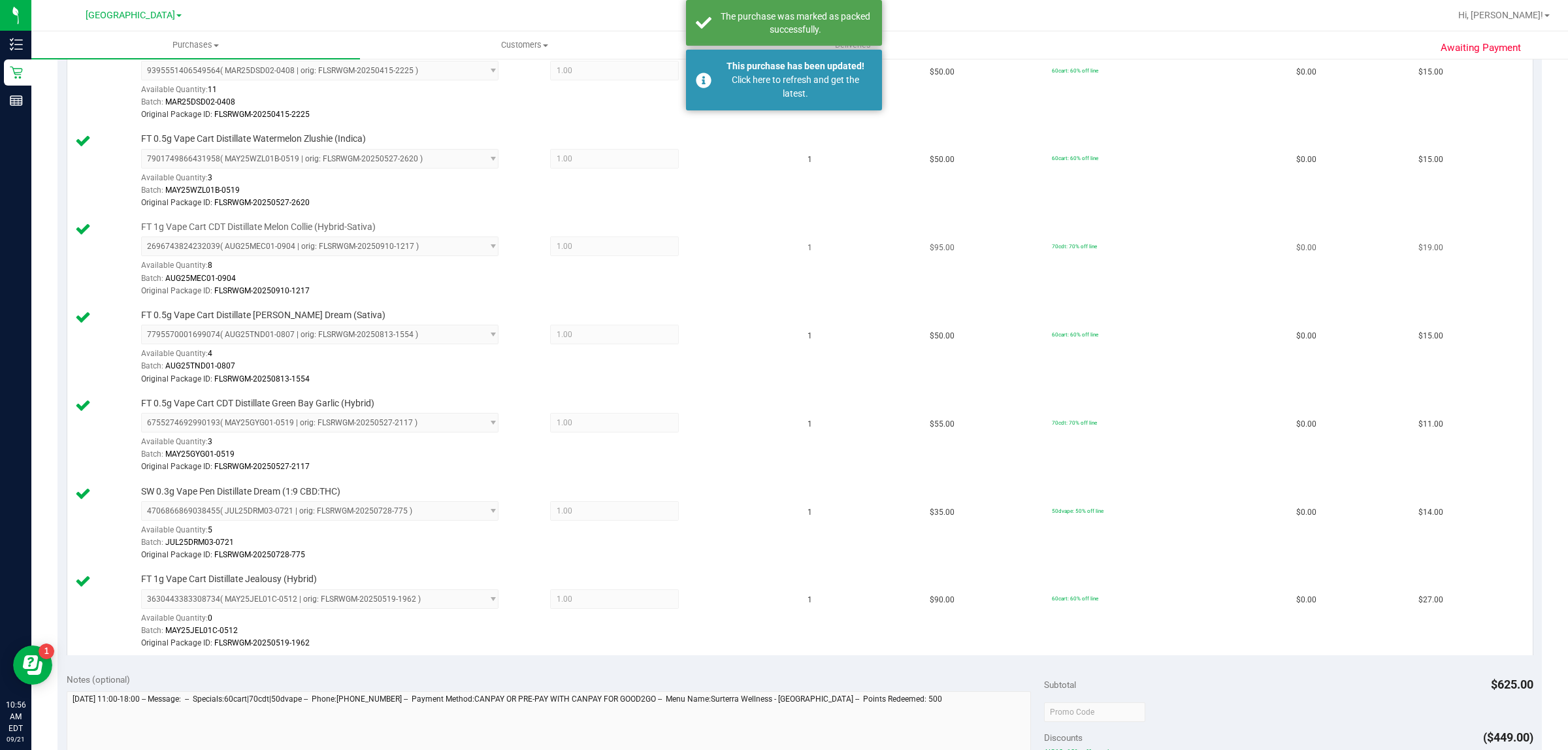
scroll to position [725, 0]
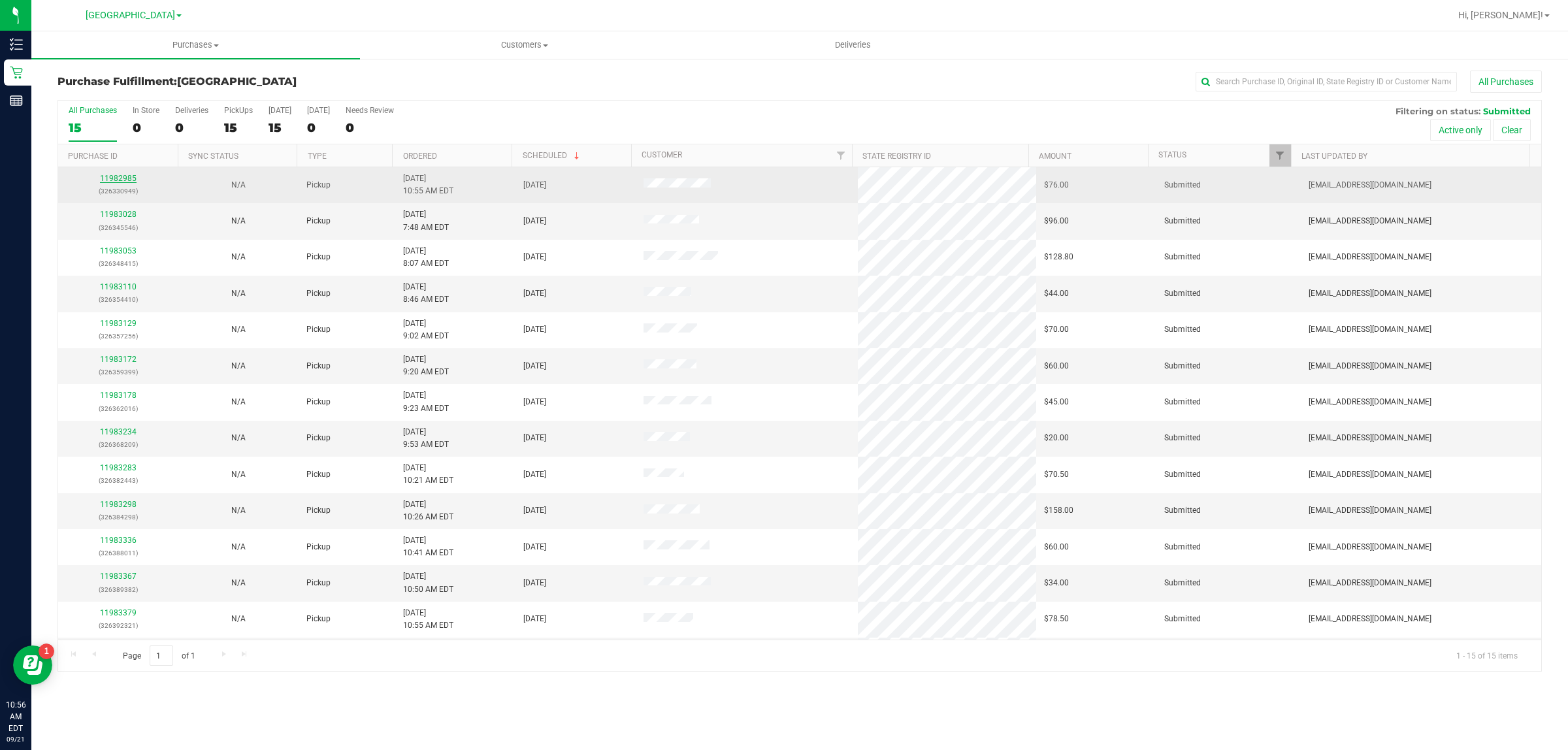
click at [113, 180] on link "11982985" at bounding box center [118, 178] width 36 height 10
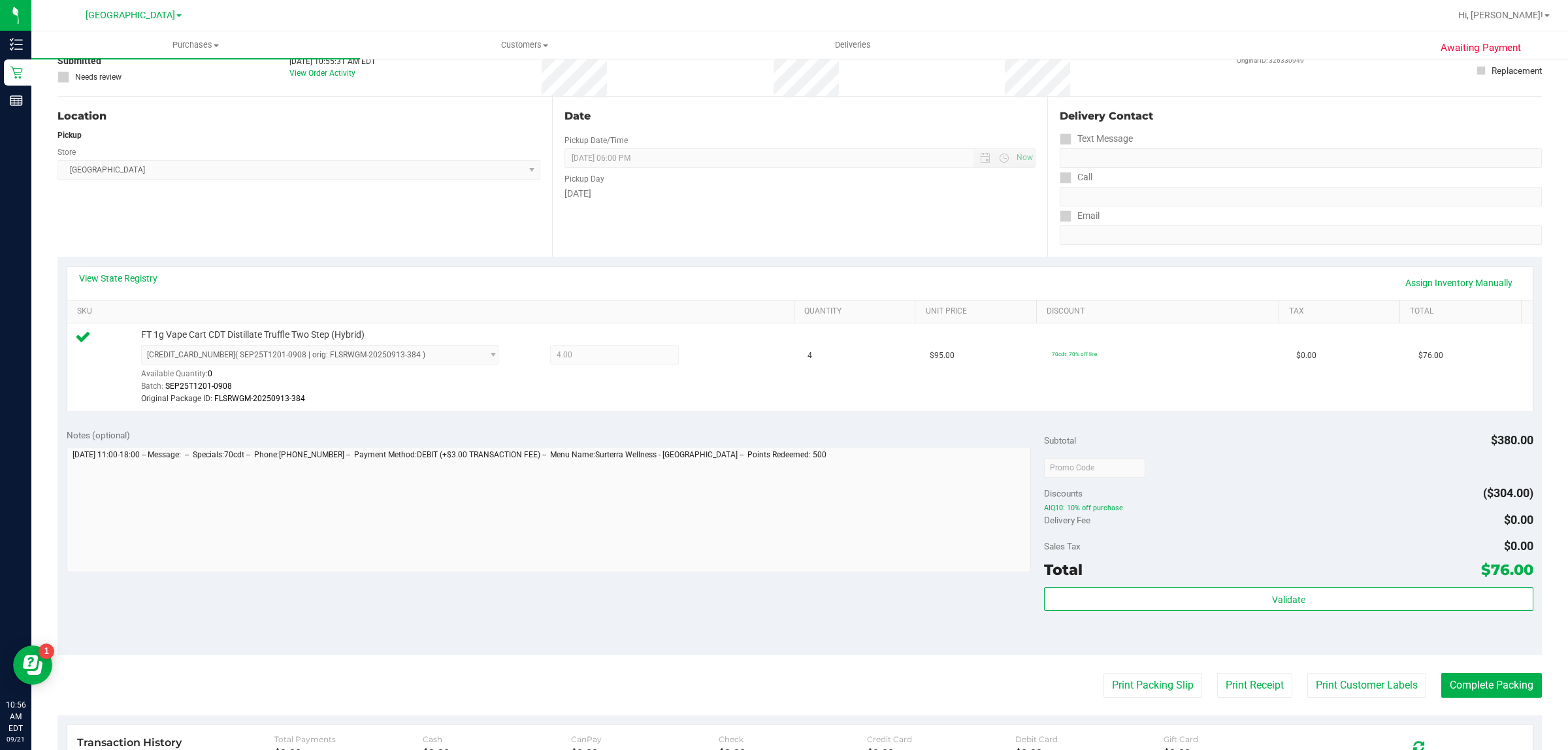
scroll to position [327, 0]
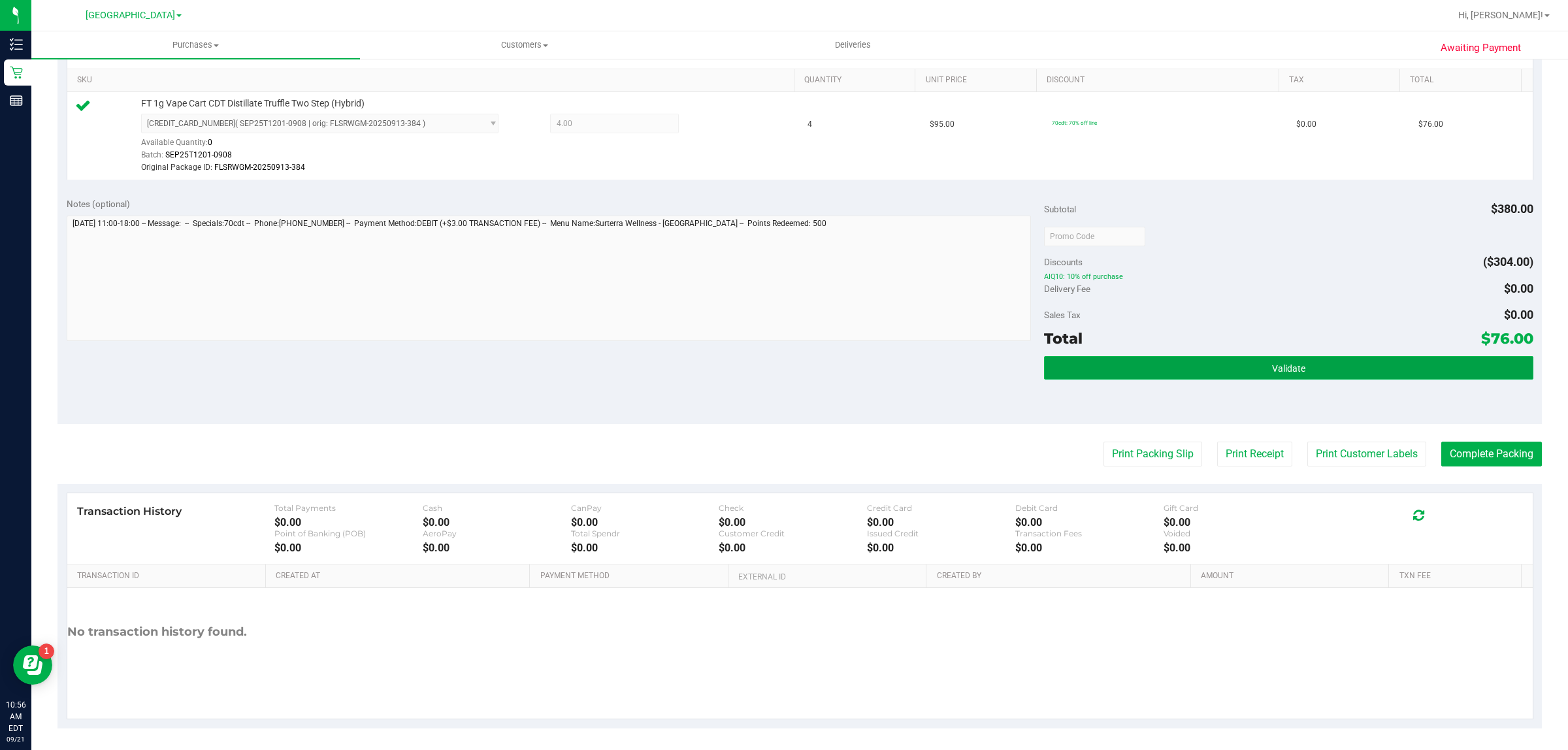
click at [1244, 375] on button "Validate" at bounding box center [1288, 368] width 488 height 23
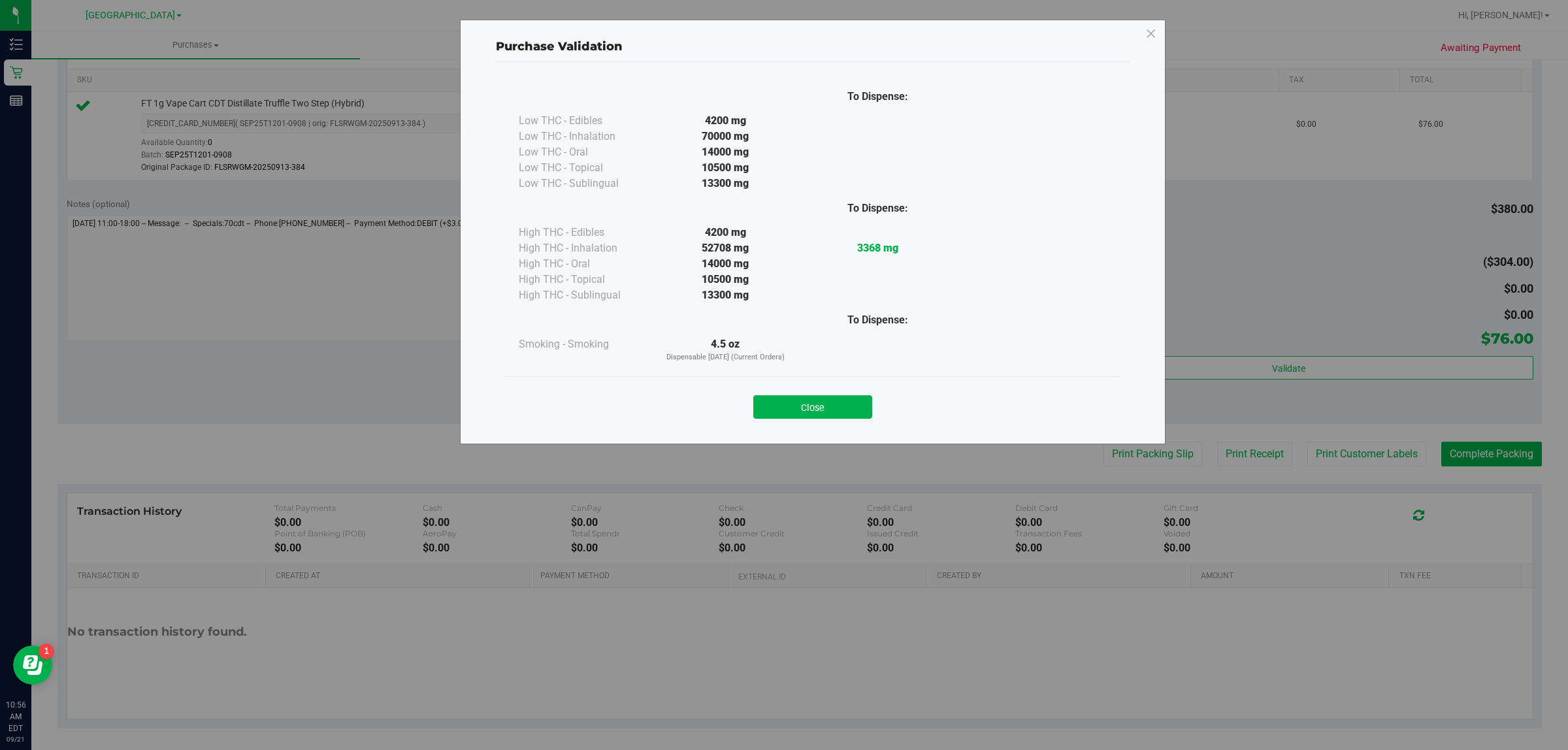
drag, startPoint x: 806, startPoint y: 409, endPoint x: 1194, endPoint y: 440, distance: 389.2
click at [807, 409] on button "Close" at bounding box center [813, 407] width 119 height 23
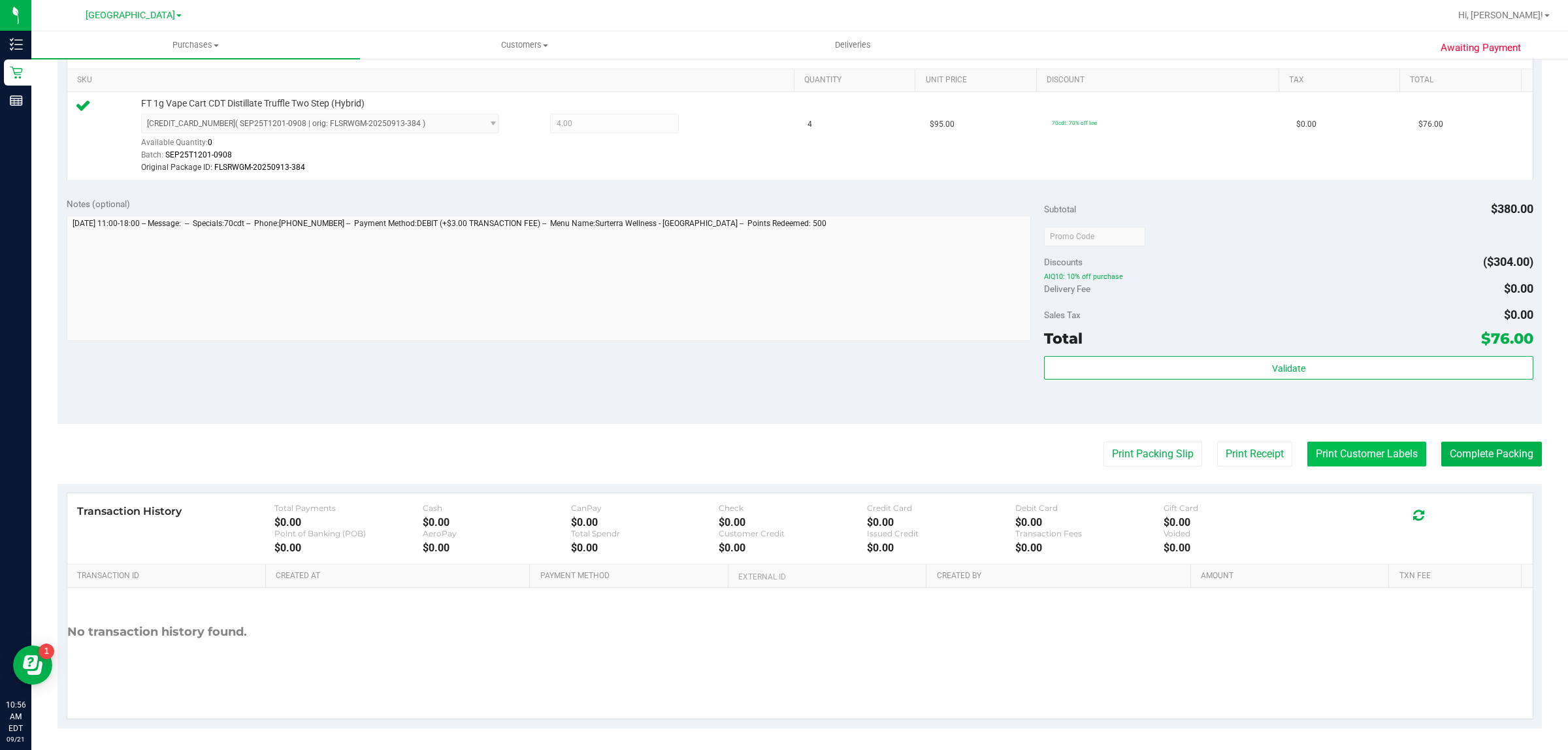
click at [1357, 462] on button "Print Customer Labels" at bounding box center [1366, 453] width 119 height 25
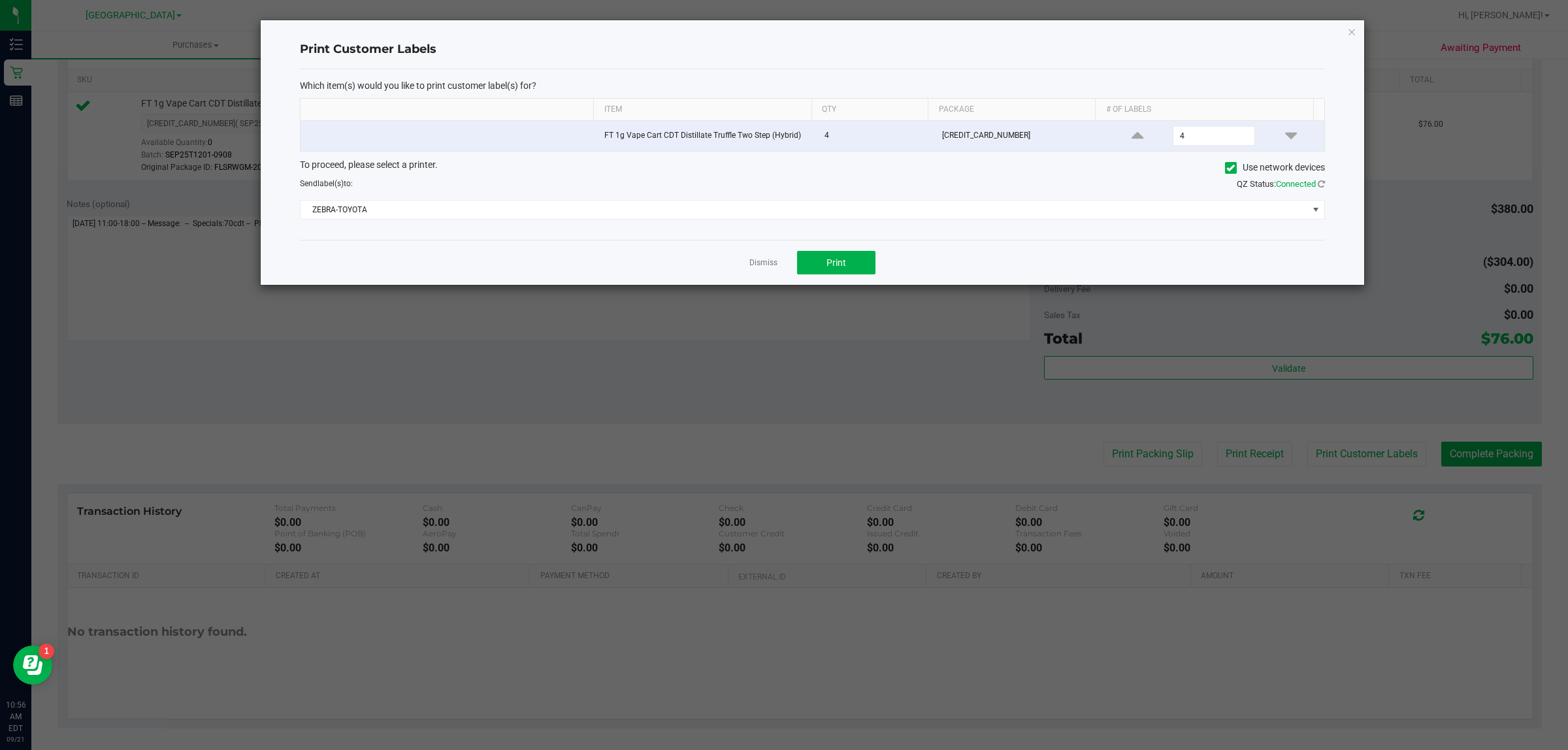
click at [834, 276] on div "Dismiss Print" at bounding box center [813, 262] width 1025 height 45
click at [838, 266] on span "Print" at bounding box center [836, 263] width 20 height 10
click at [763, 265] on link "Dismiss" at bounding box center [763, 263] width 28 height 11
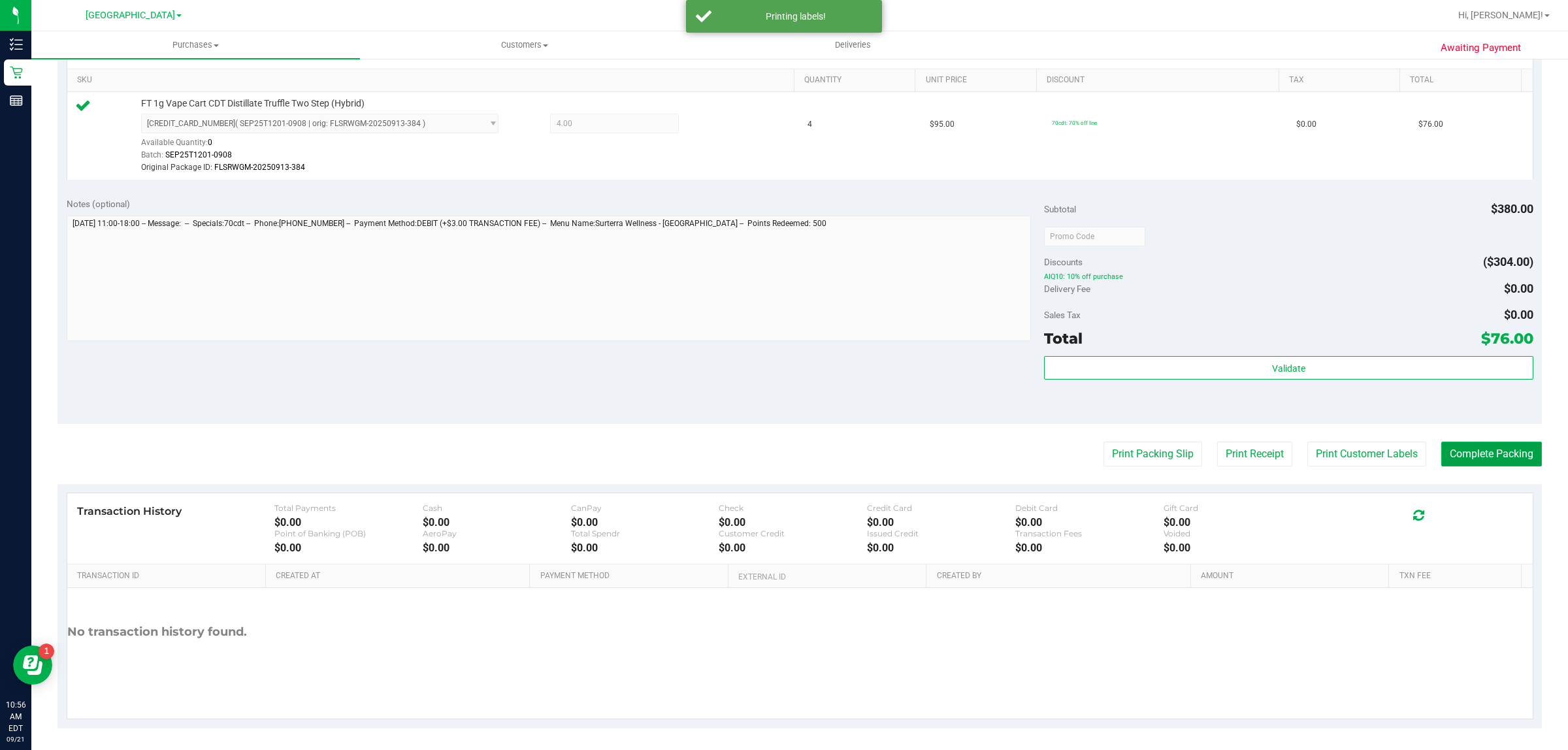
click at [1498, 456] on button "Complete Packing" at bounding box center [1492, 453] width 101 height 25
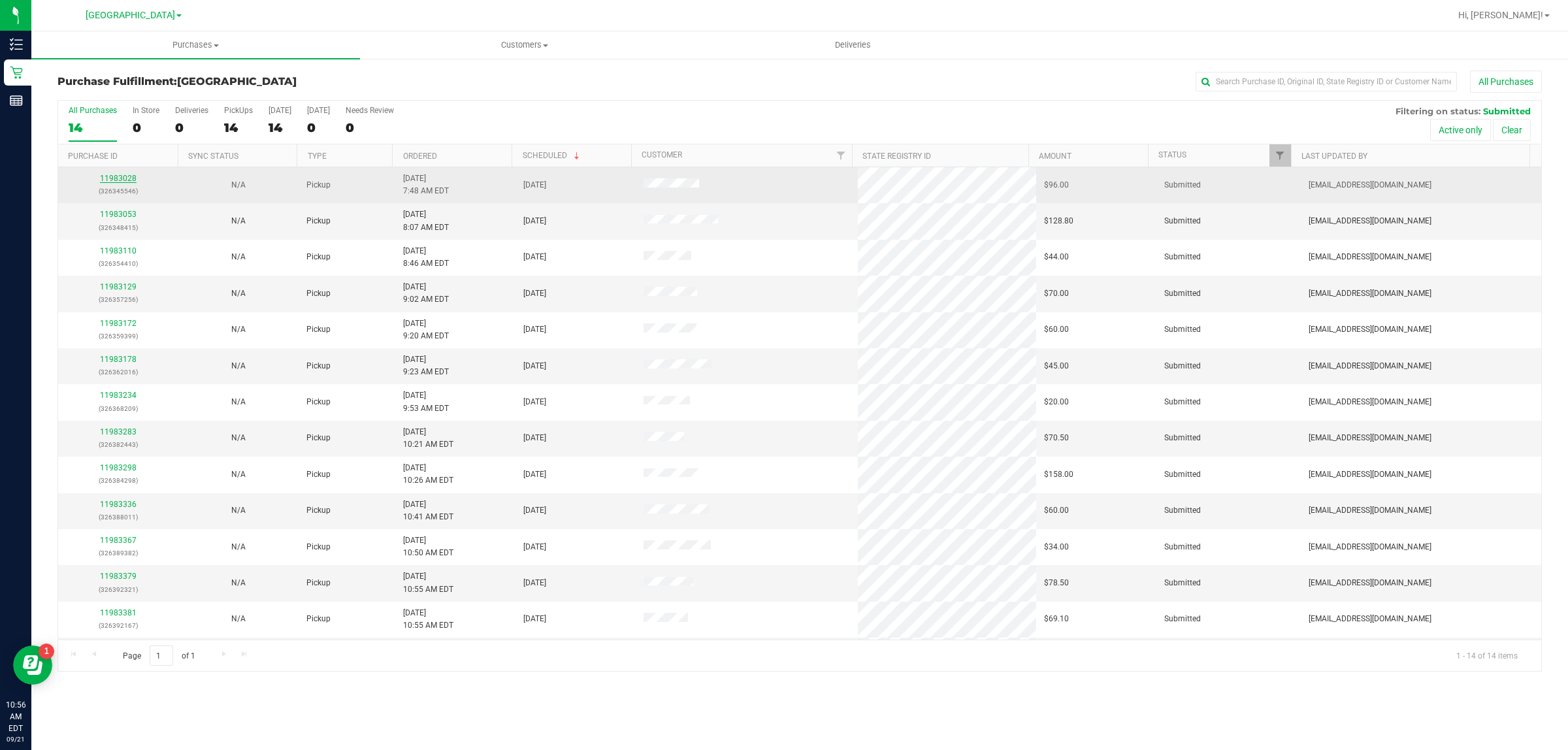
click at [116, 181] on link "11983028" at bounding box center [118, 178] width 36 height 10
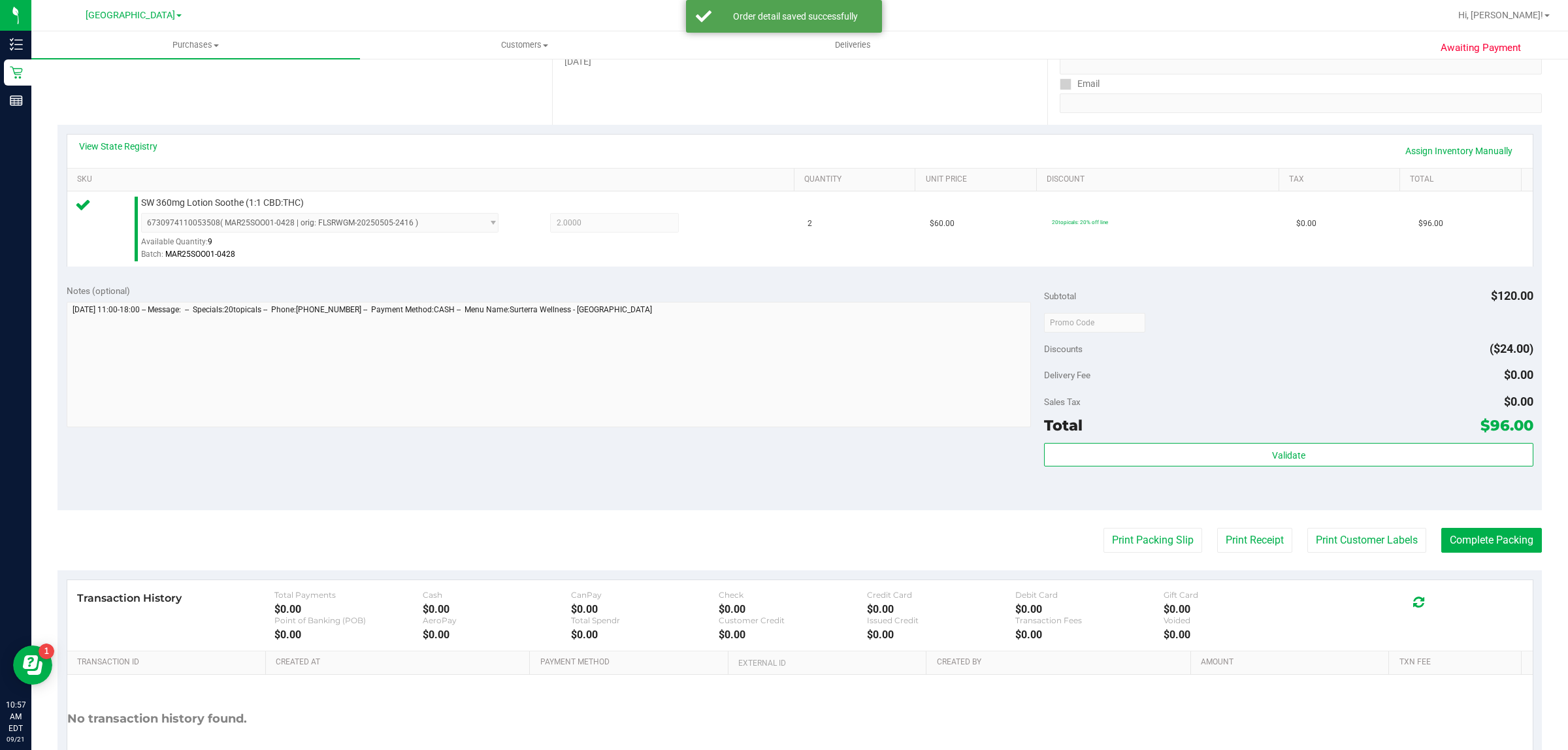
scroll to position [317, 0]
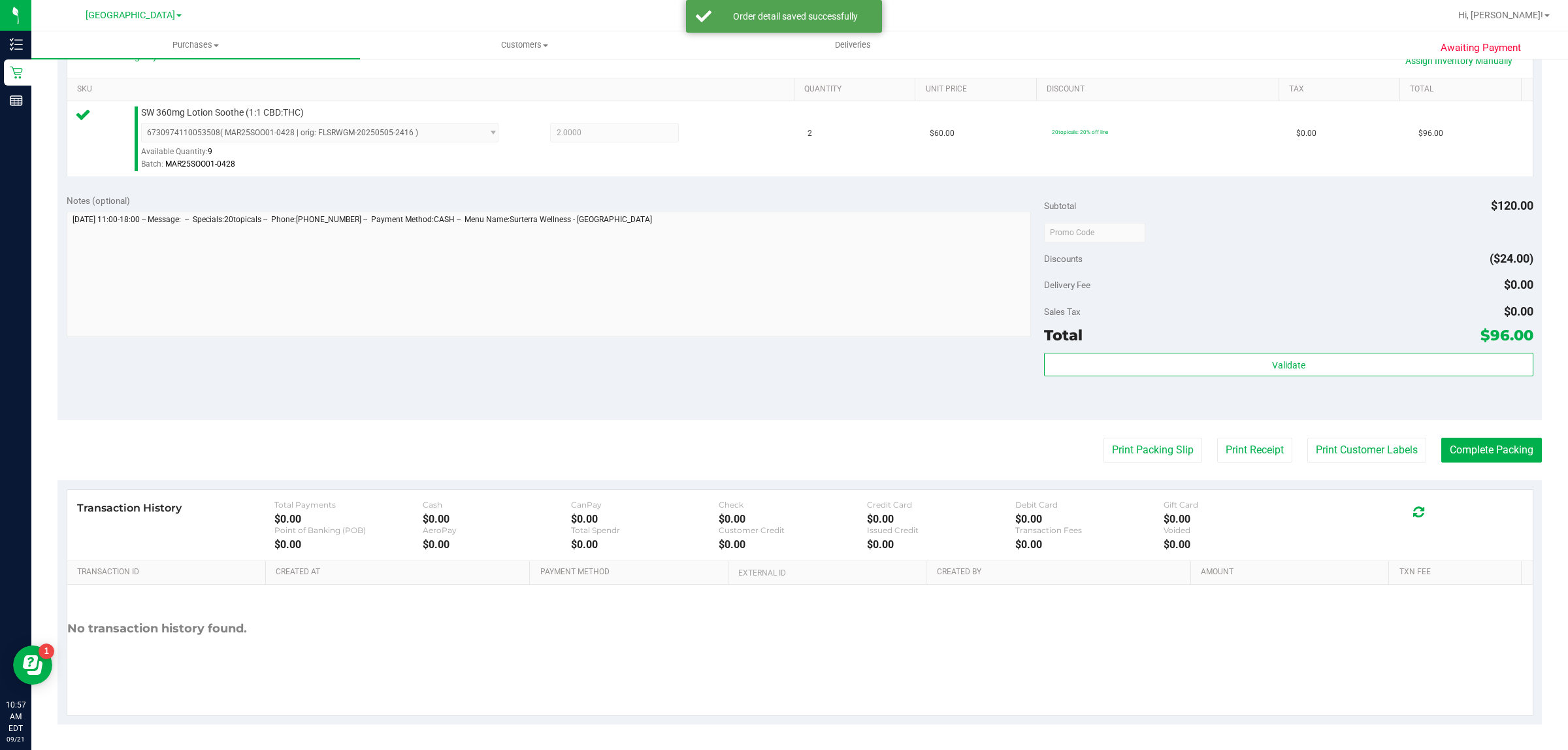
drag, startPoint x: 1193, startPoint y: 345, endPoint x: 1197, endPoint y: 351, distance: 7.2
click at [1194, 348] on div "Subtotal $120.00 Discounts ($24.00) Delivery Fee $0.00 Sales Tax $0.00 Total $9…" at bounding box center [1288, 303] width 488 height 218
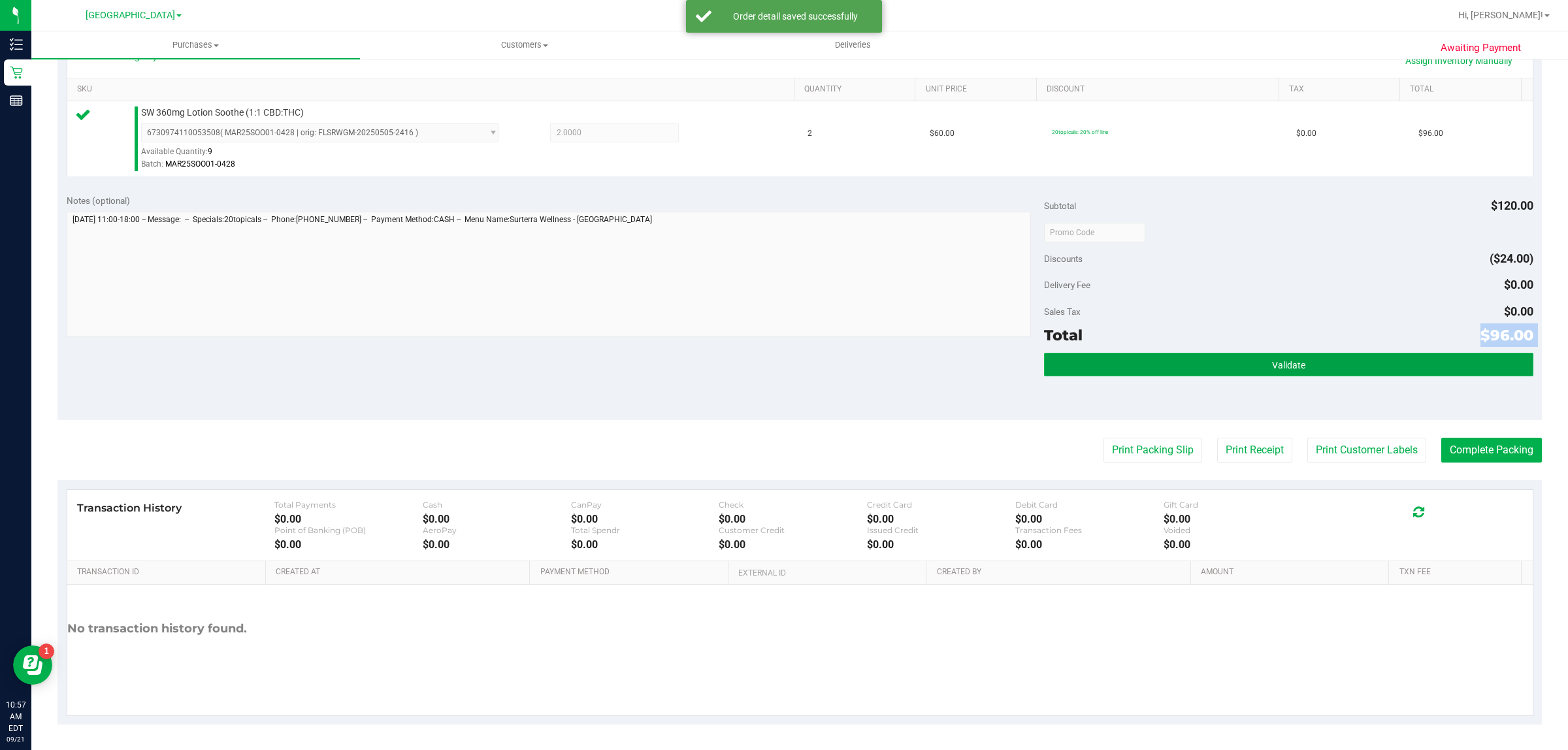
click at [1200, 363] on button "Validate" at bounding box center [1288, 364] width 488 height 23
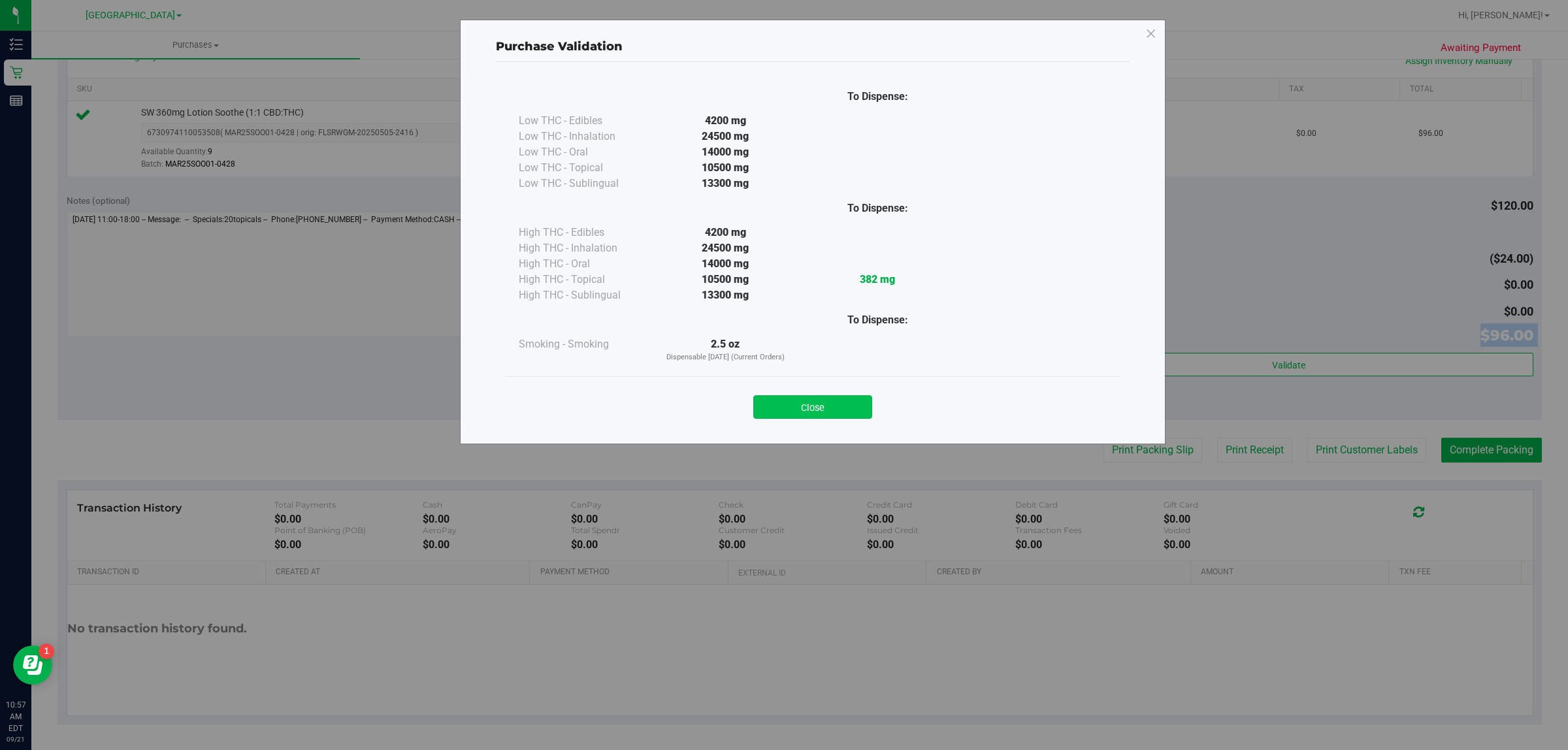
click at [834, 417] on button "Close" at bounding box center [813, 407] width 119 height 23
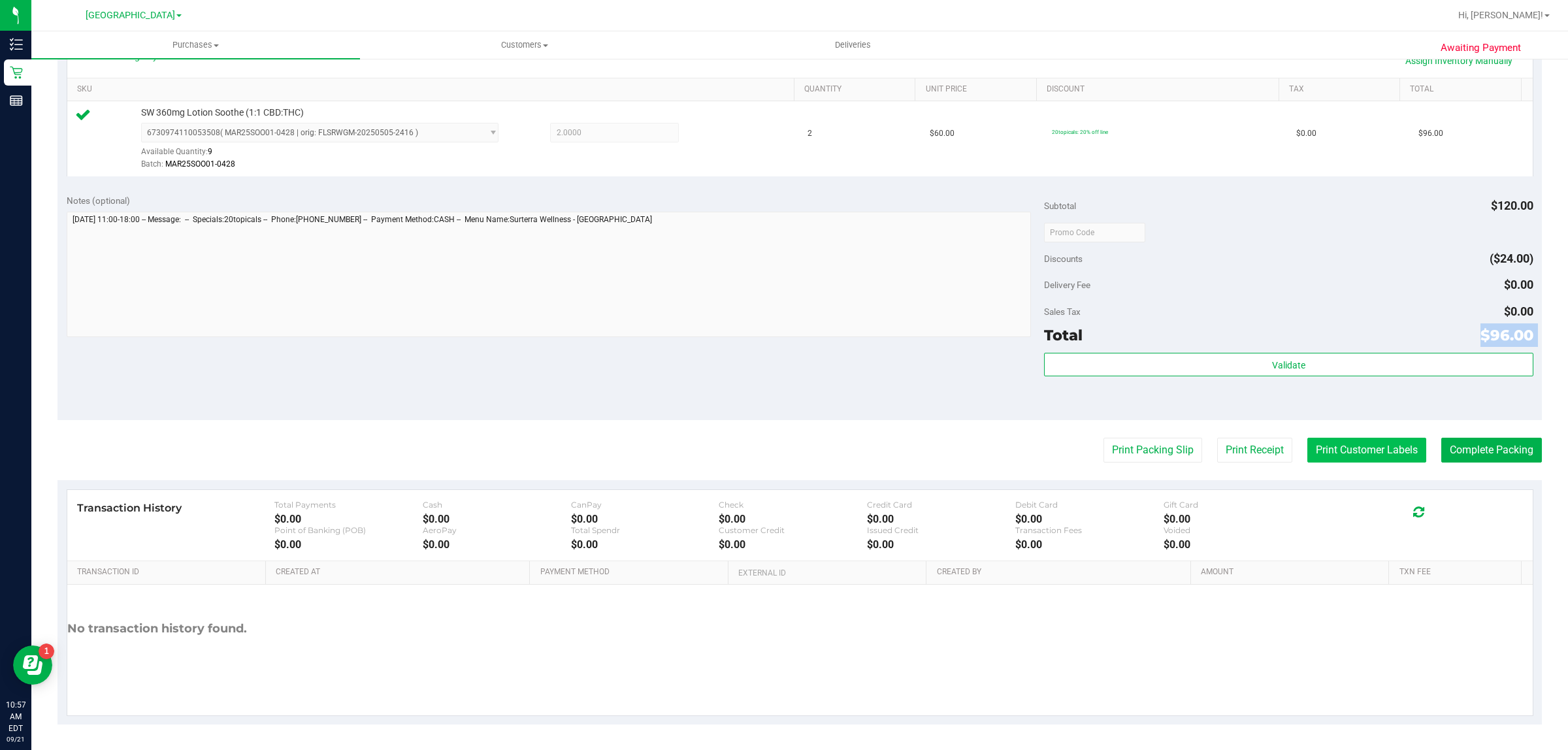
click at [1349, 460] on button "Print Customer Labels" at bounding box center [1366, 450] width 119 height 25
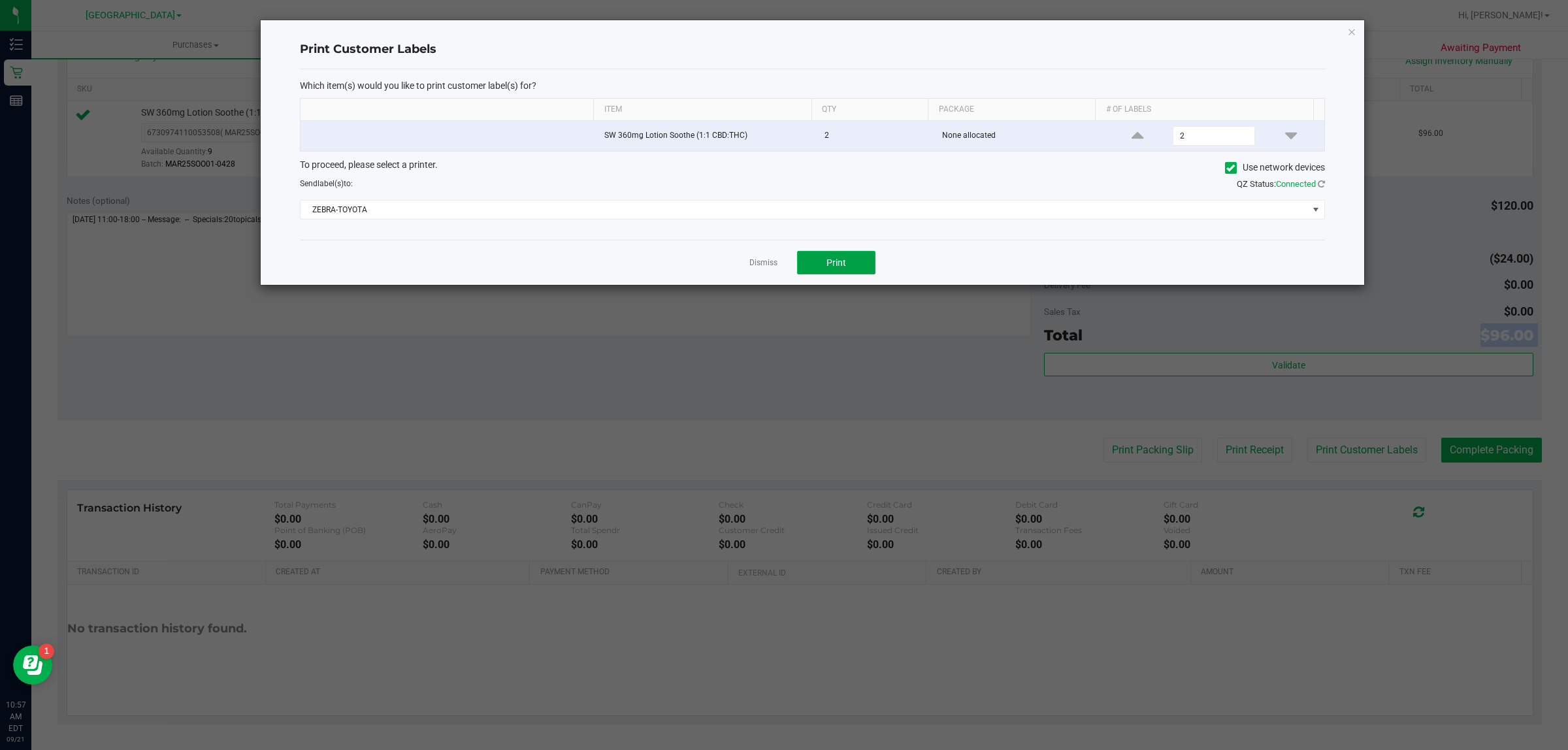
click at [825, 257] on button "Print" at bounding box center [836, 262] width 78 height 23
click at [769, 268] on link "Dismiss" at bounding box center [763, 263] width 28 height 11
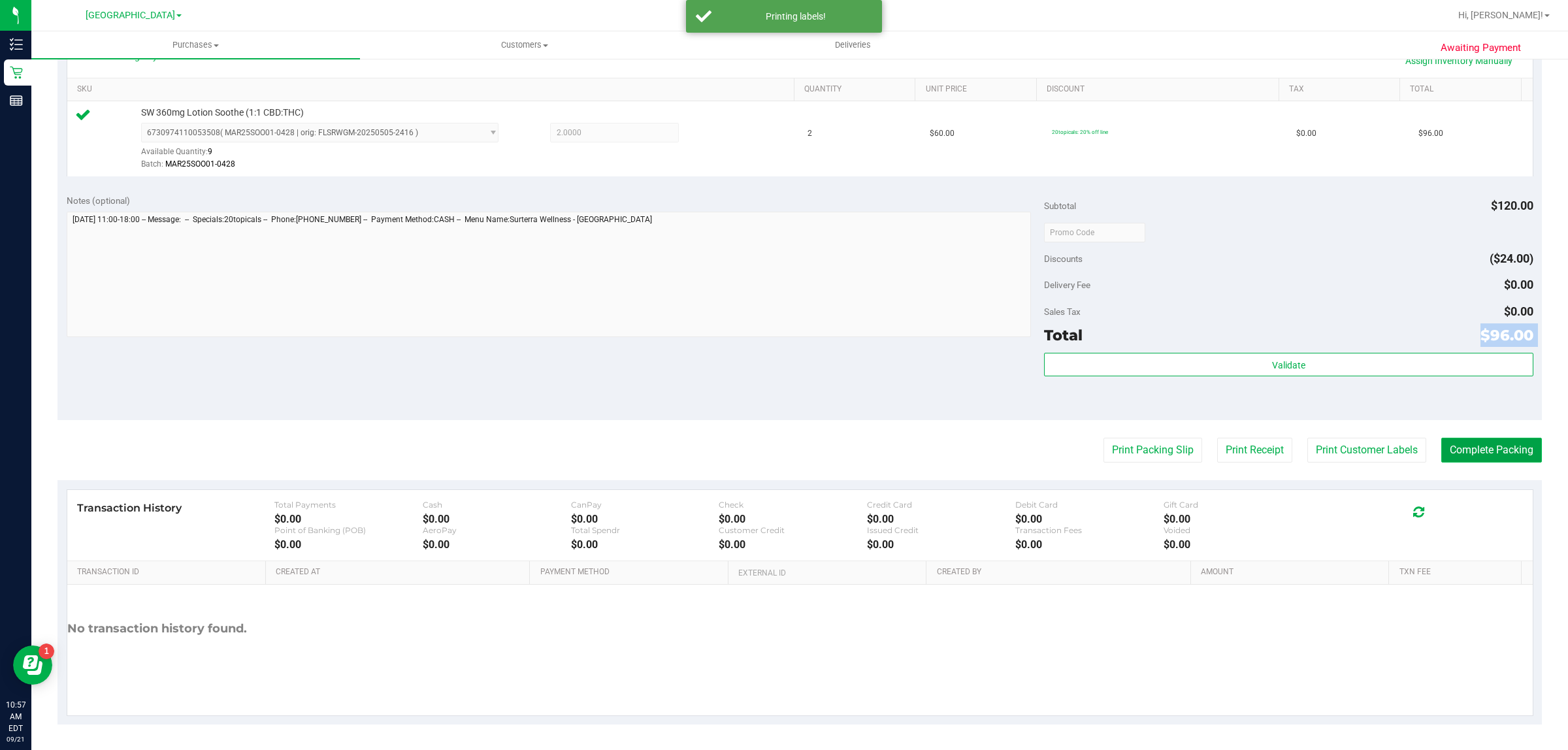
click at [1467, 457] on button "Complete Packing" at bounding box center [1492, 450] width 101 height 25
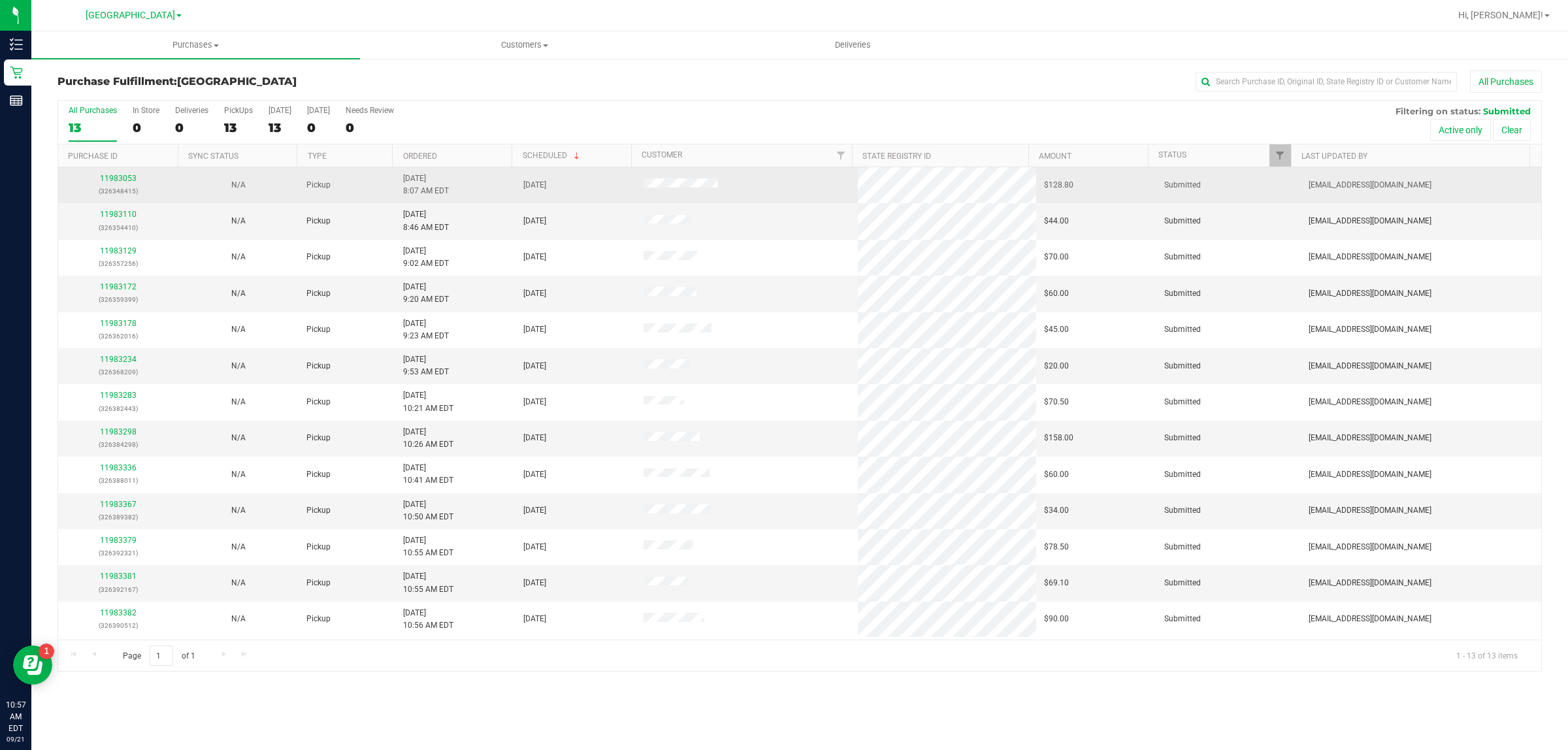
click at [123, 184] on div "11983053 (326348415)" at bounding box center [118, 185] width 105 height 25
click at [123, 183] on link "11983053" at bounding box center [118, 178] width 36 height 10
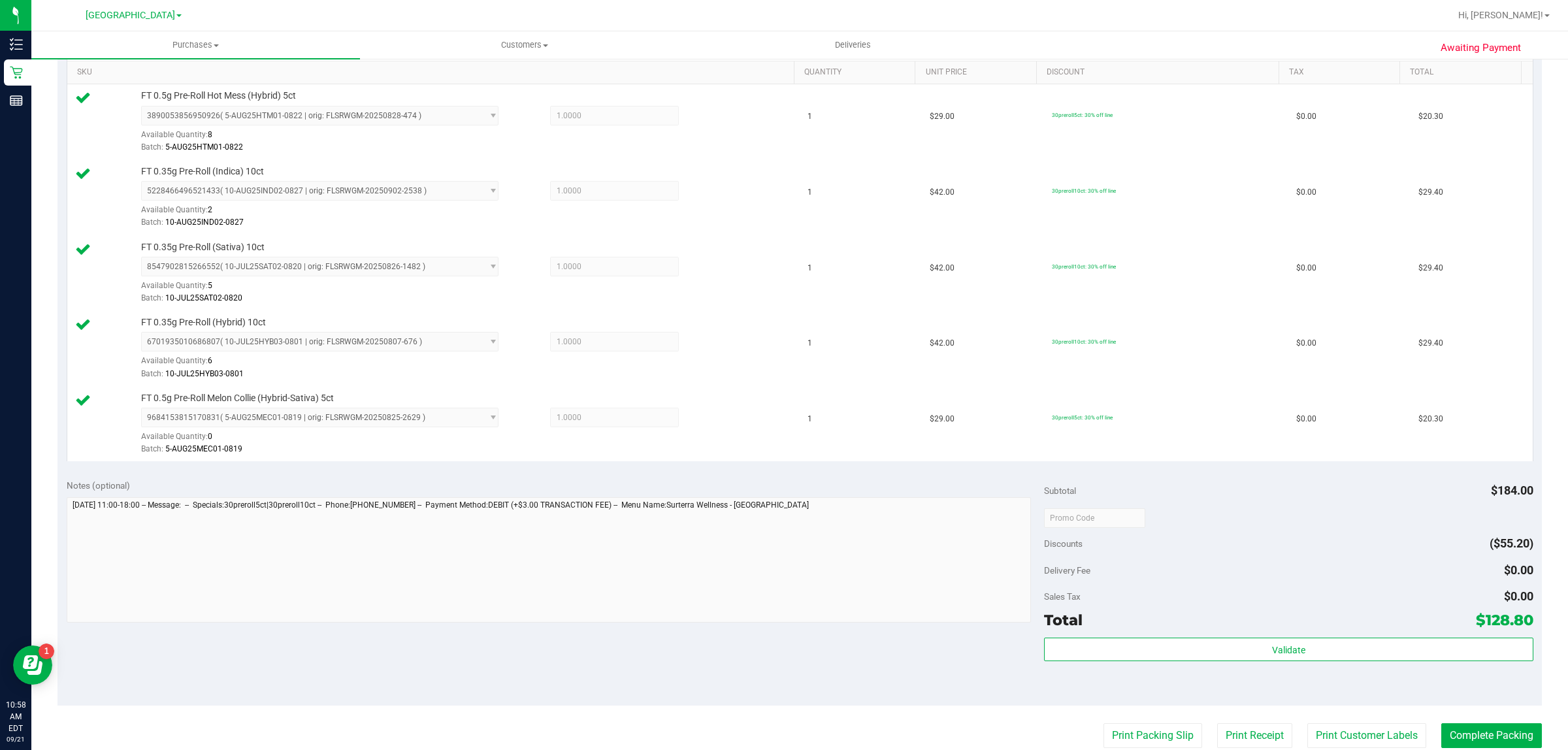
scroll to position [490, 0]
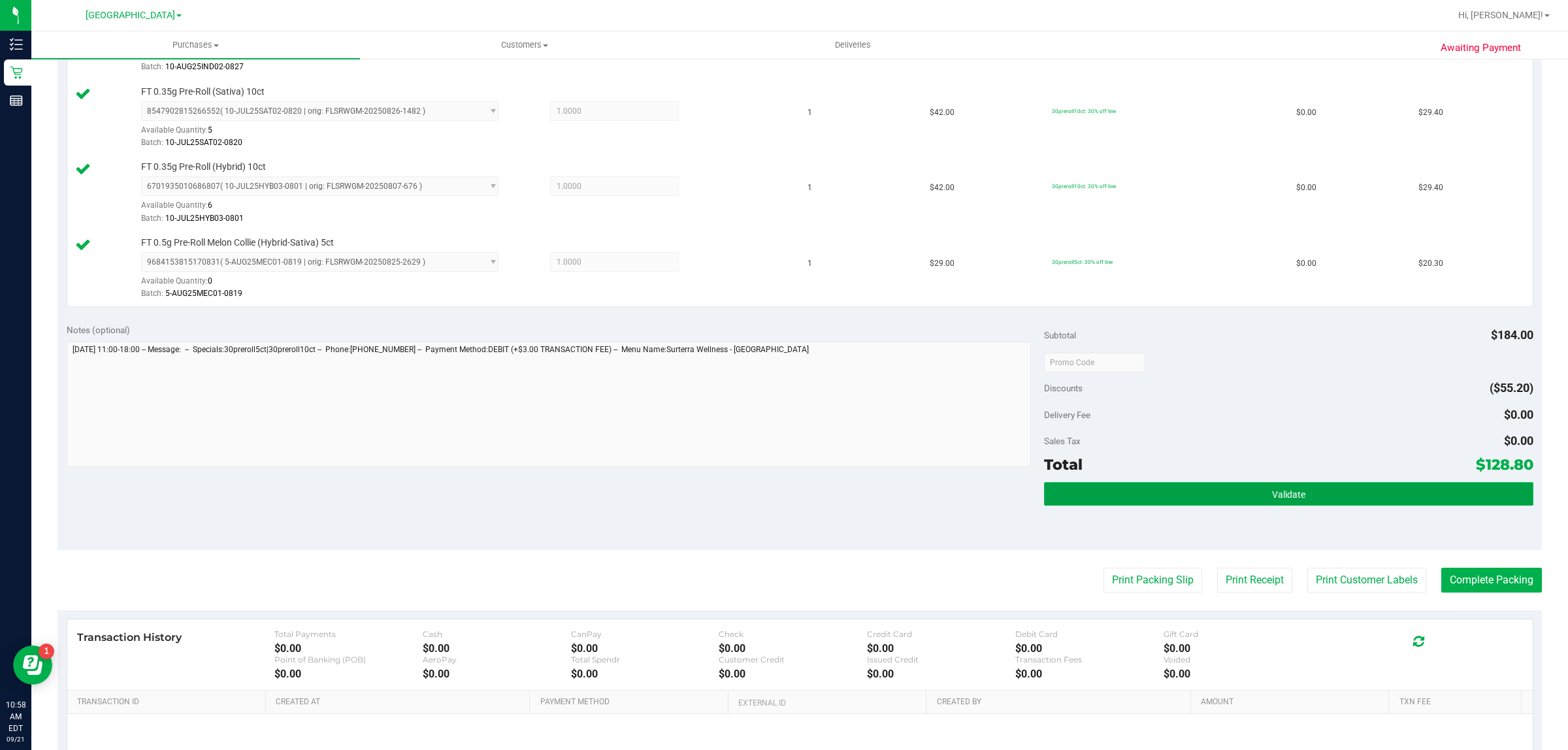
click at [1179, 497] on button "Validate" at bounding box center [1288, 493] width 488 height 23
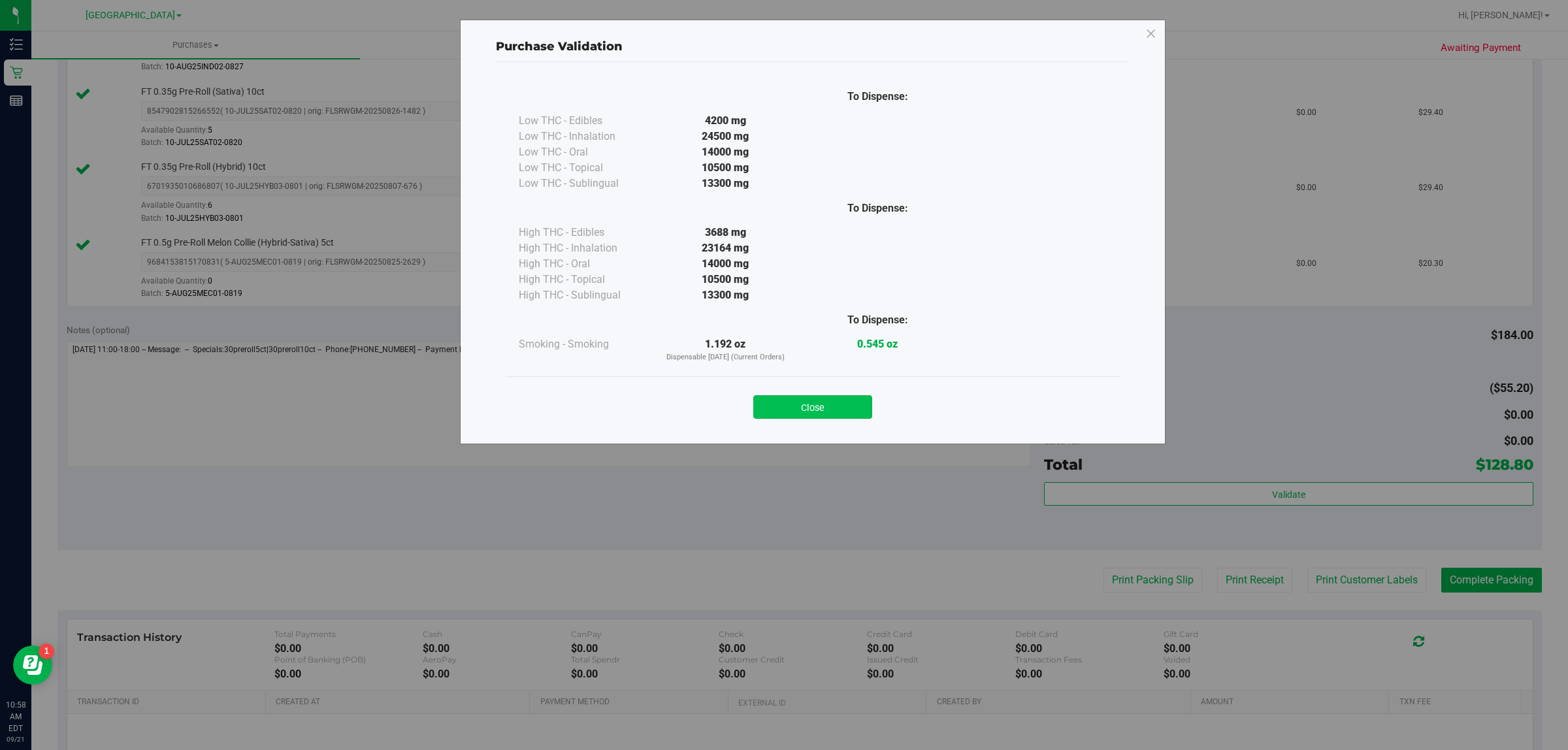
click at [832, 412] on button "Close" at bounding box center [813, 407] width 119 height 23
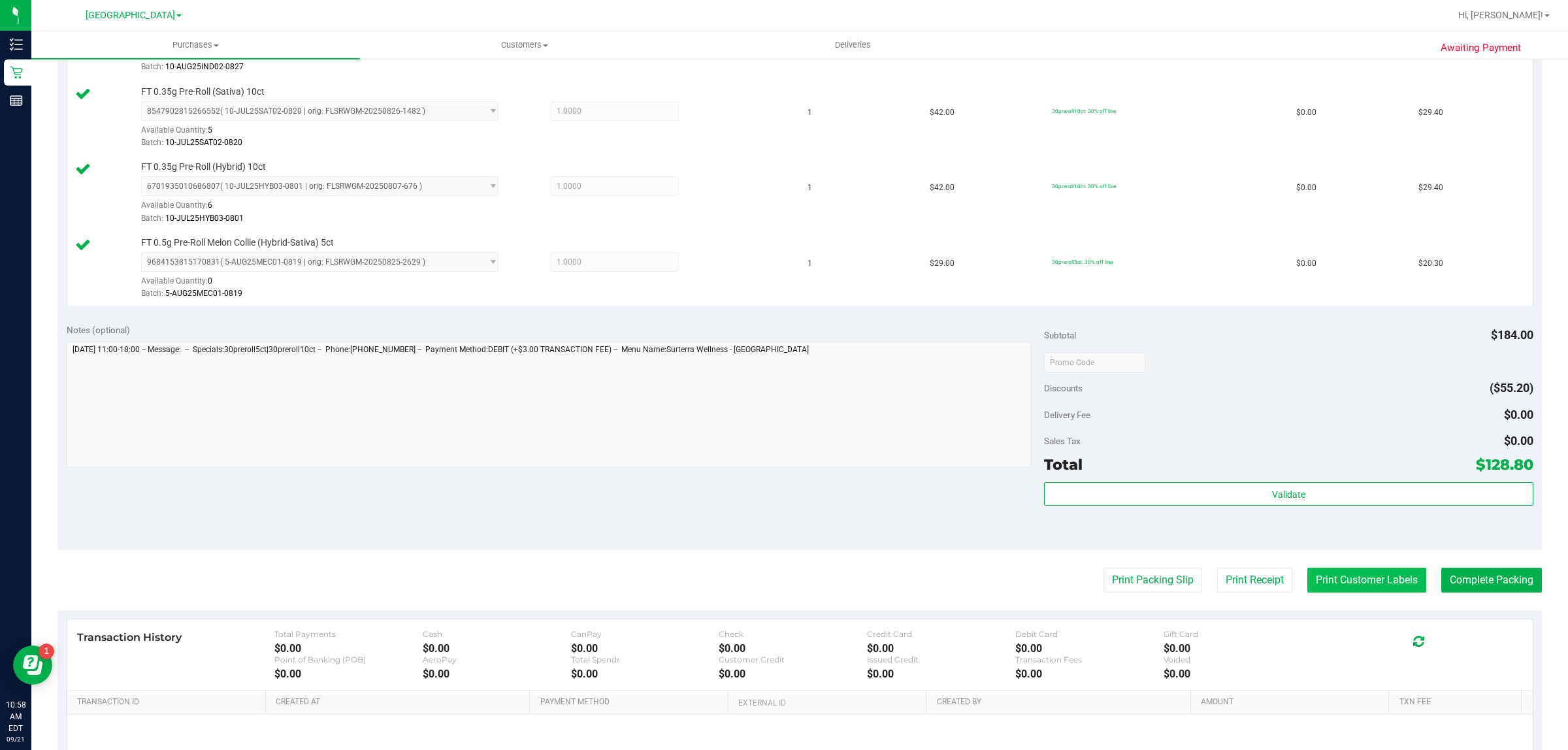
click at [1339, 592] on button "Print Customer Labels" at bounding box center [1366, 580] width 119 height 25
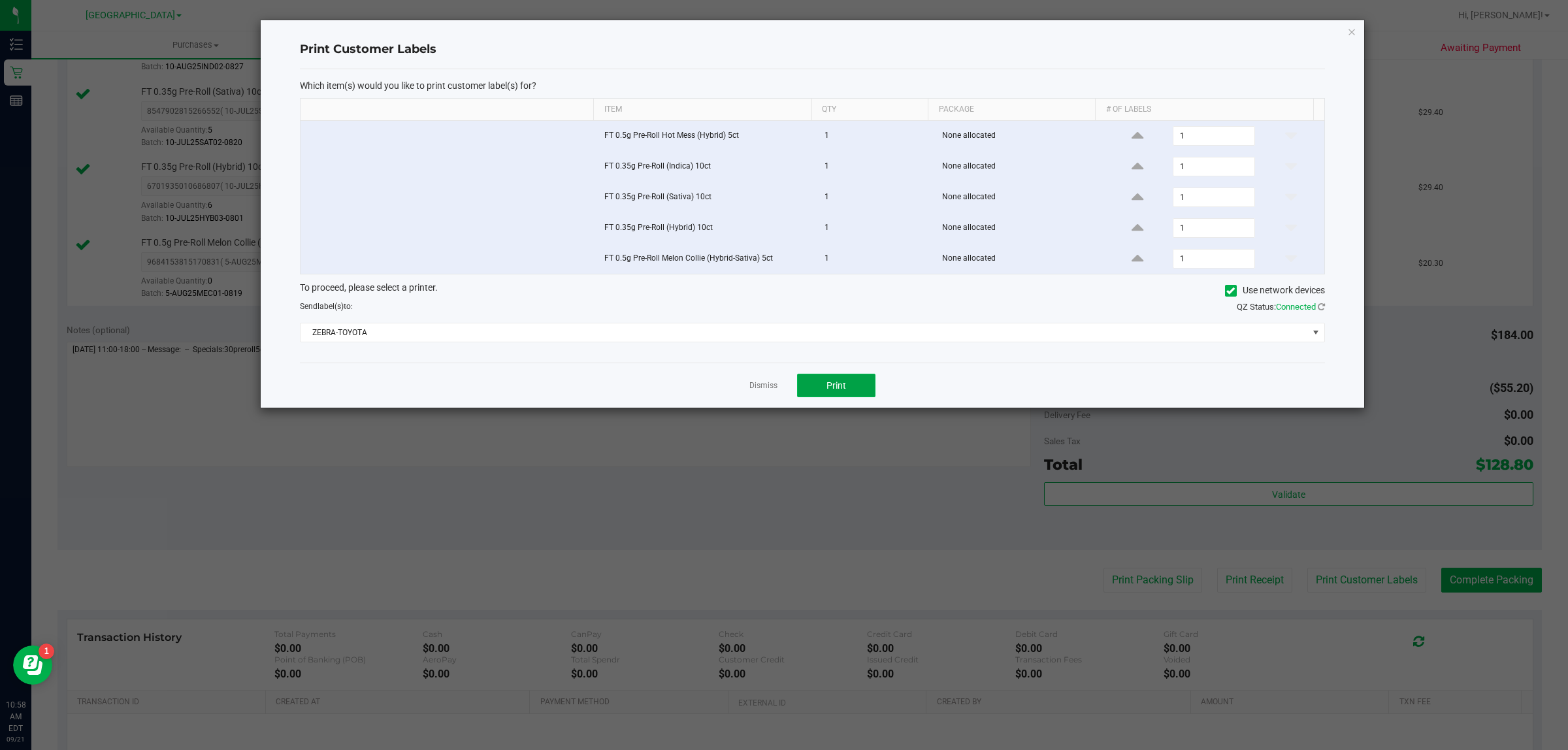
click at [857, 380] on button "Print" at bounding box center [836, 385] width 78 height 23
click at [765, 382] on app-cancel-button "Dismiss" at bounding box center [763, 386] width 28 height 14
click at [774, 388] on link "Dismiss" at bounding box center [763, 385] width 28 height 11
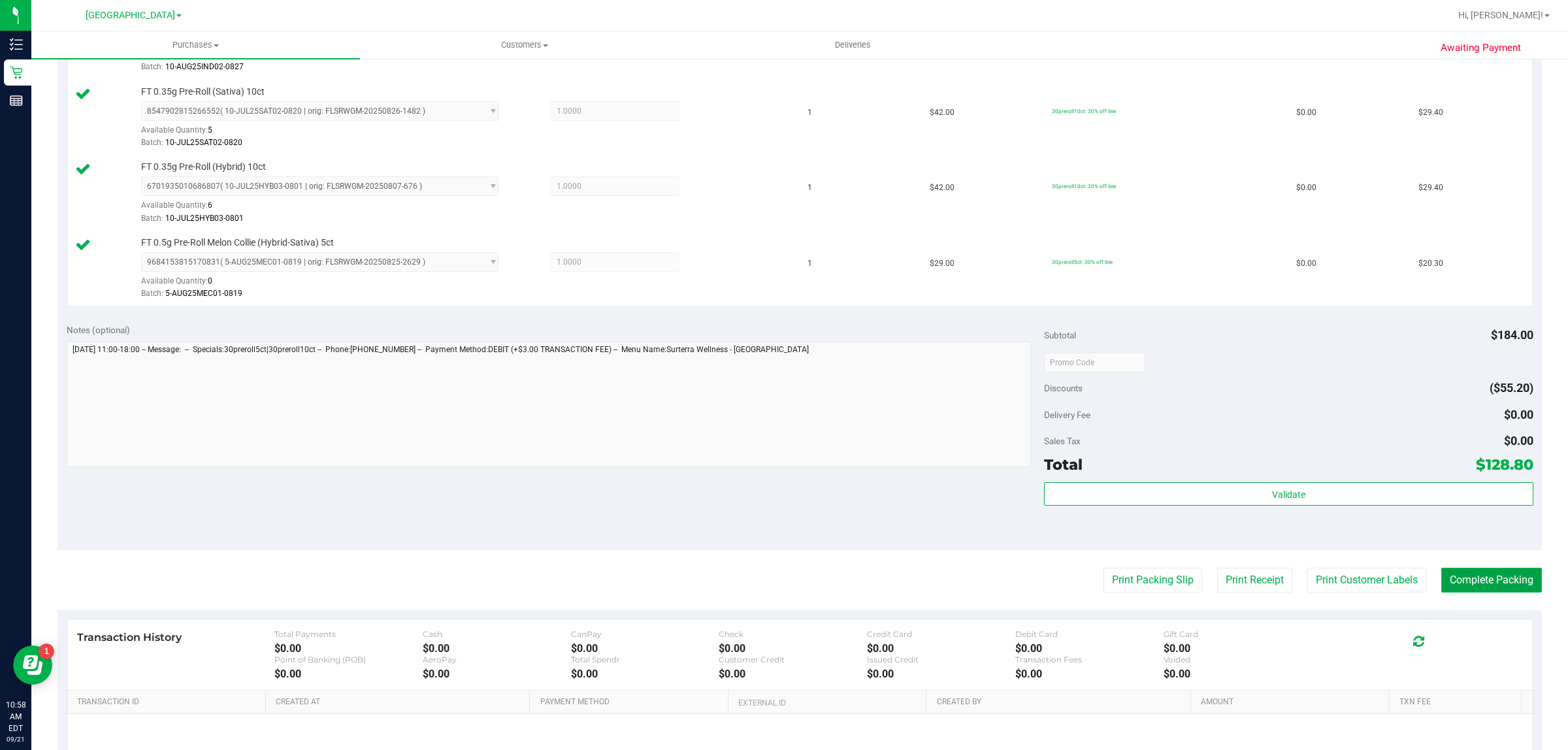
click at [1480, 584] on button "Complete Packing" at bounding box center [1492, 580] width 101 height 25
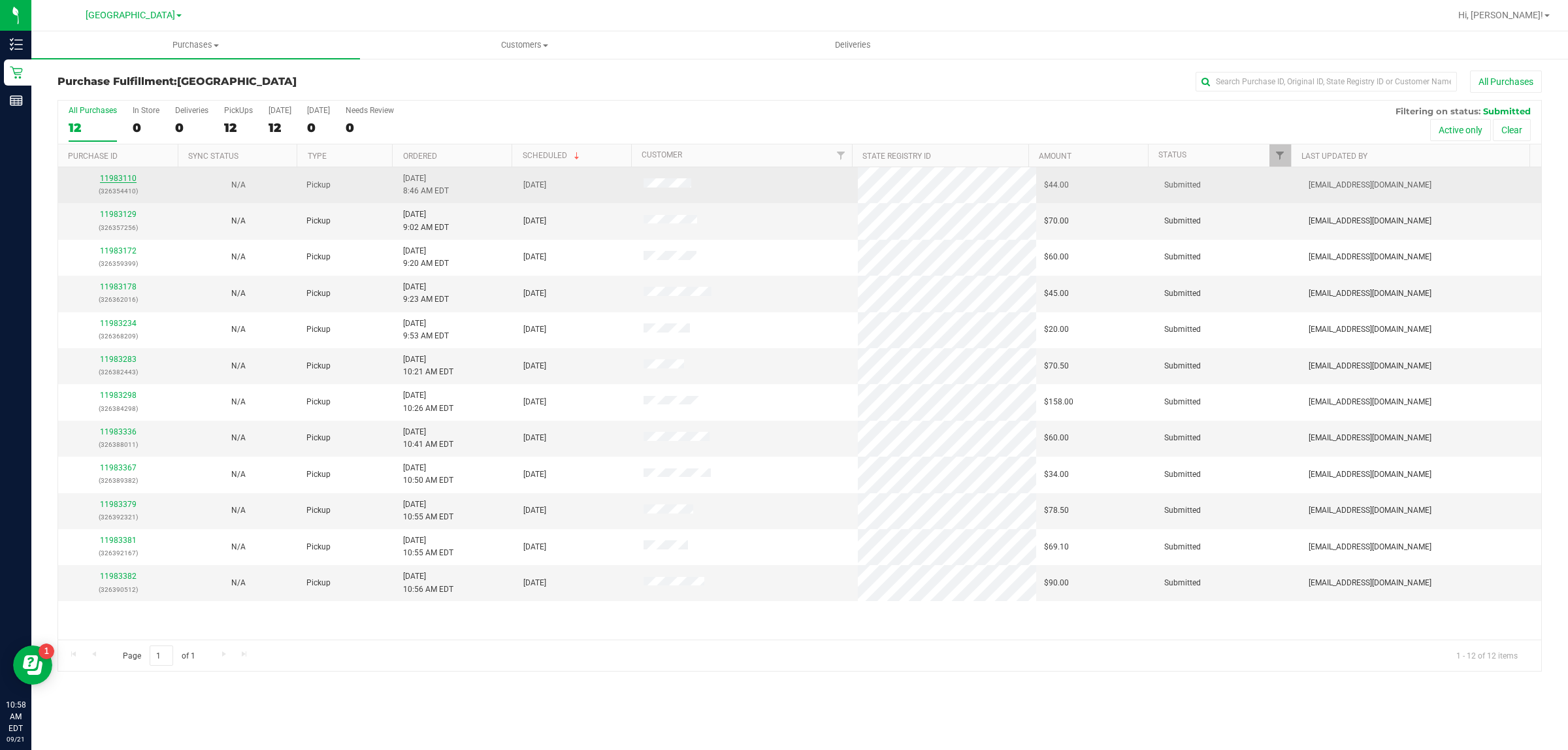
click at [118, 176] on link "11983110" at bounding box center [118, 178] width 36 height 10
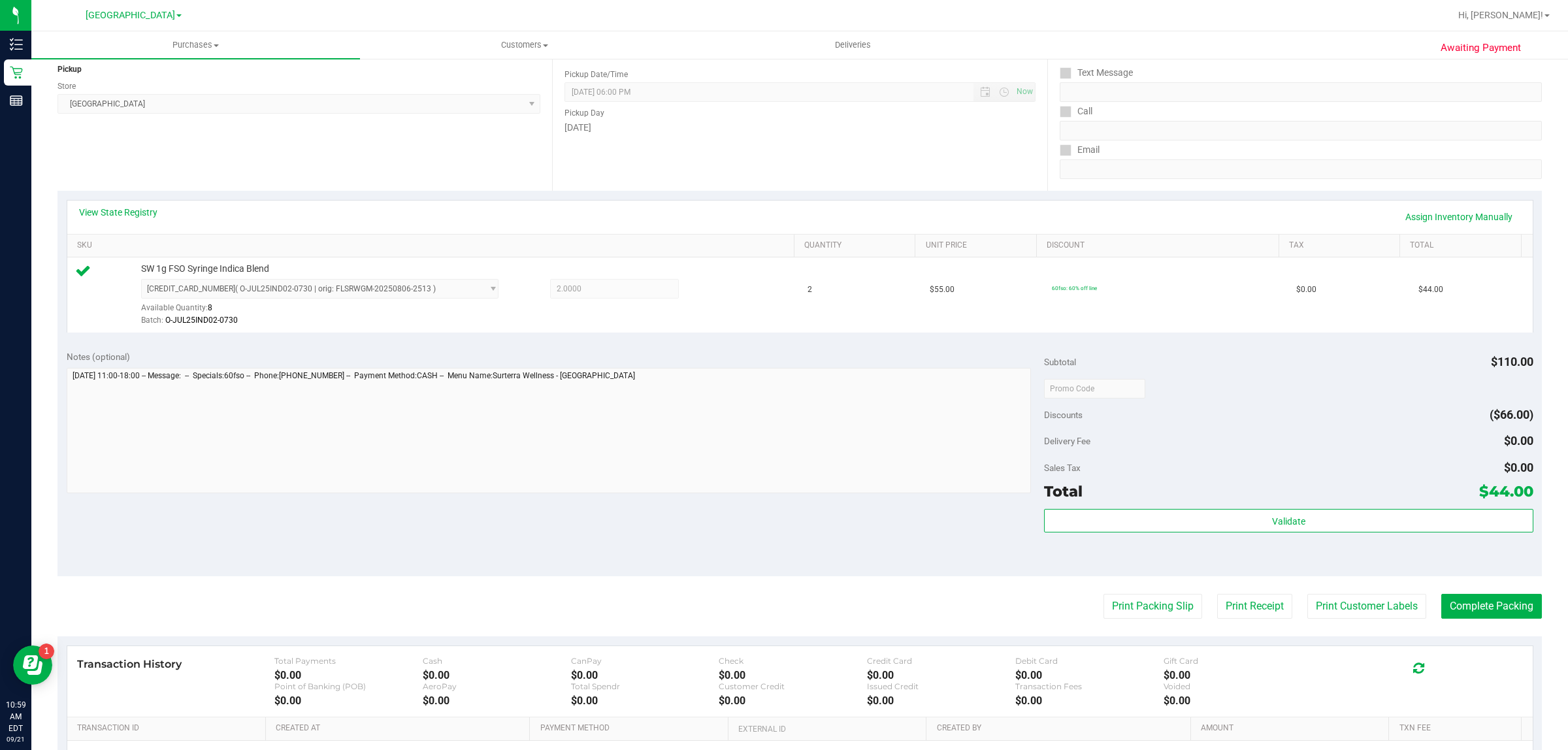
scroll to position [317, 0]
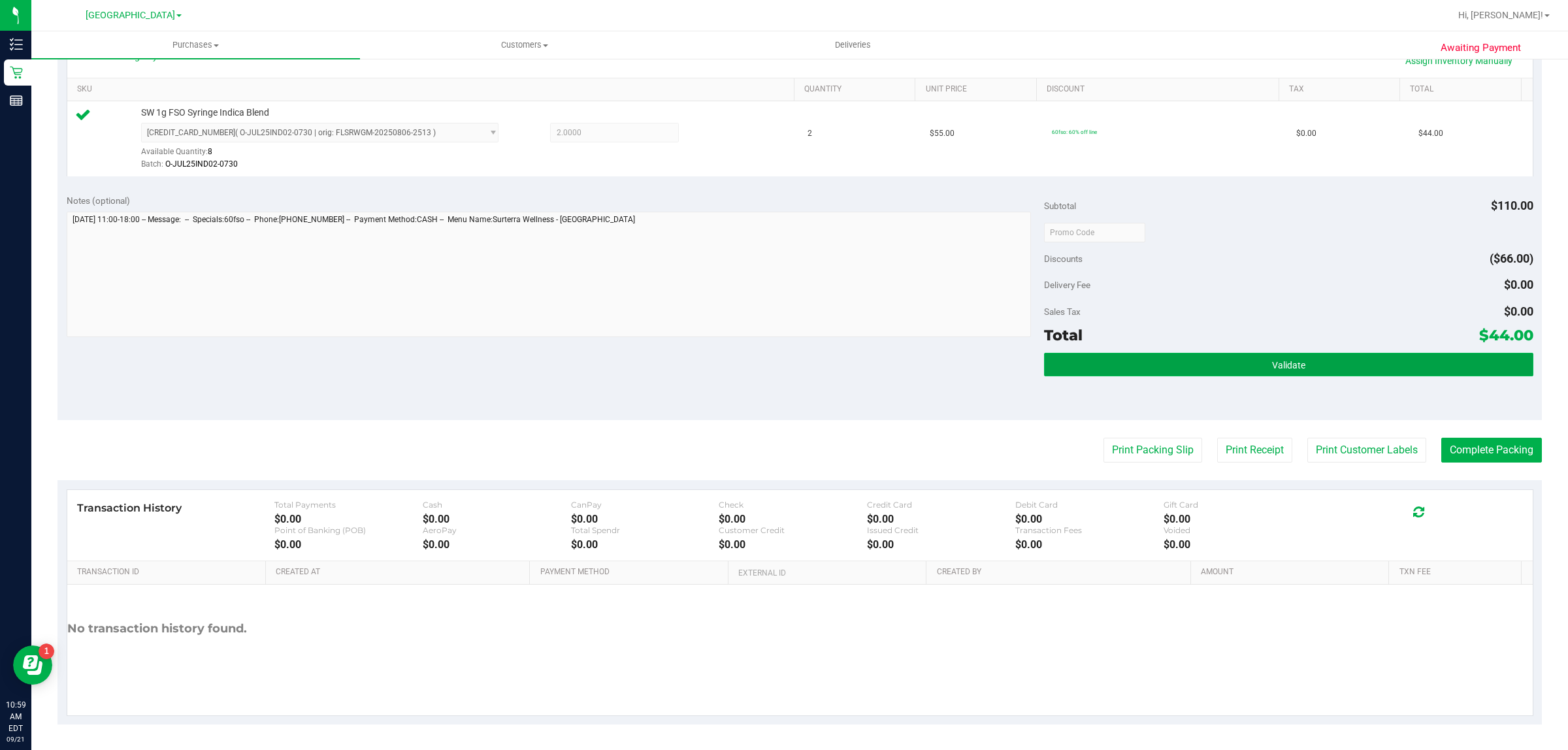
click at [1272, 361] on span "Validate" at bounding box center [1289, 365] width 33 height 10
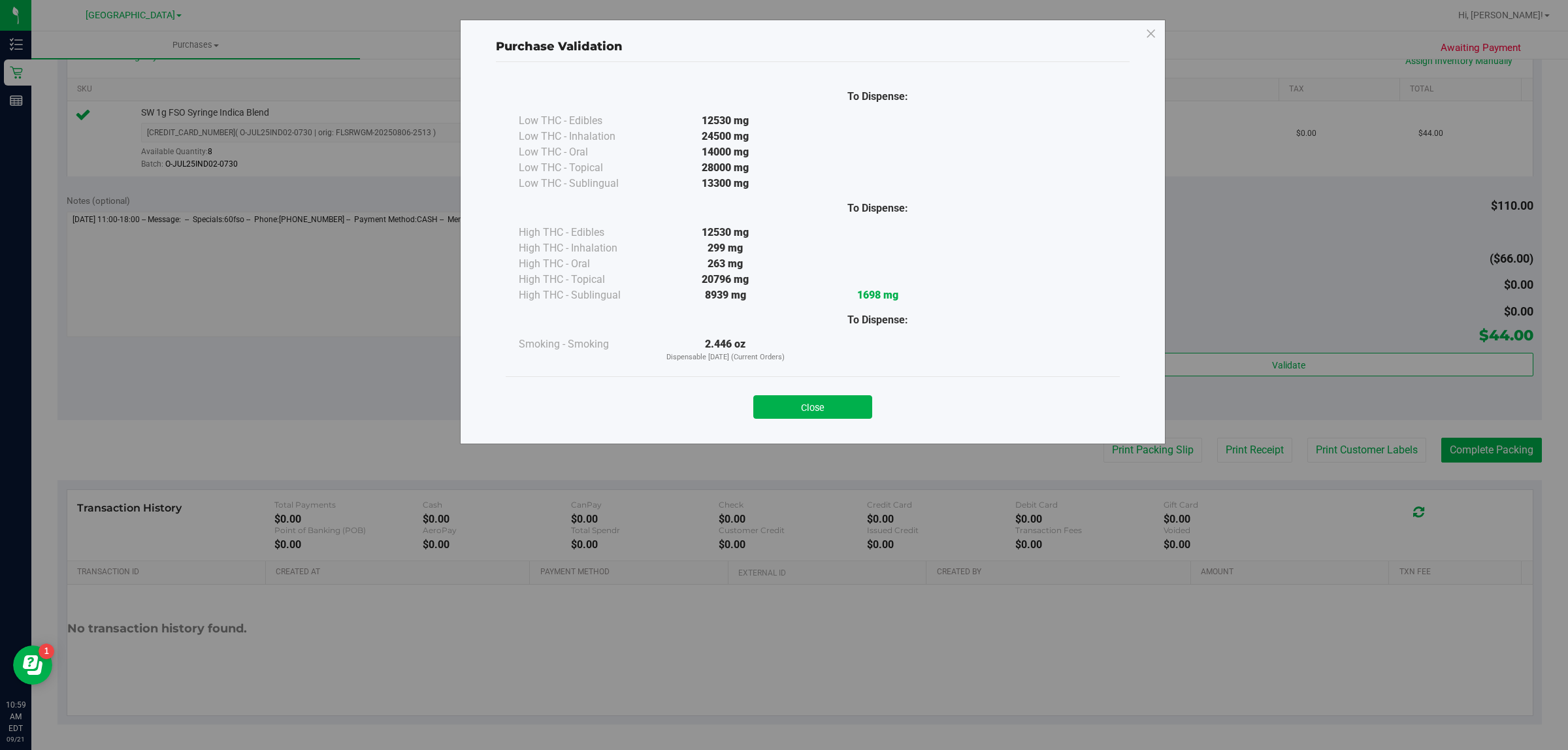
click at [820, 403] on button "Close" at bounding box center [813, 407] width 119 height 23
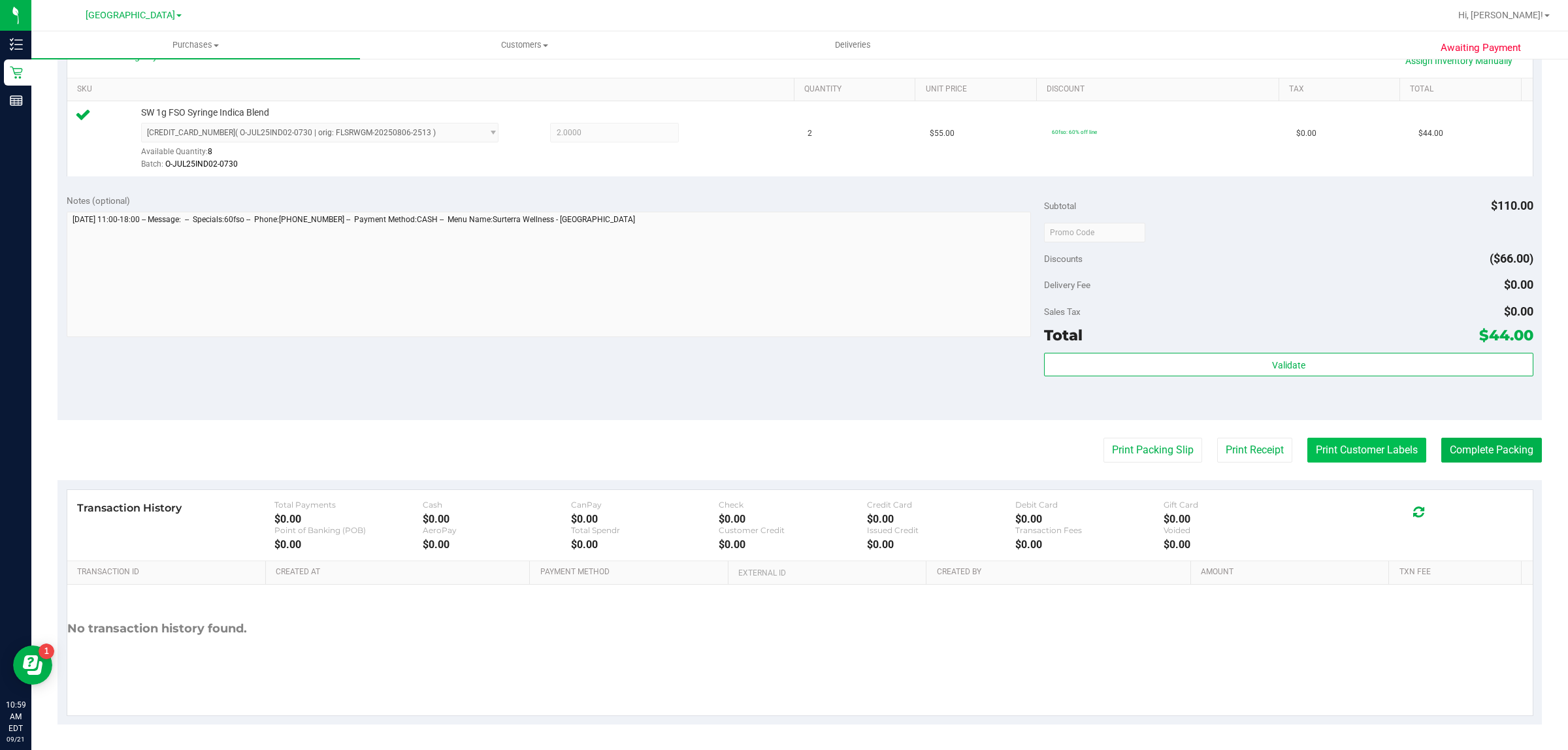
click at [1350, 454] on button "Print Customer Labels" at bounding box center [1366, 450] width 119 height 25
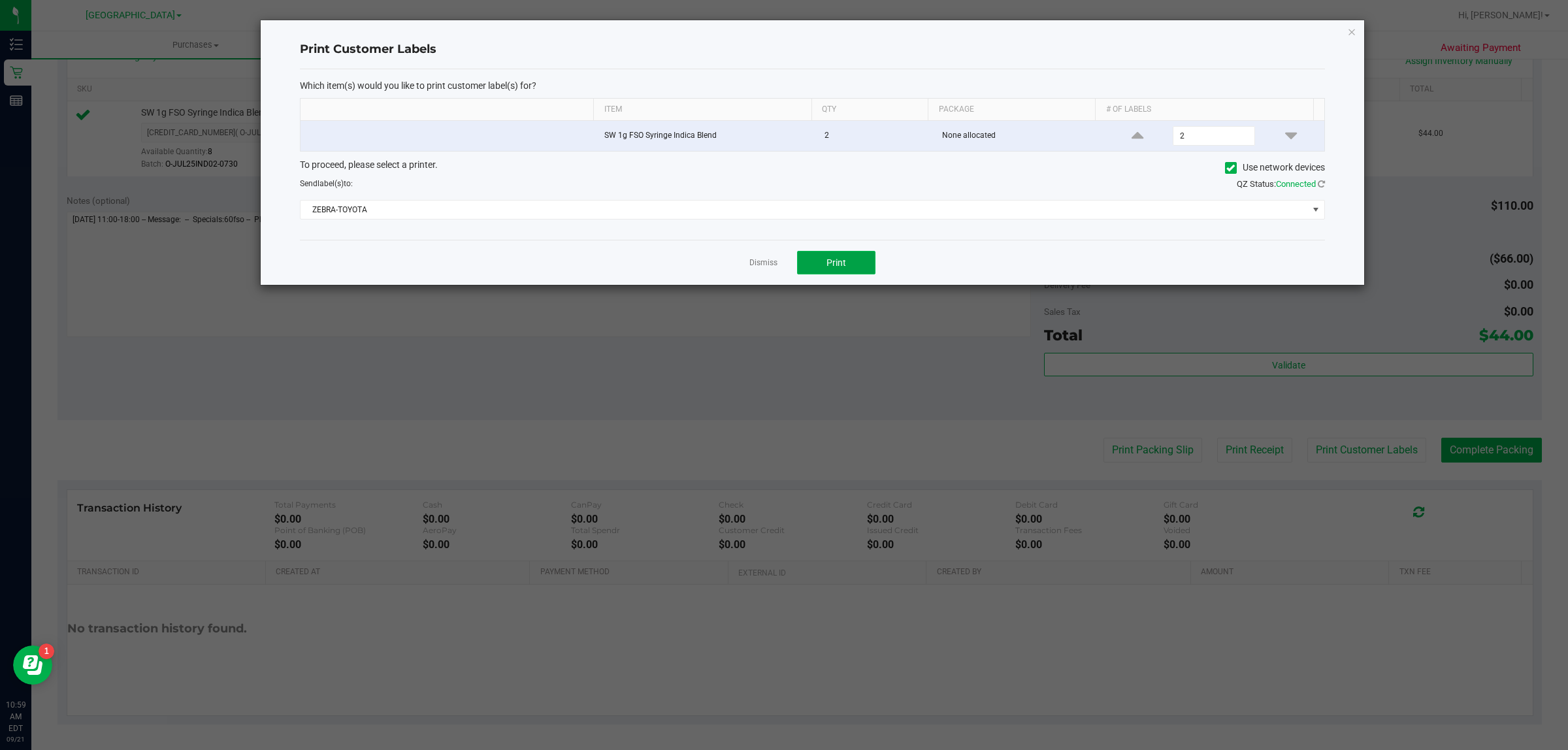
click at [849, 263] on button "Print" at bounding box center [836, 262] width 78 height 23
click at [768, 263] on link "Dismiss" at bounding box center [763, 263] width 28 height 11
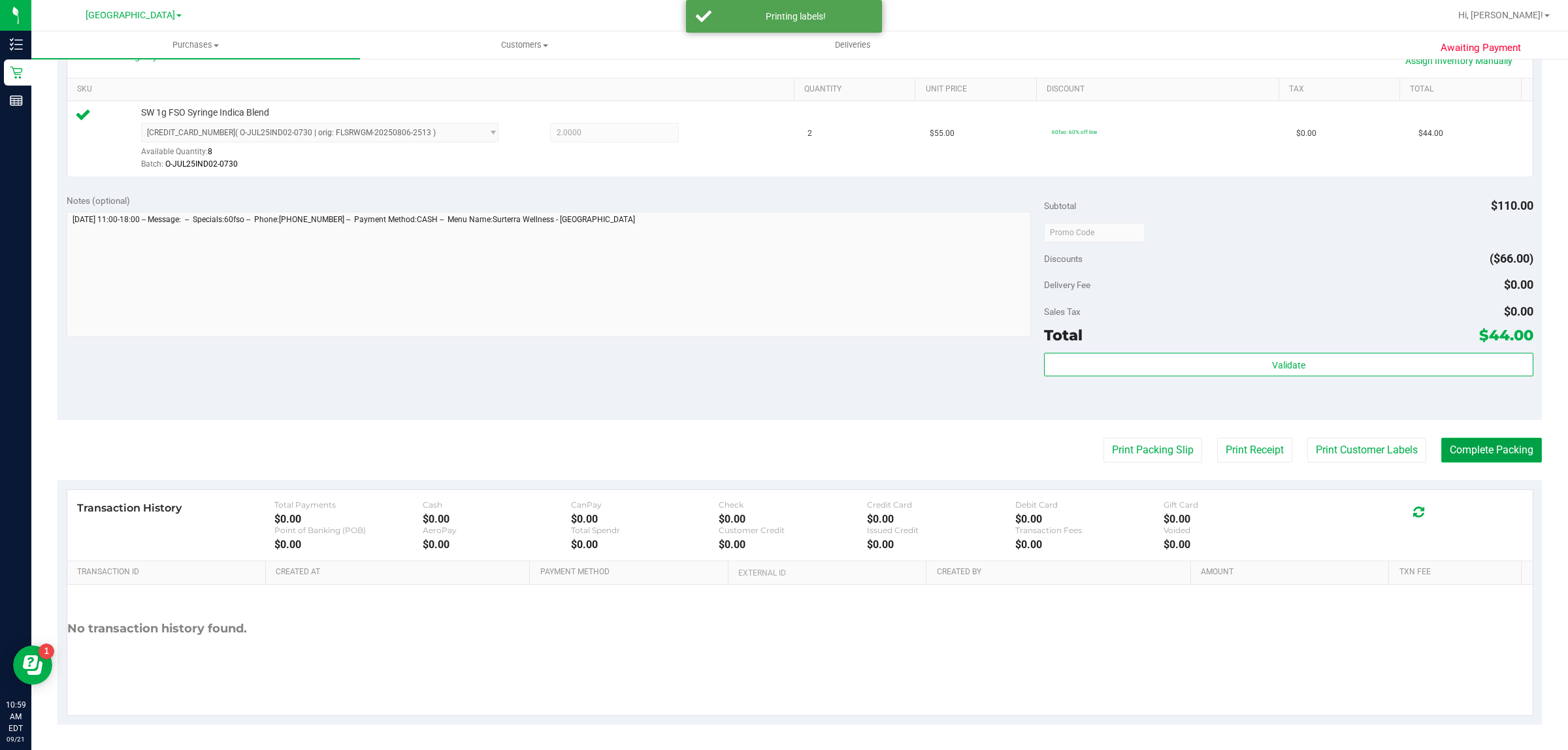
drag, startPoint x: 1478, startPoint y: 451, endPoint x: 1485, endPoint y: 445, distance: 9.2
click at [1479, 451] on button "Complete Packing" at bounding box center [1492, 450] width 101 height 25
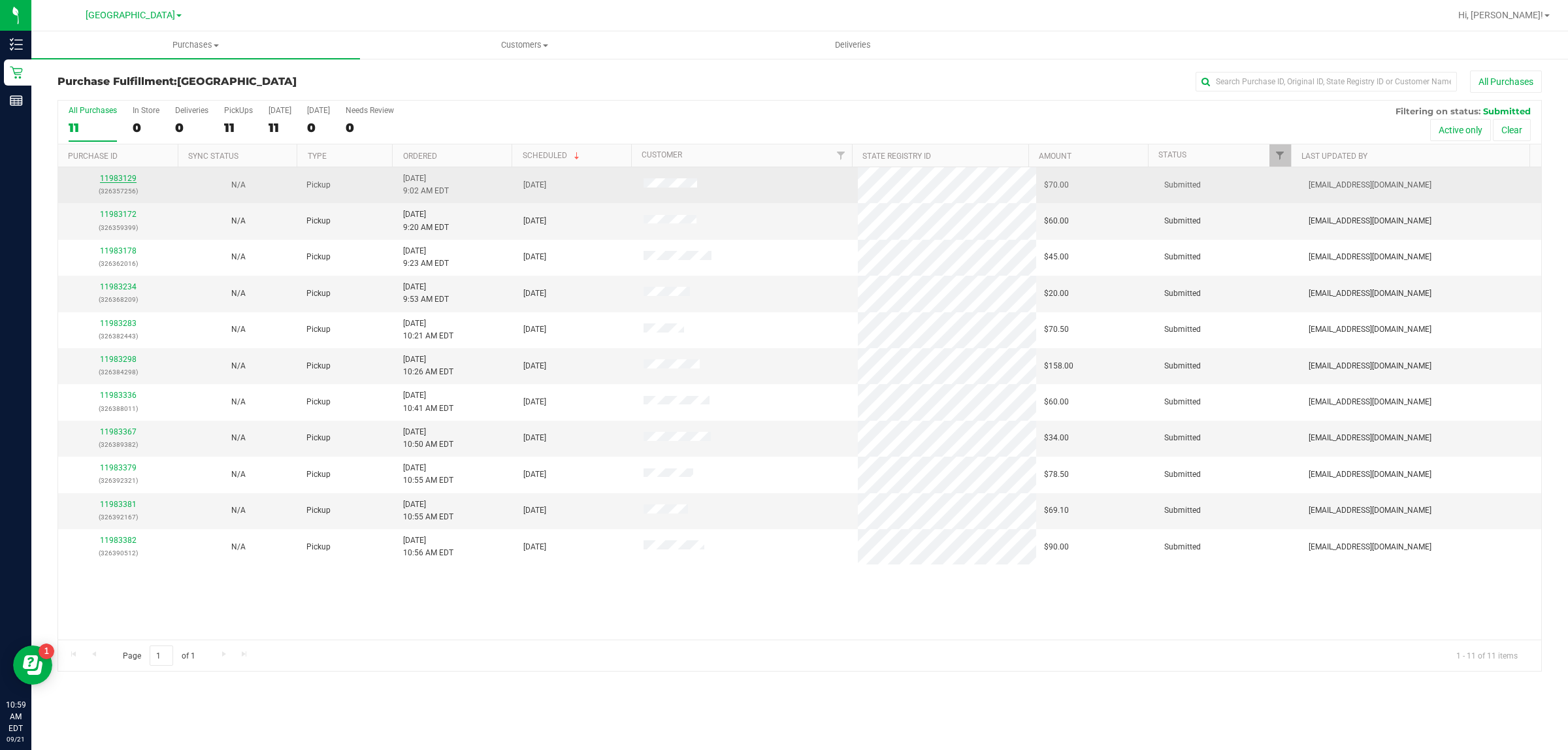
click at [113, 176] on link "11983129" at bounding box center [118, 178] width 36 height 10
click at [107, 179] on link "11983129" at bounding box center [118, 178] width 36 height 10
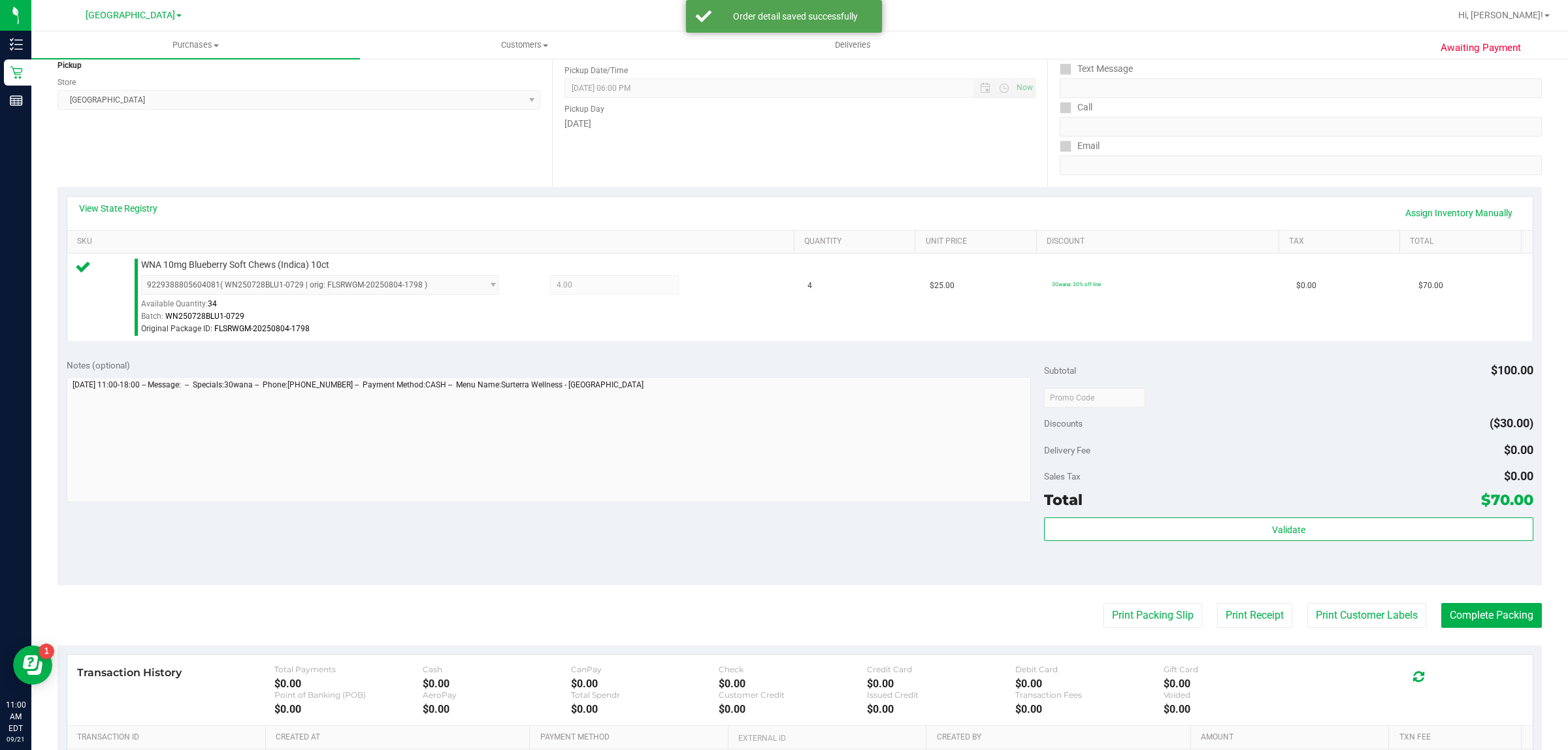
scroll to position [245, 0]
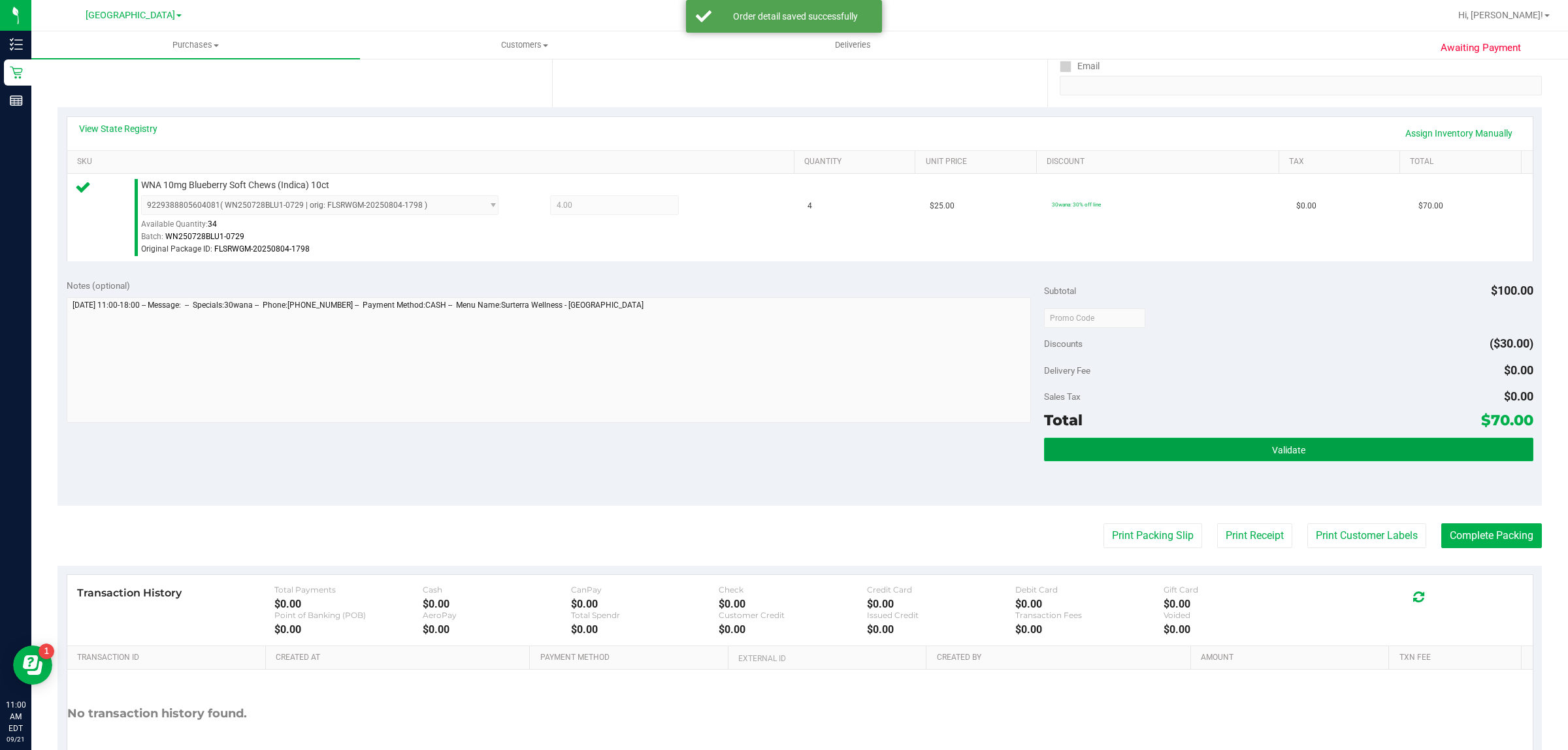
click at [1230, 448] on button "Validate" at bounding box center [1288, 449] width 488 height 23
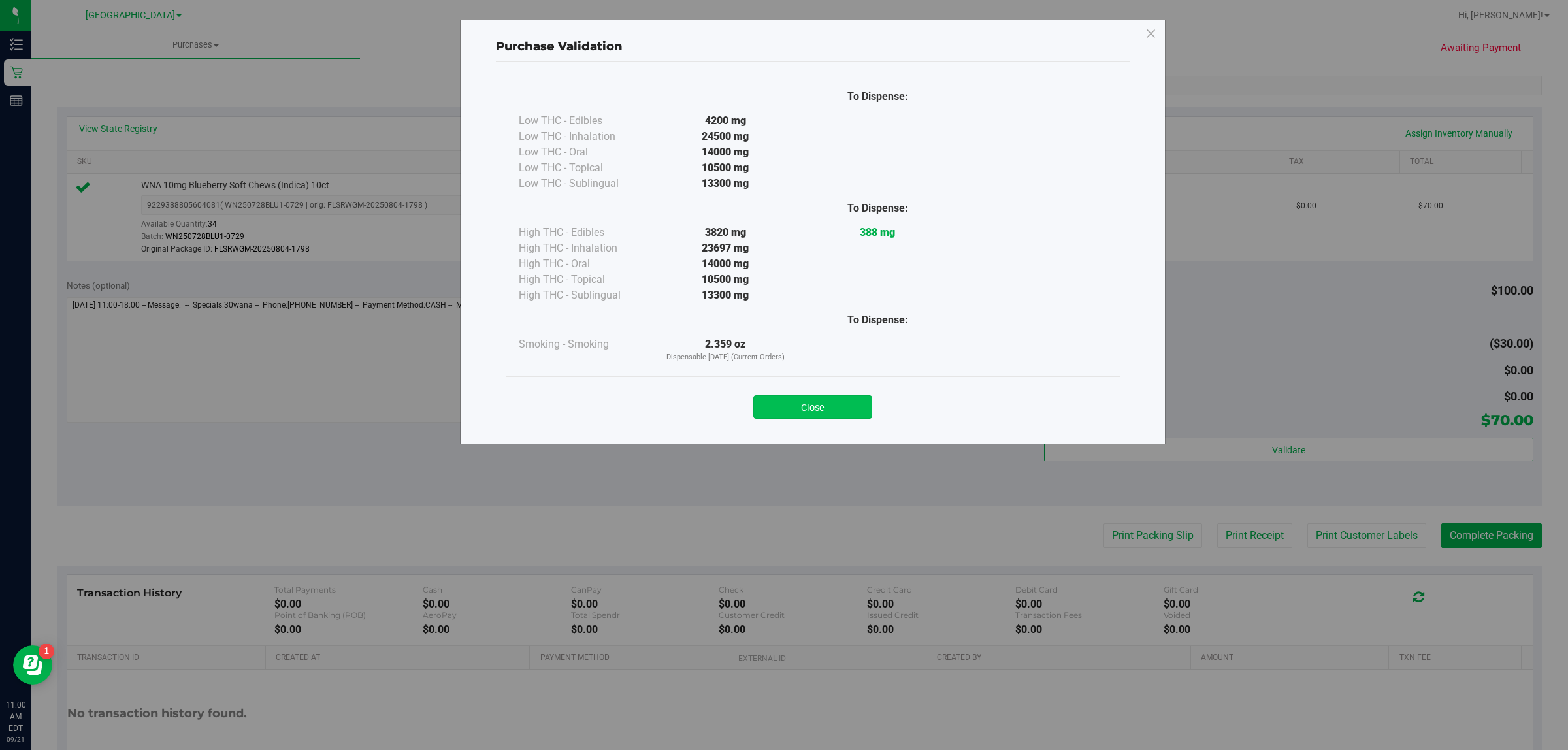
click at [794, 400] on button "Close" at bounding box center [813, 407] width 119 height 23
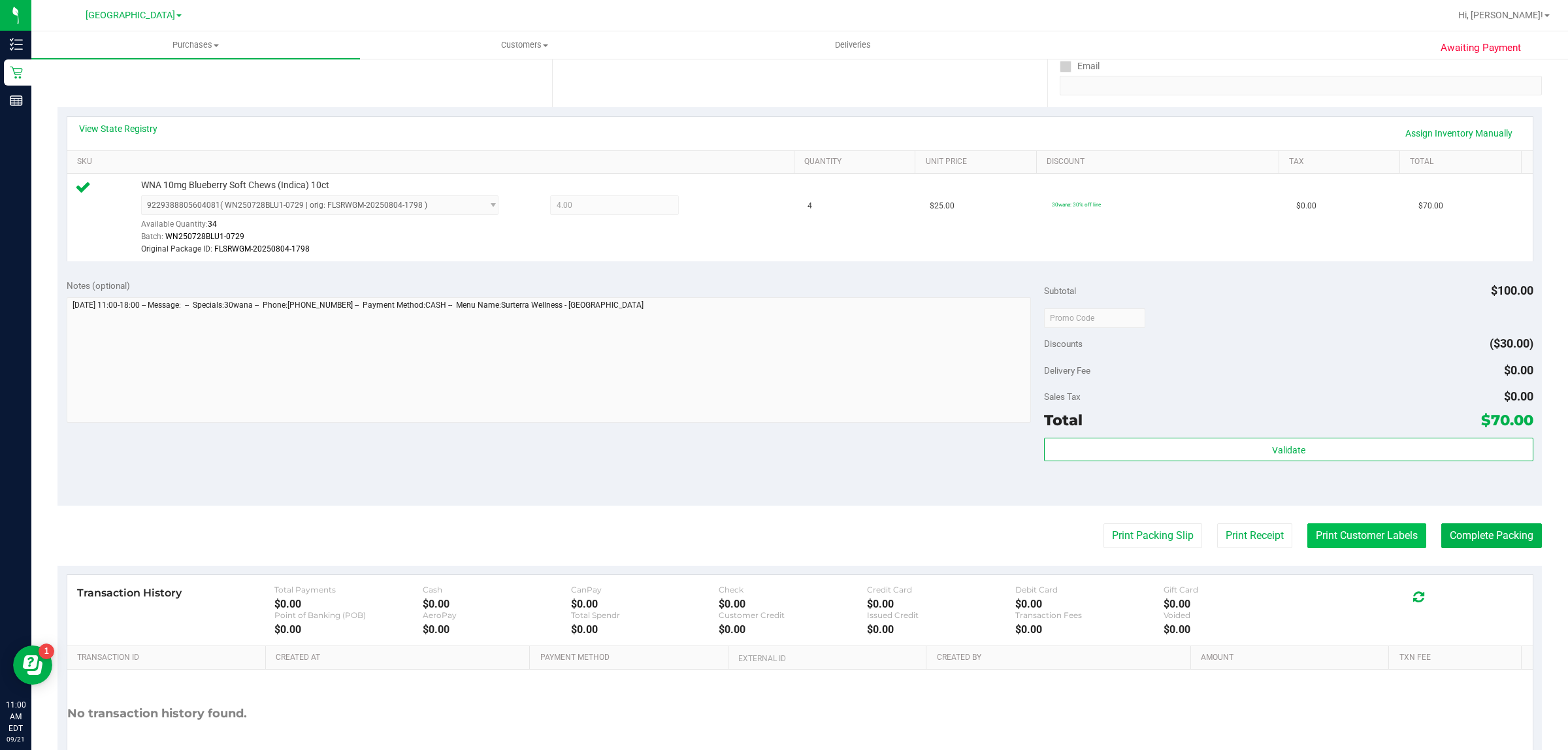
click at [1328, 533] on button "Print Customer Labels" at bounding box center [1366, 535] width 119 height 25
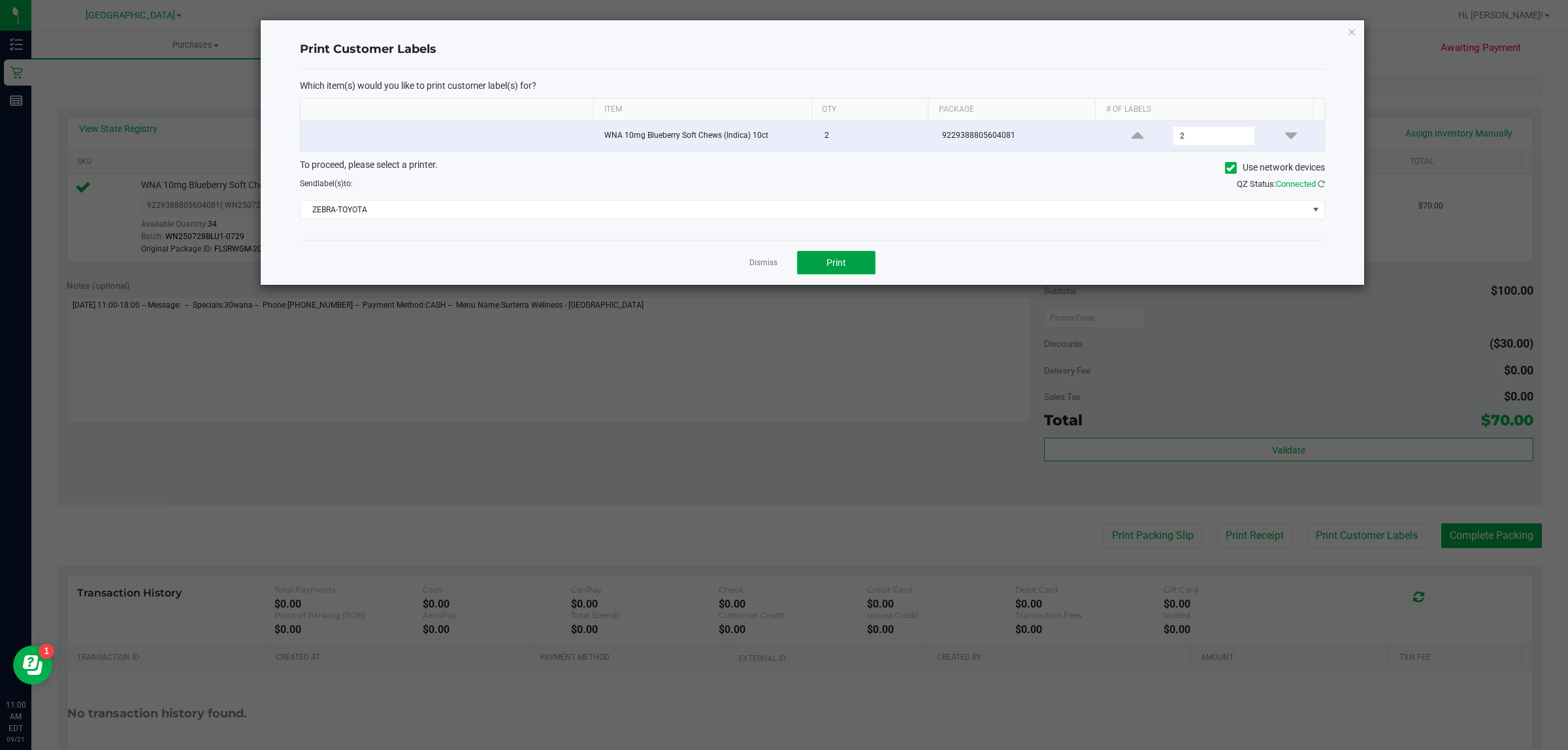
click at [841, 260] on span "Print" at bounding box center [836, 263] width 20 height 10
click at [768, 268] on link "Dismiss" at bounding box center [763, 263] width 28 height 11
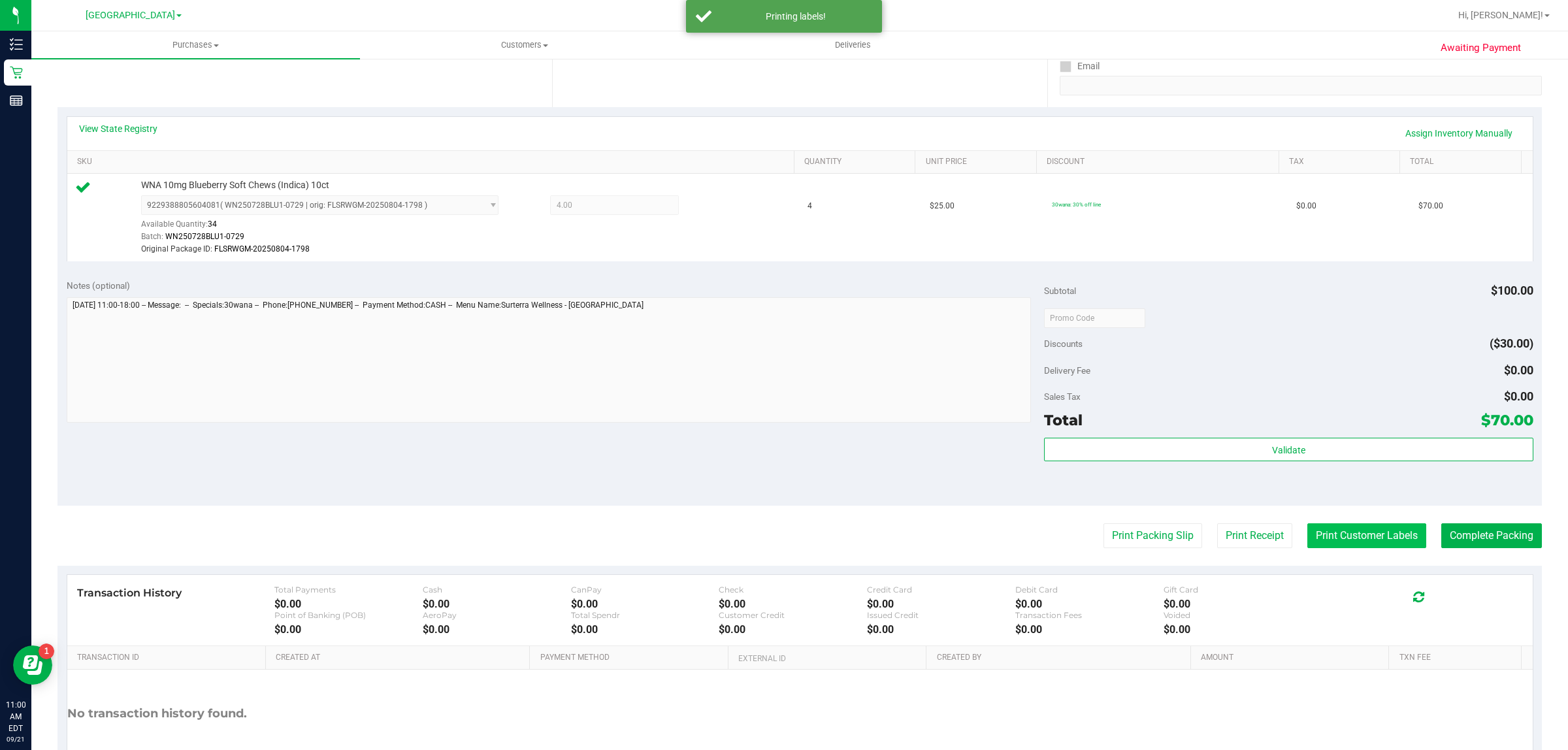
click at [1363, 536] on button "Print Customer Labels" at bounding box center [1366, 535] width 119 height 25
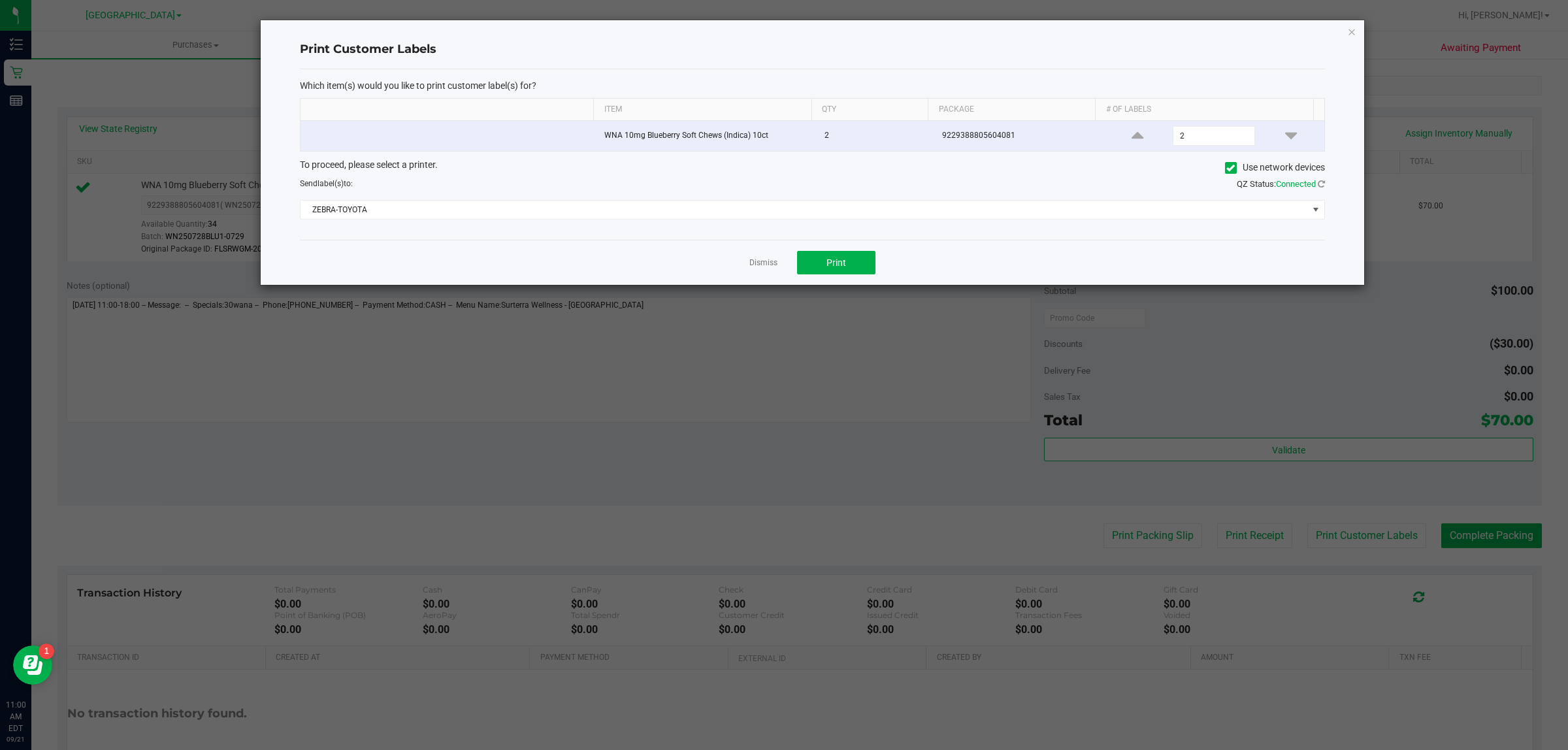
click at [781, 266] on div "Dismiss Print" at bounding box center [813, 262] width 1025 height 45
click at [765, 264] on link "Dismiss" at bounding box center [763, 263] width 28 height 11
